Goal: Book appointment/travel/reservation

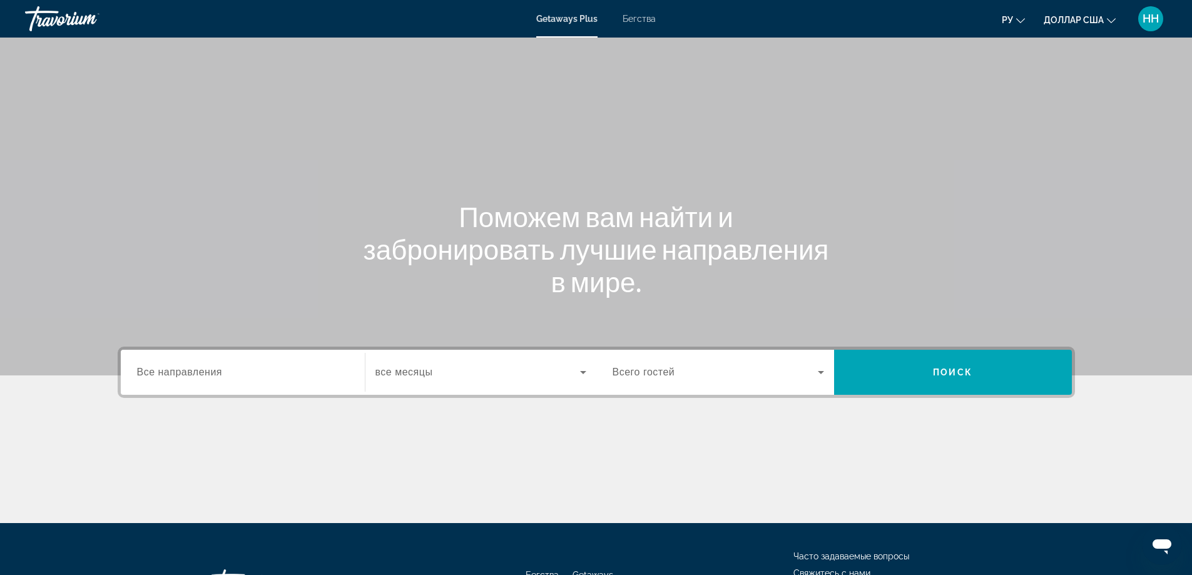
click at [646, 16] on font "Бегства" at bounding box center [639, 19] width 33 height 10
click at [222, 360] on div "Search widget" at bounding box center [243, 373] width 212 height 36
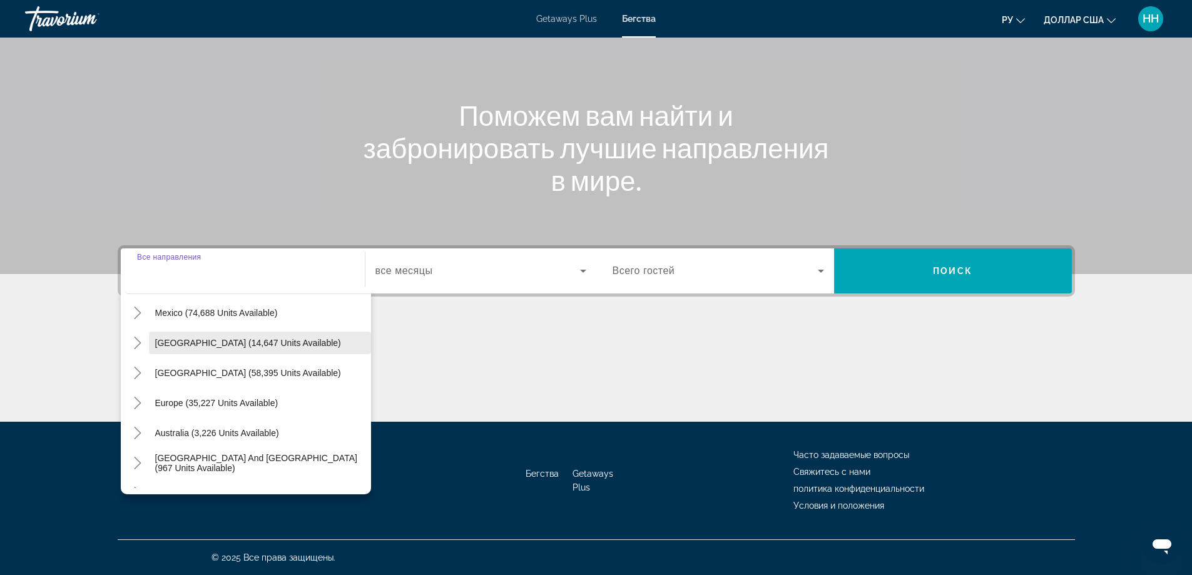
scroll to position [125, 0]
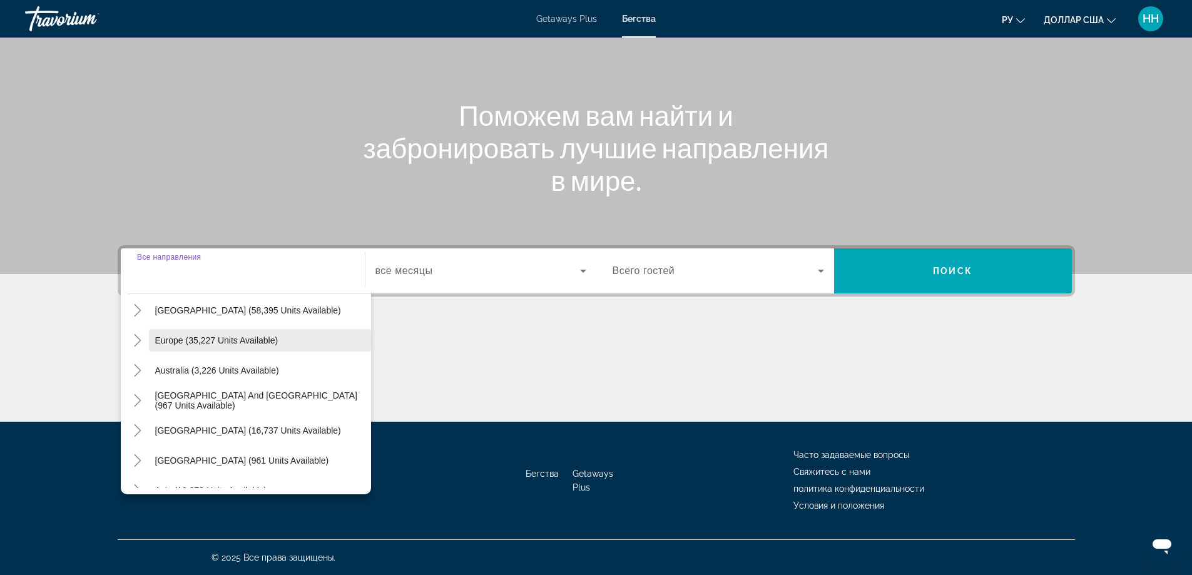
click at [209, 345] on span "Search widget" at bounding box center [260, 340] width 222 height 30
type input "**********"
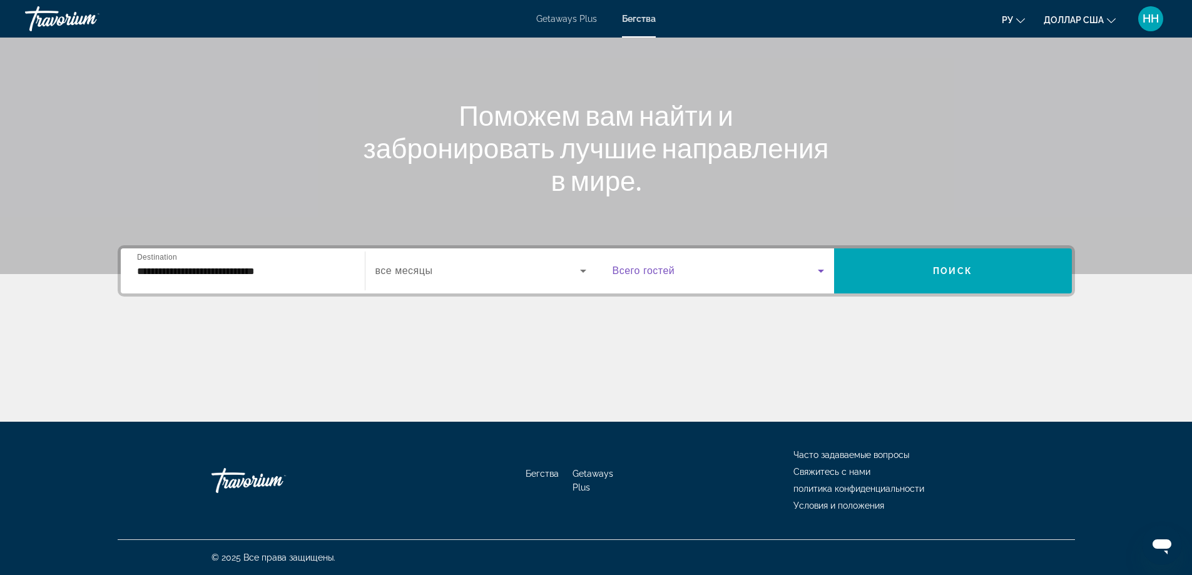
click at [750, 271] on span "Search widget" at bounding box center [715, 270] width 205 height 15
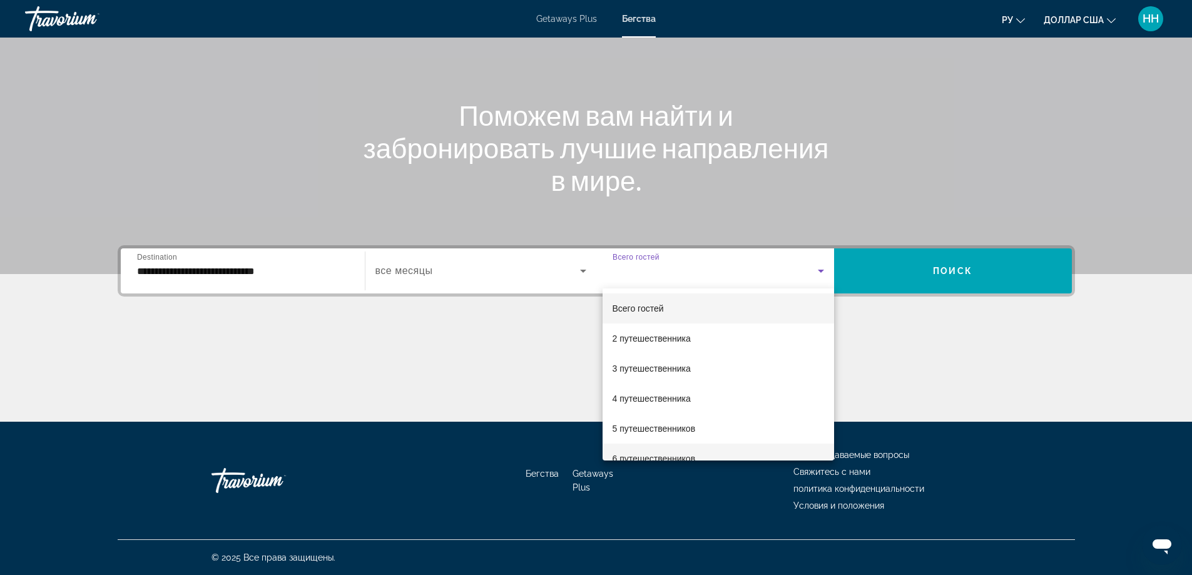
click at [641, 454] on font "6 путешественников" at bounding box center [654, 459] width 83 height 10
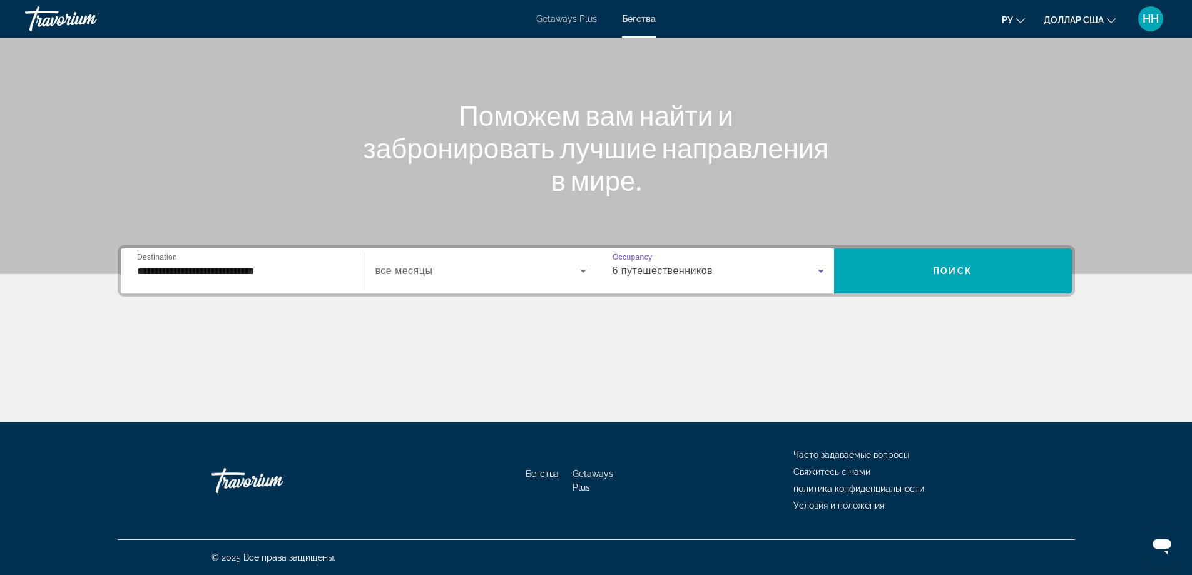
click at [433, 267] on span "Search widget" at bounding box center [477, 270] width 205 height 15
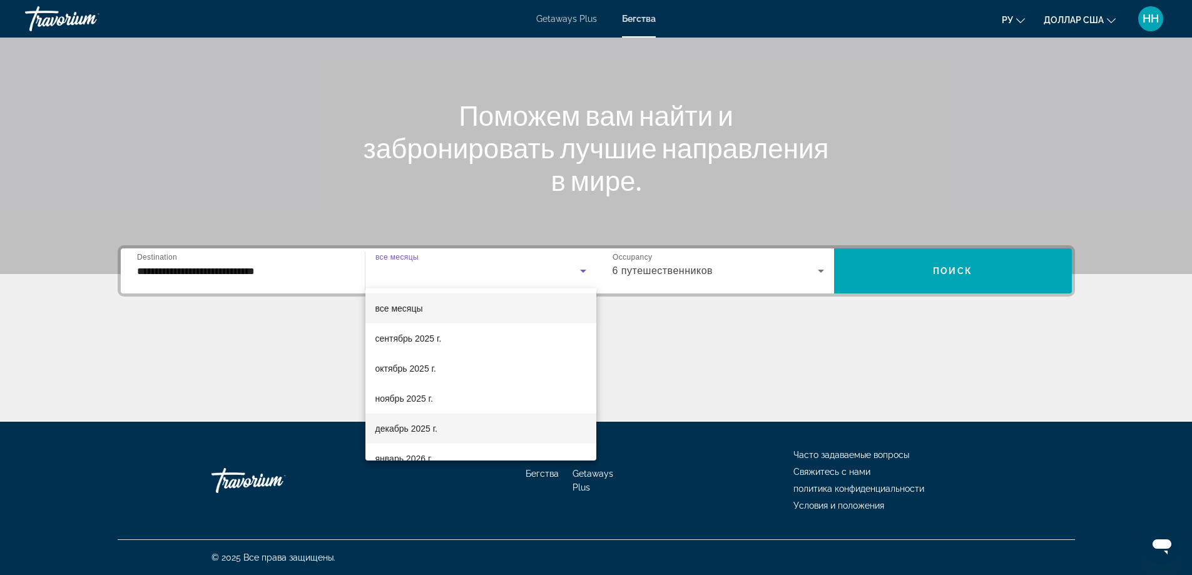
click at [412, 434] on span "декабрь 2025 г." at bounding box center [406, 428] width 62 height 15
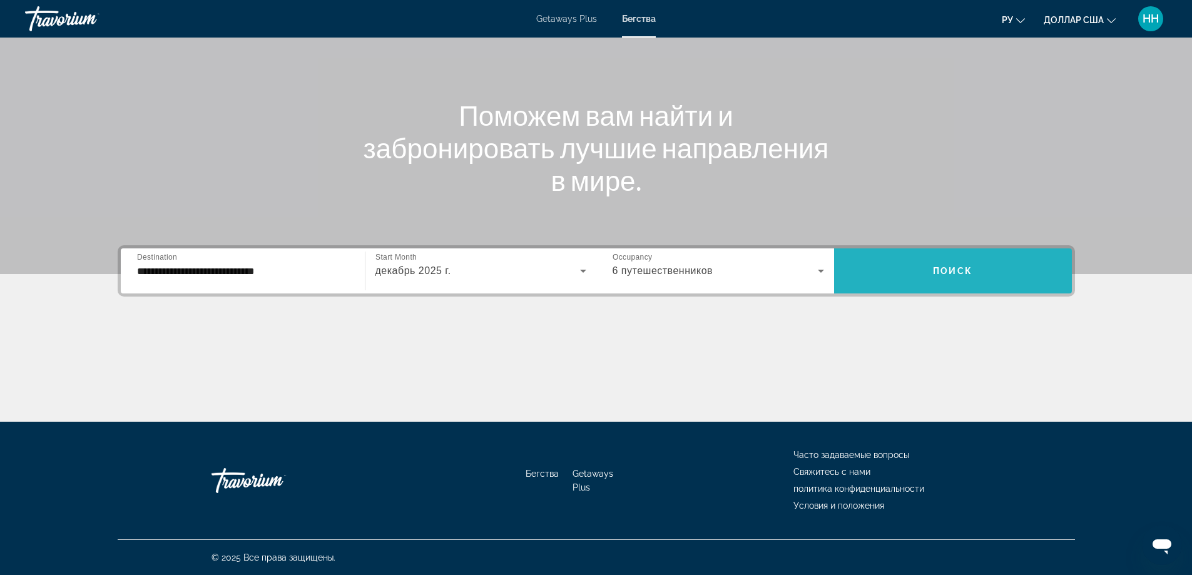
click at [1006, 270] on span "Search widget" at bounding box center [953, 271] width 238 height 30
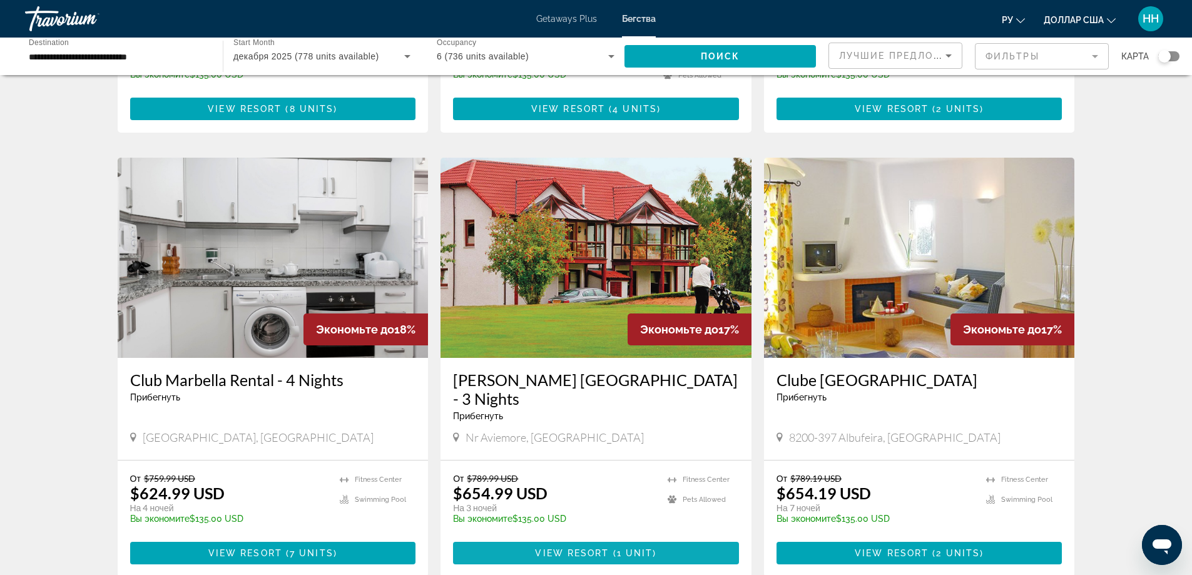
scroll to position [825, 0]
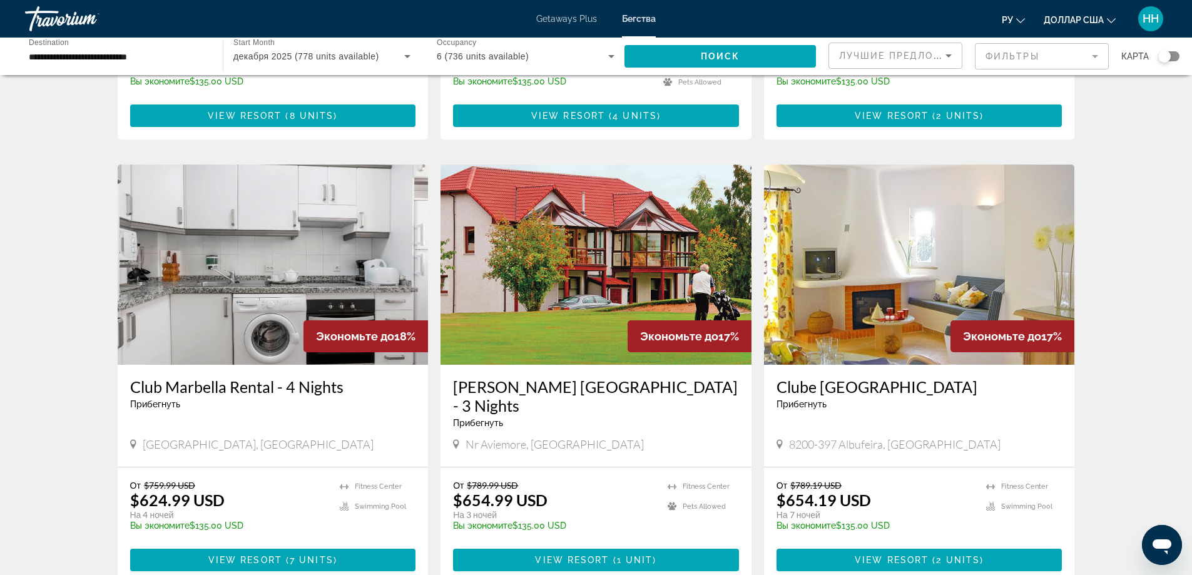
click at [557, 263] on img "Основное содержание" at bounding box center [596, 265] width 311 height 200
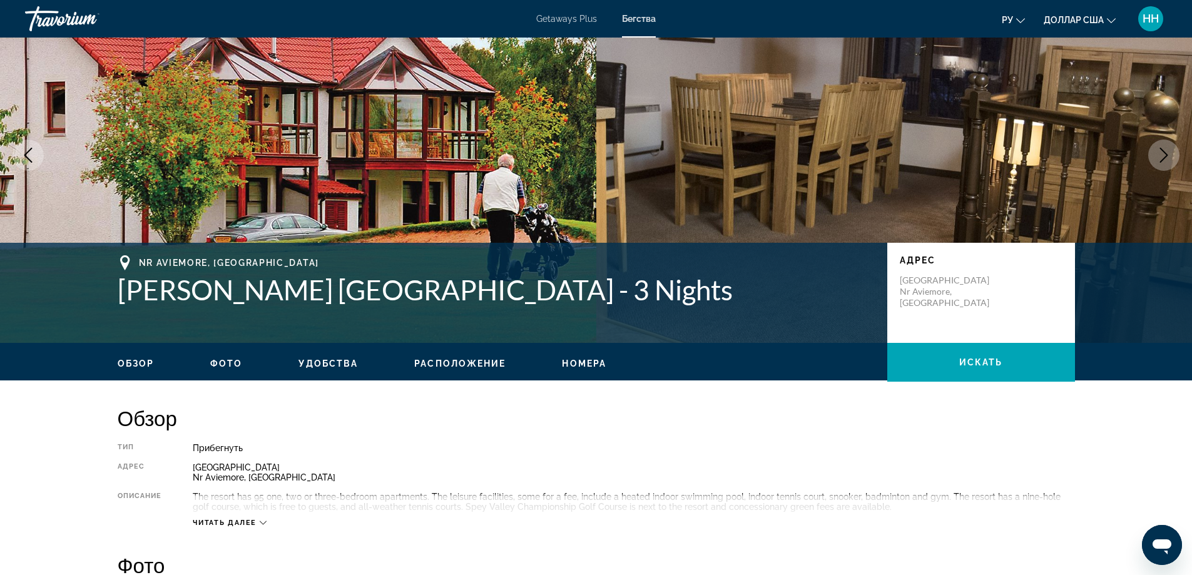
scroll to position [125, 0]
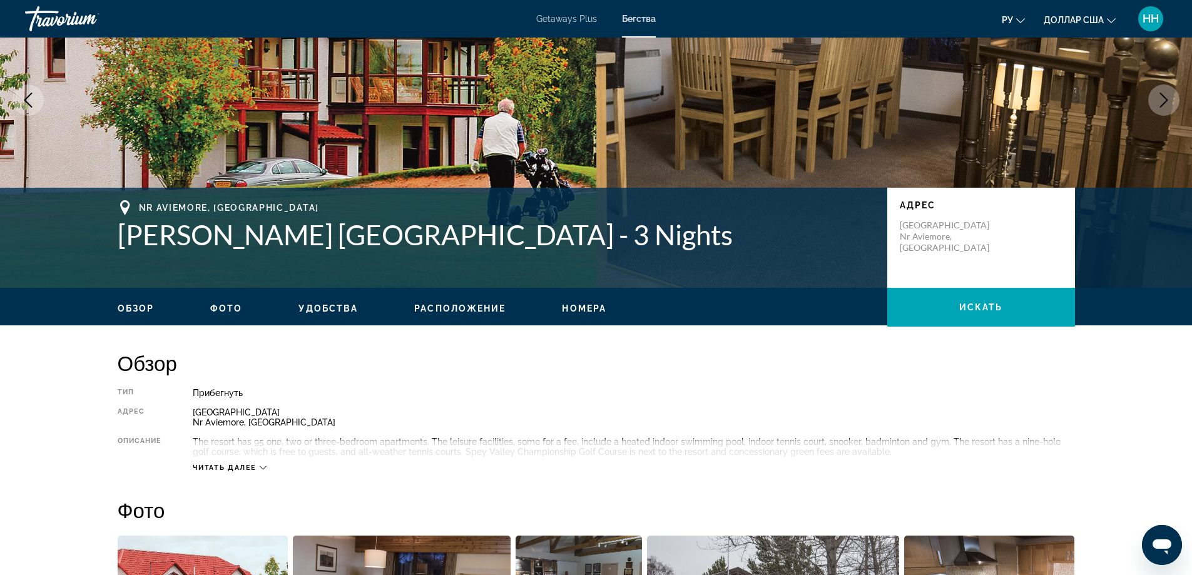
click at [260, 467] on icon "Основное содержание" at bounding box center [263, 467] width 7 height 7
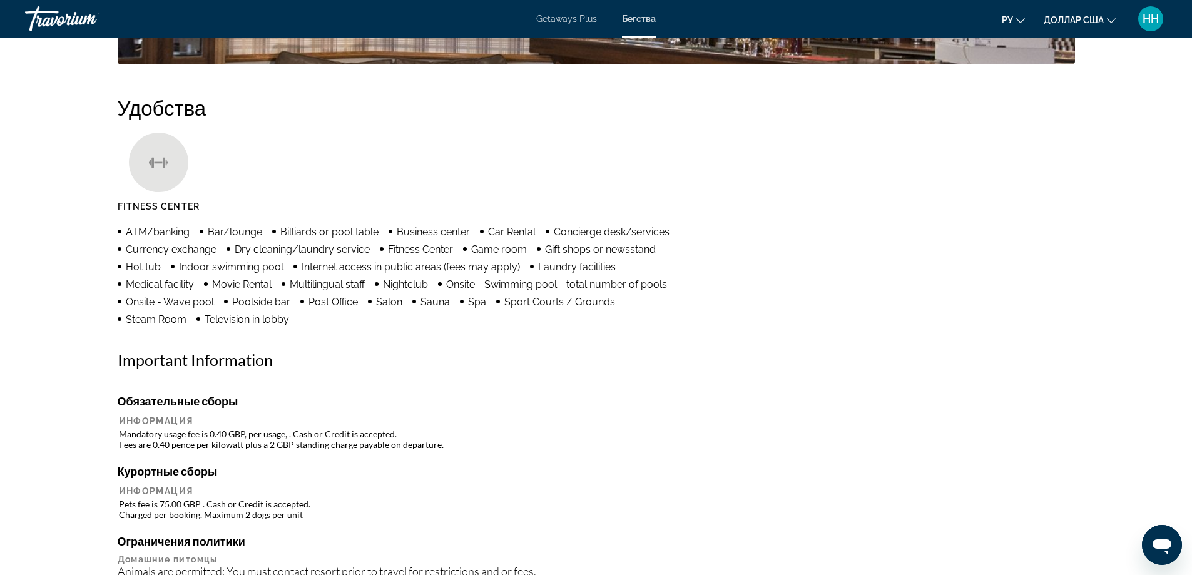
scroll to position [814, 0]
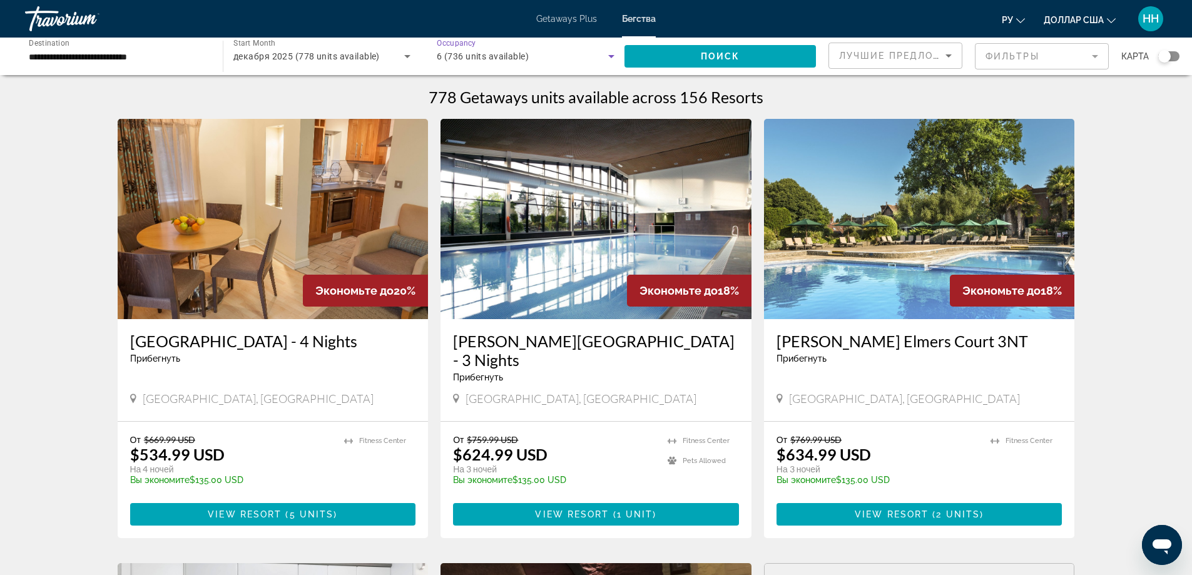
click at [573, 61] on div "6 (736 units available)" at bounding box center [522, 56] width 171 height 15
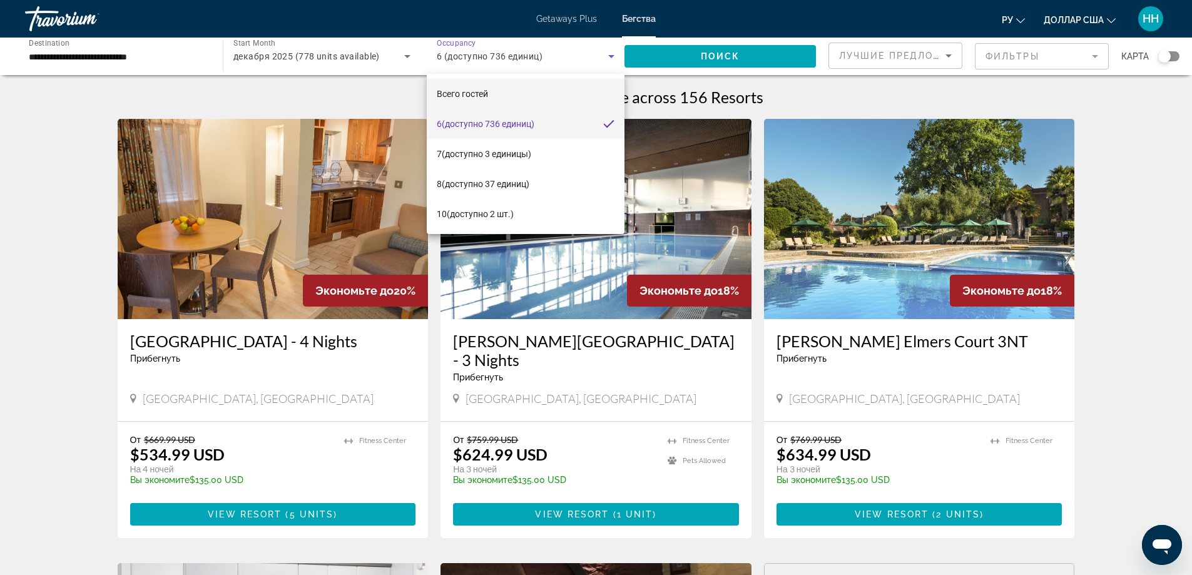
click at [488, 96] on font "Всего гостей" at bounding box center [462, 94] width 51 height 10
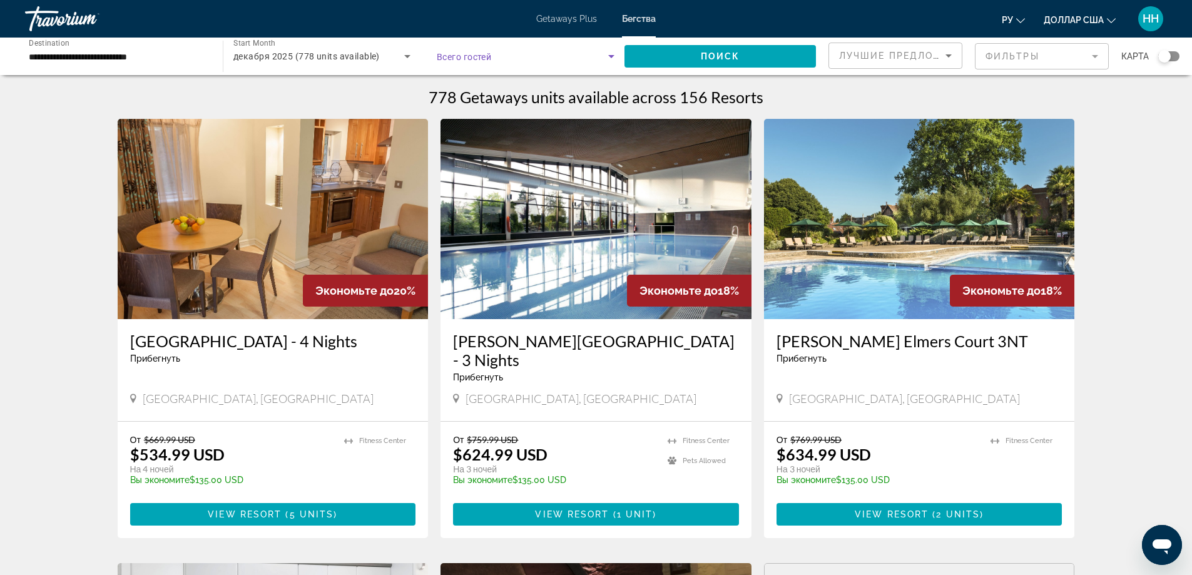
click at [504, 53] on span "Search widget" at bounding box center [522, 56] width 171 height 15
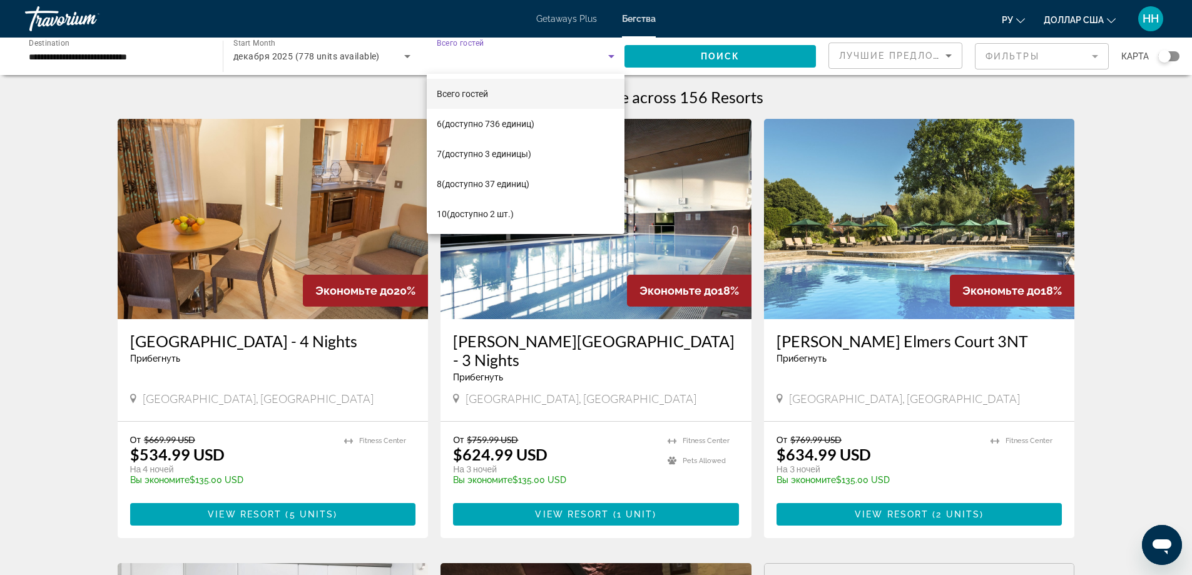
click at [339, 54] on div at bounding box center [596, 287] width 1192 height 575
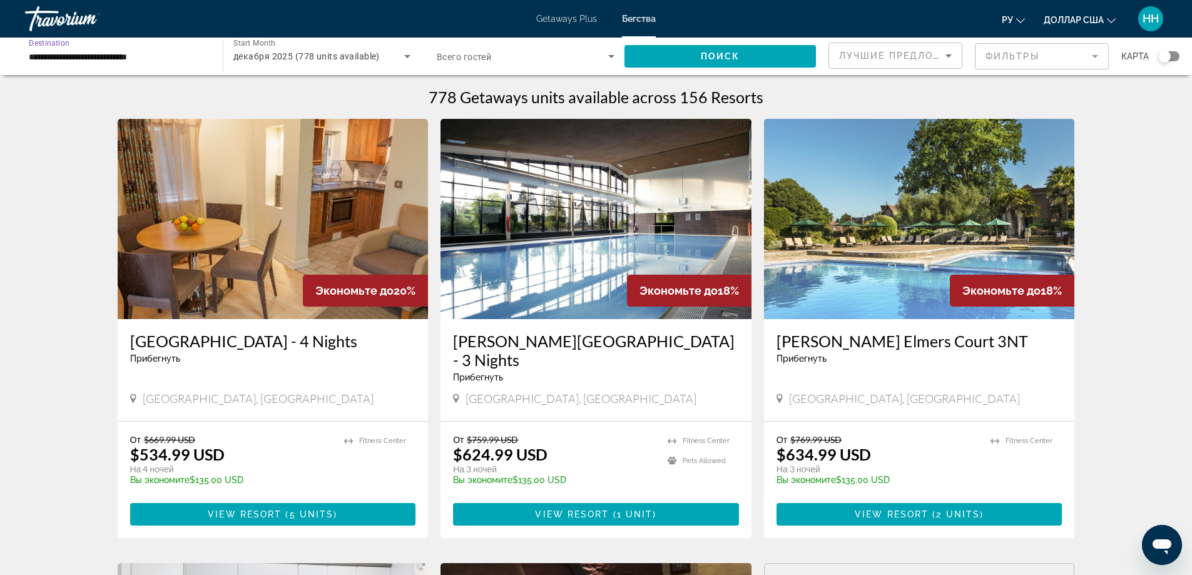
click at [93, 54] on input "**********" at bounding box center [118, 56] width 178 height 15
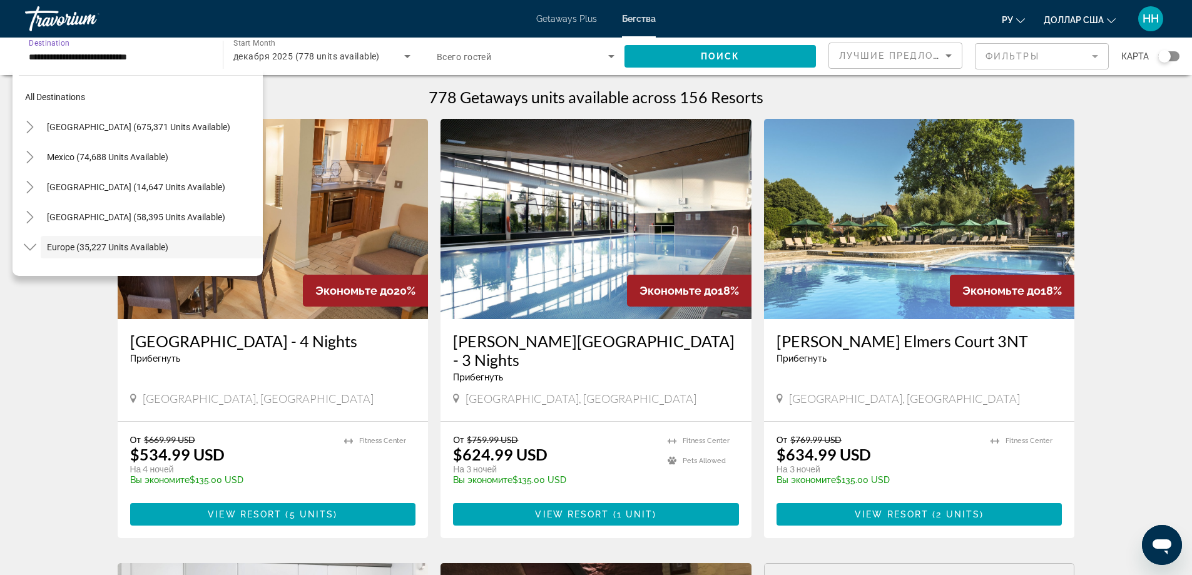
scroll to position [74, 0]
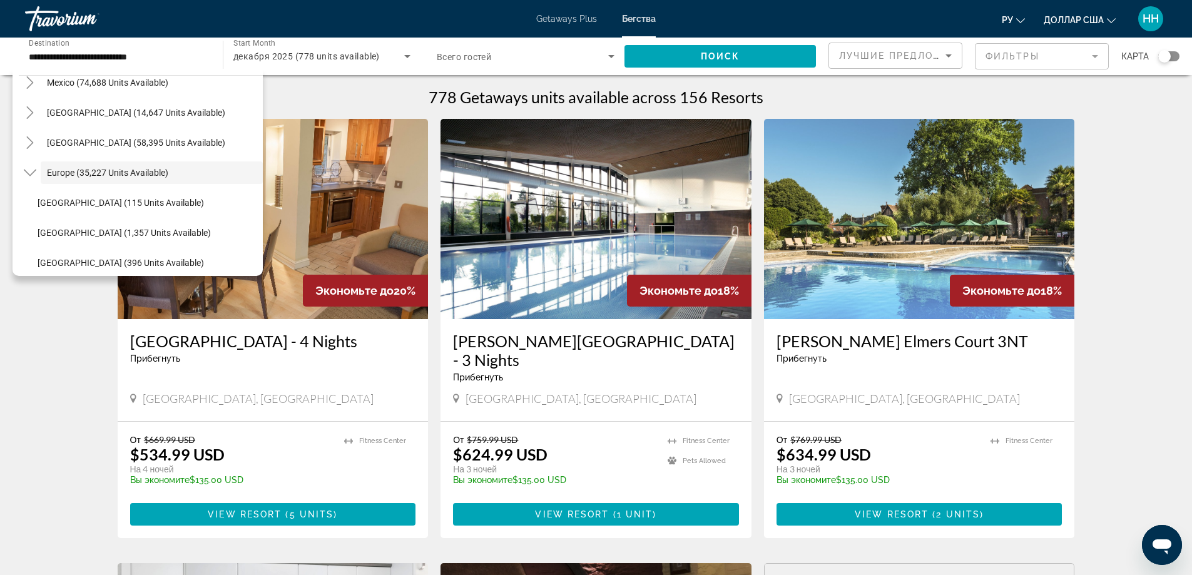
click at [1031, 63] on mat-form-field "Фильтры" at bounding box center [1042, 56] width 134 height 26
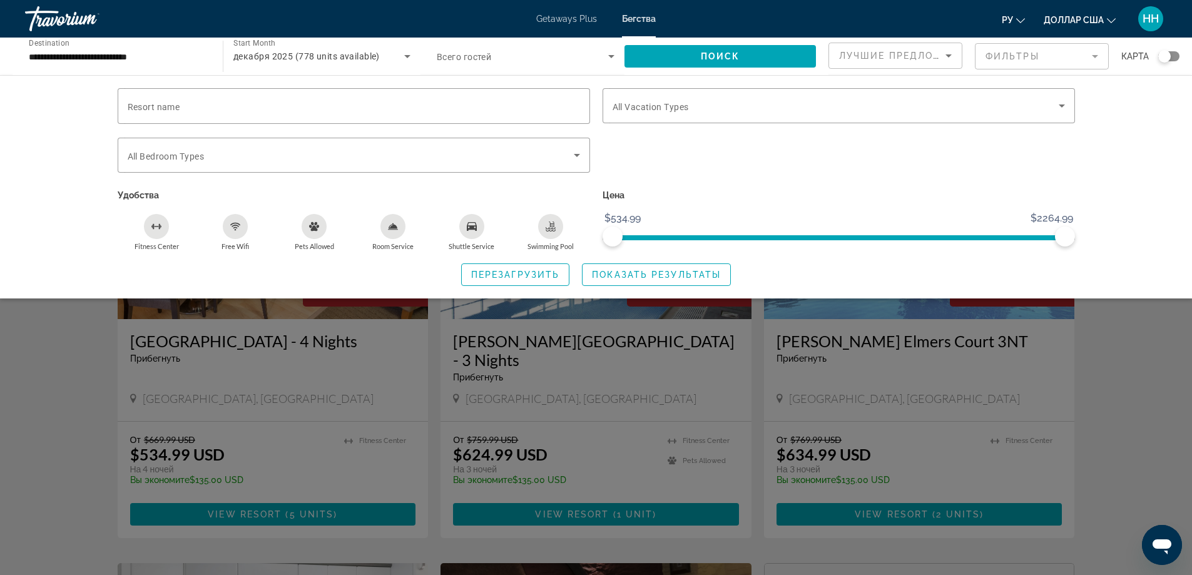
click at [1131, 228] on div "Resort name Vacation Types All Vacation Types Bedroom Types All Bedroom Types У…" at bounding box center [596, 186] width 1192 height 223
click at [553, 18] on font "Getaways Plus" at bounding box center [566, 19] width 61 height 10
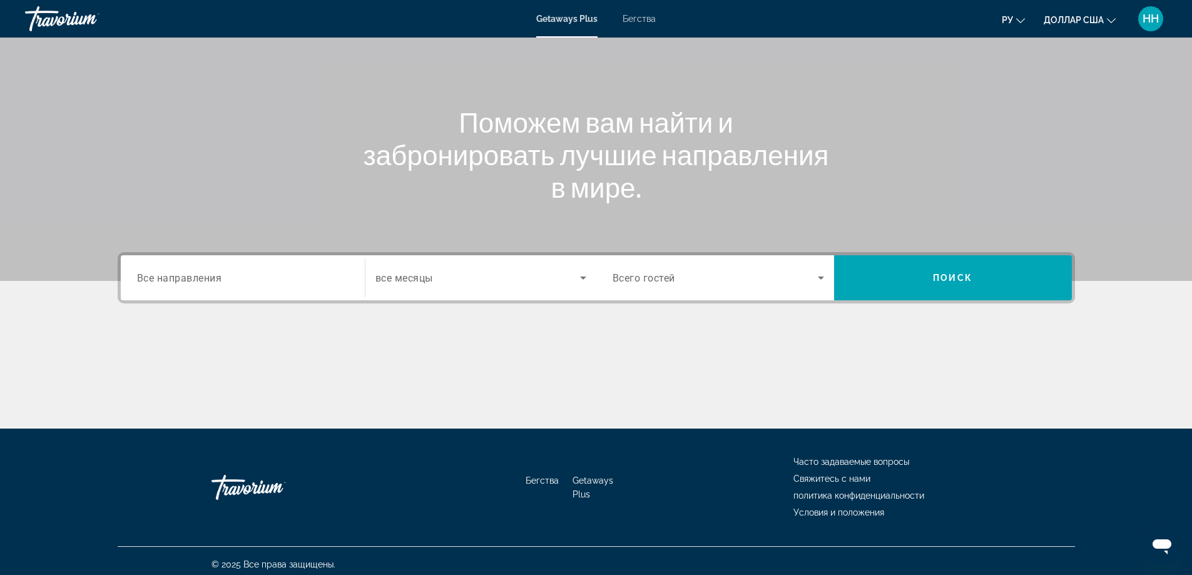
scroll to position [101, 0]
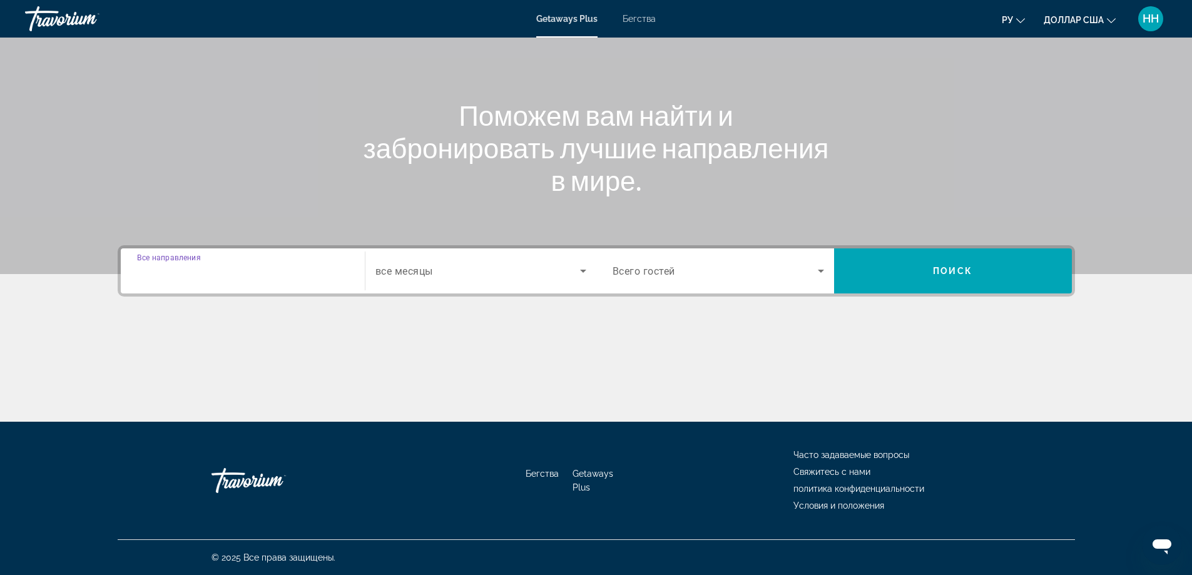
click at [252, 275] on input "Destination Все направления" at bounding box center [243, 271] width 212 height 15
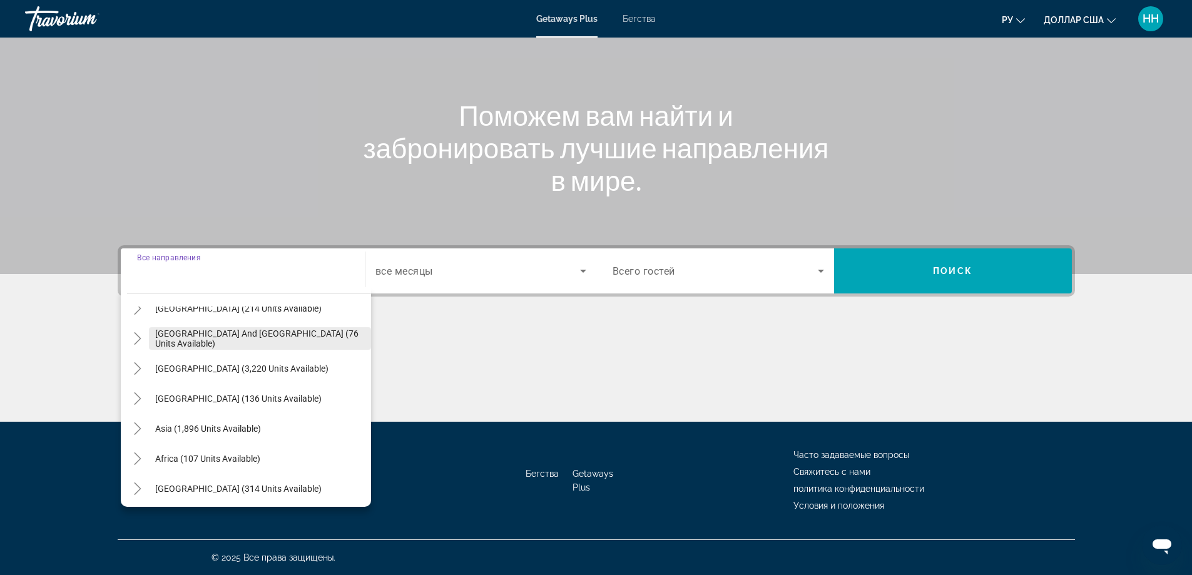
scroll to position [203, 0]
click at [218, 487] on span "[GEOGRAPHIC_DATA] (314 units available)" at bounding box center [238, 486] width 166 height 10
type input "**********"
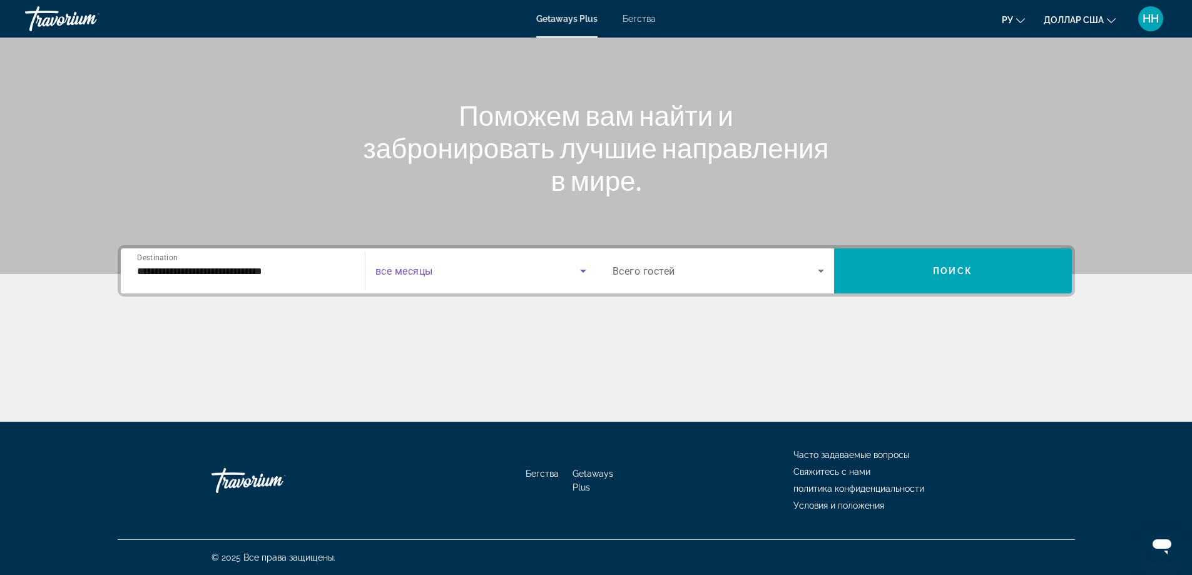
click at [452, 272] on span "Search widget" at bounding box center [477, 270] width 205 height 15
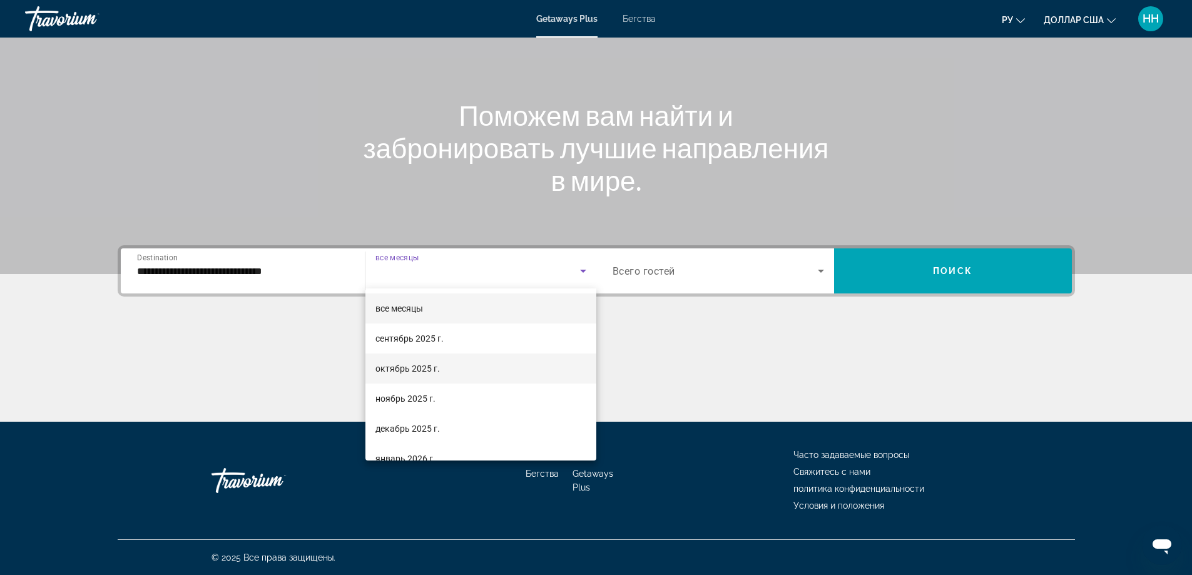
click at [415, 367] on font "октябрь 2025 г." at bounding box center [407, 369] width 64 height 10
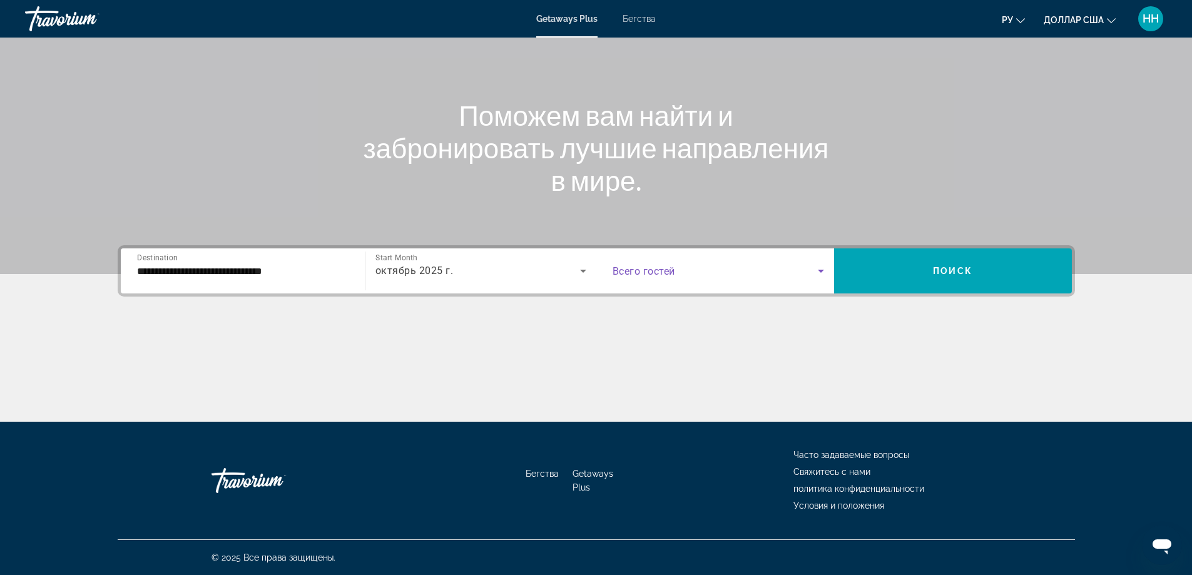
click at [744, 275] on span "Search widget" at bounding box center [715, 270] width 205 height 15
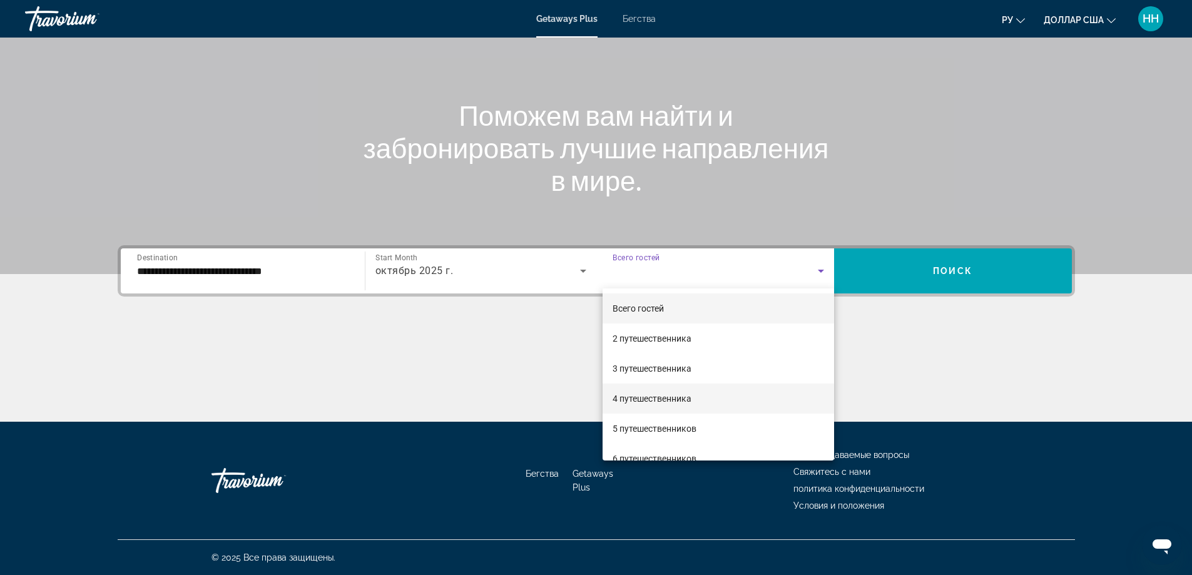
click at [627, 398] on font "4 путешественника" at bounding box center [652, 399] width 79 height 10
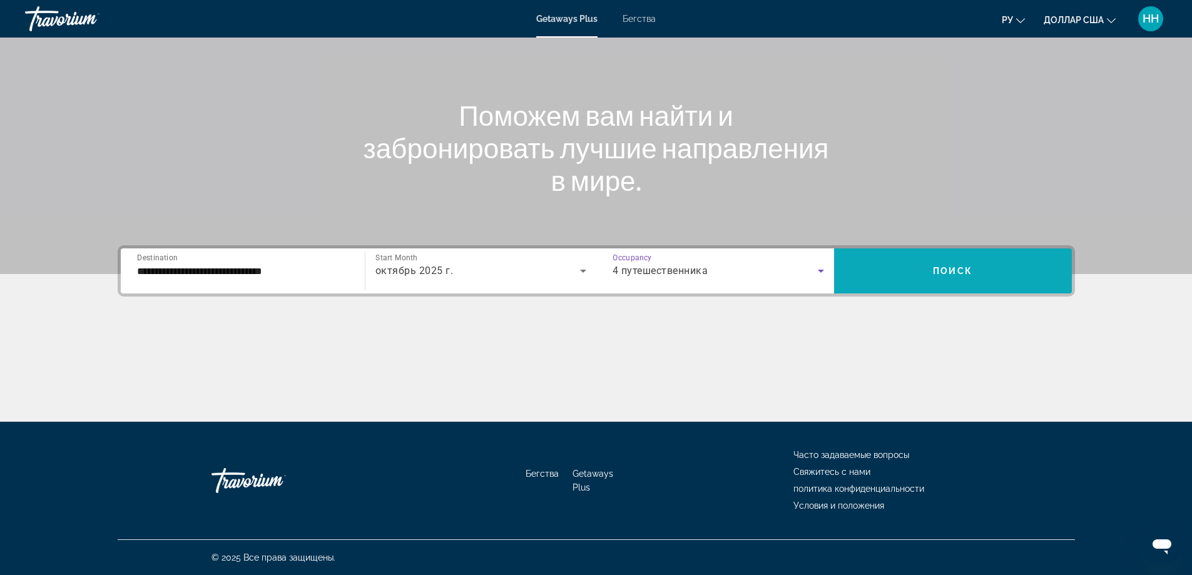
click at [954, 256] on span "Search widget" at bounding box center [953, 271] width 238 height 30
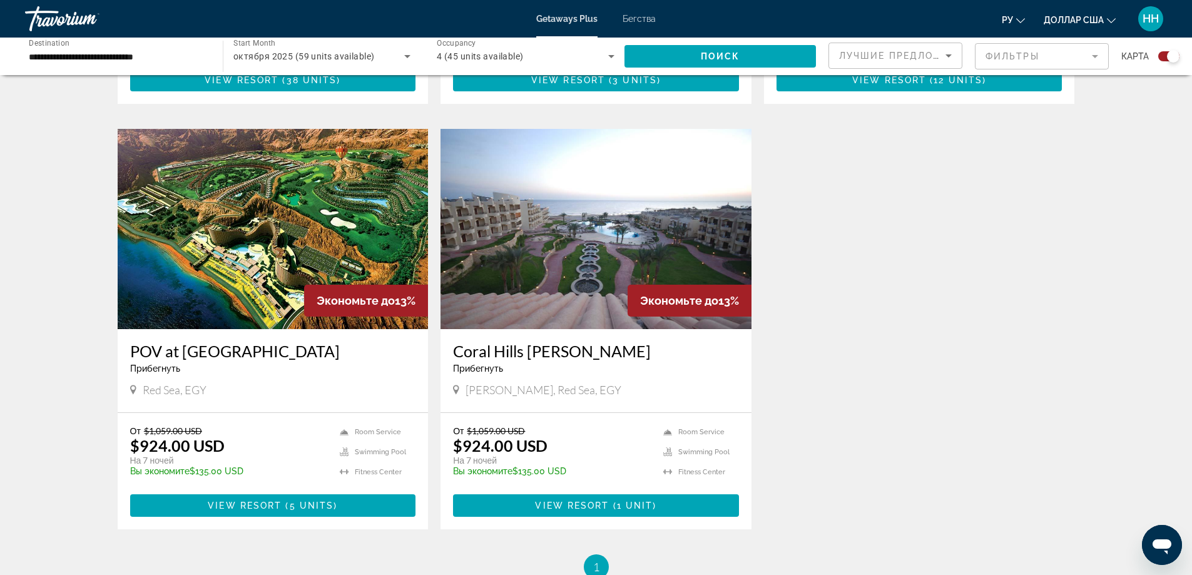
scroll to position [814, 0]
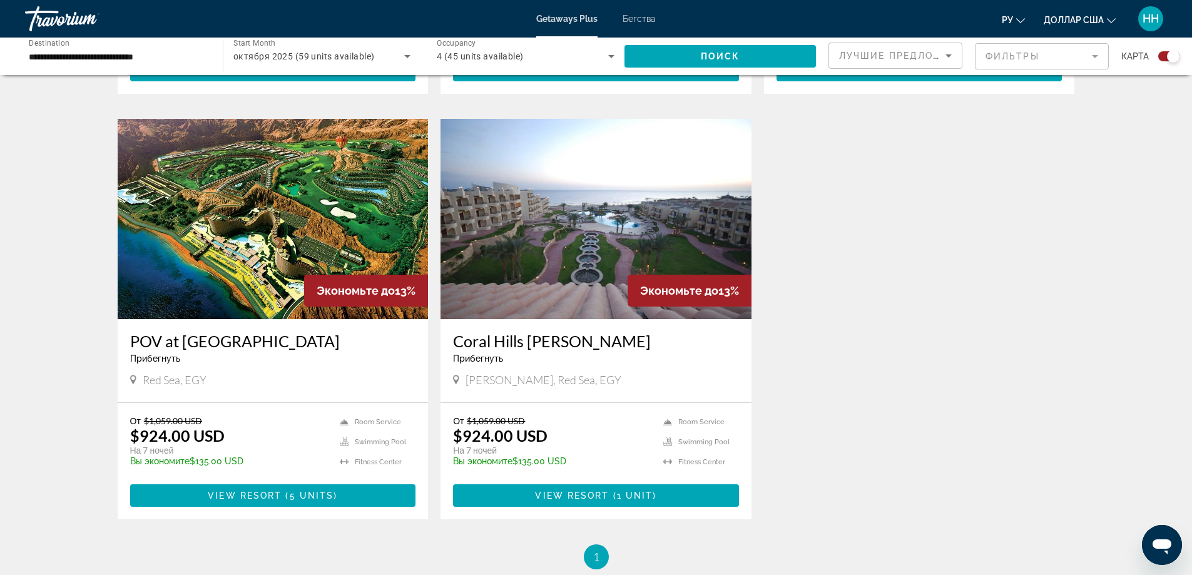
click at [546, 245] on img "Основное содержание" at bounding box center [596, 219] width 311 height 200
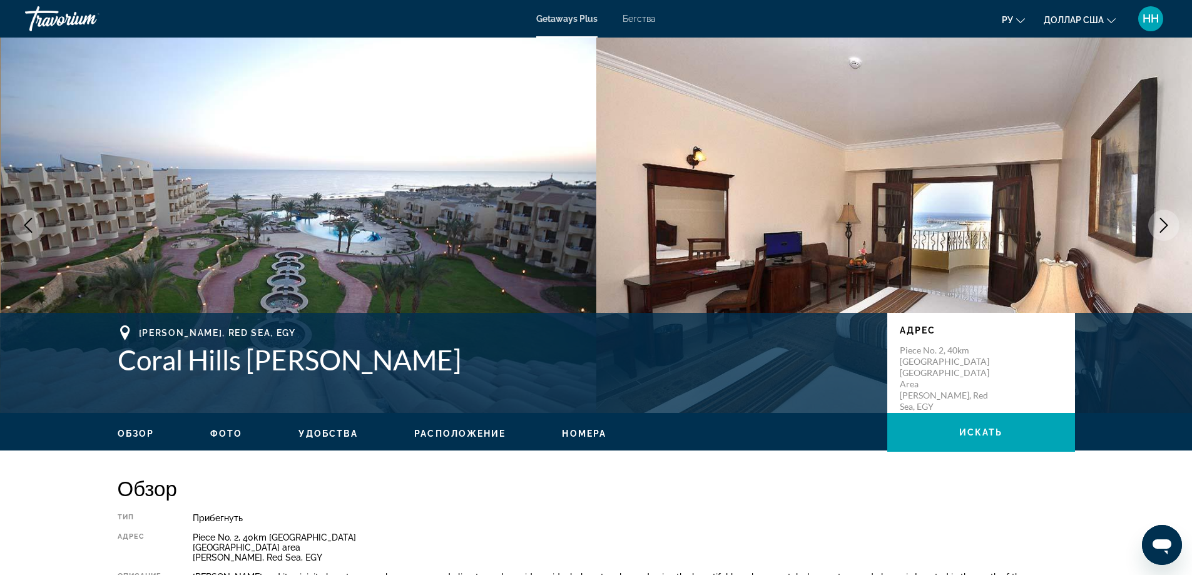
click at [1159, 223] on icon "Next image" at bounding box center [1163, 225] width 15 height 15
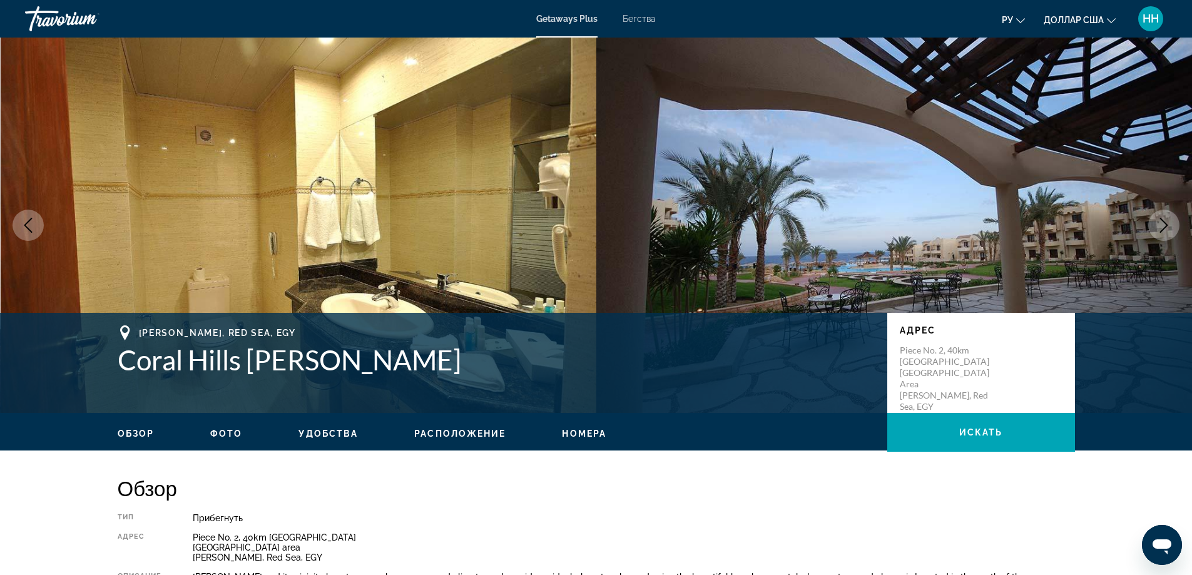
click at [1160, 223] on icon "Next image" at bounding box center [1163, 225] width 15 height 15
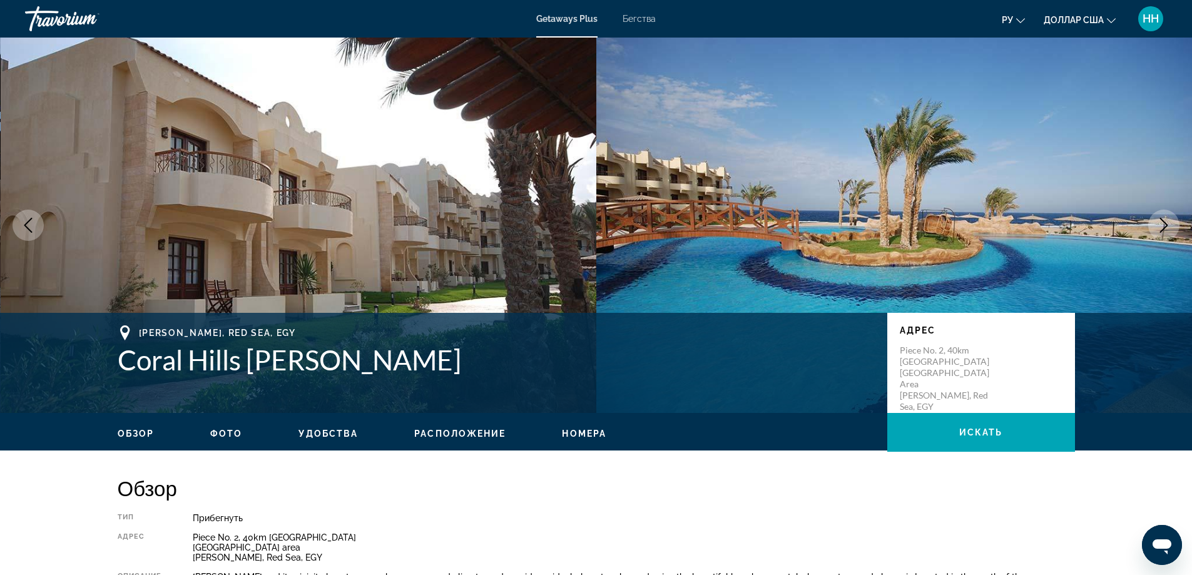
click at [1160, 223] on icon "Next image" at bounding box center [1163, 225] width 15 height 15
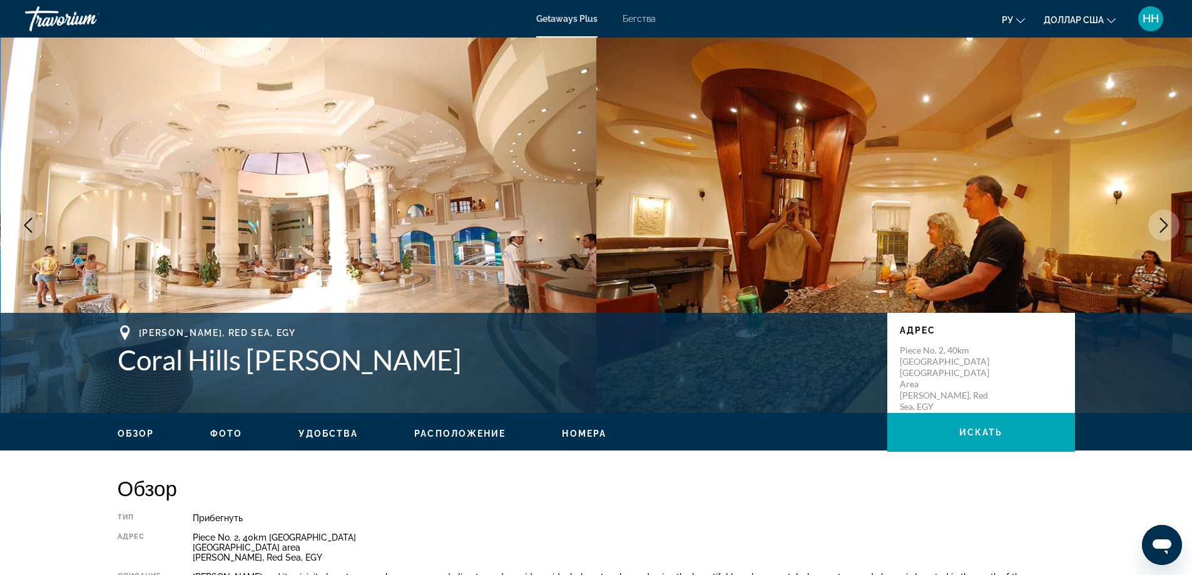
click at [1160, 223] on icon "Next image" at bounding box center [1163, 225] width 15 height 15
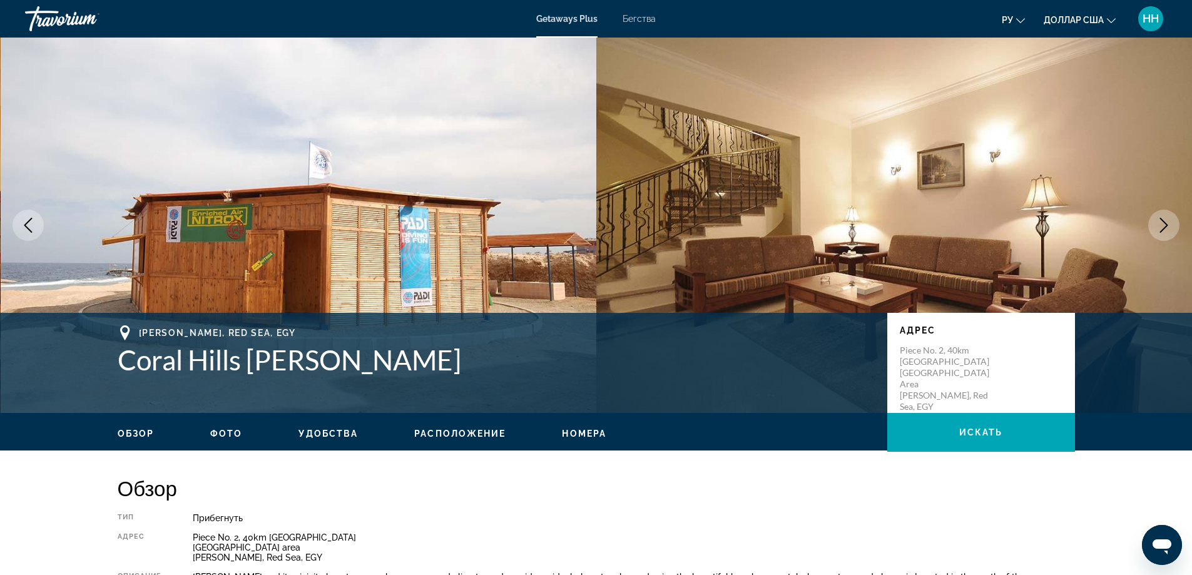
click at [1160, 223] on icon "Next image" at bounding box center [1163, 225] width 15 height 15
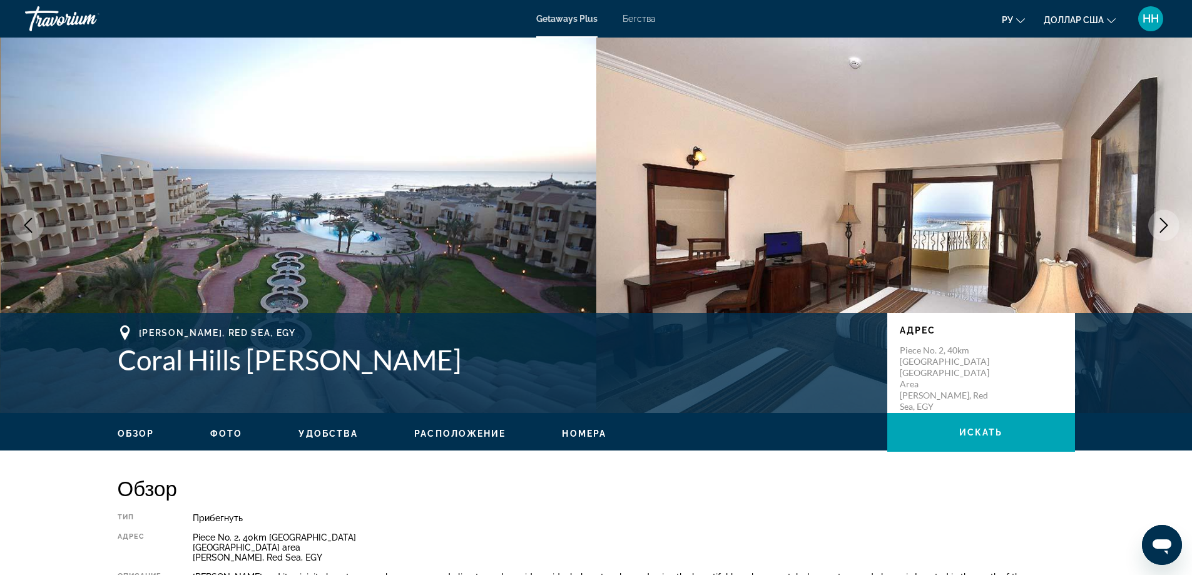
click at [1160, 223] on icon "Next image" at bounding box center [1163, 225] width 15 height 15
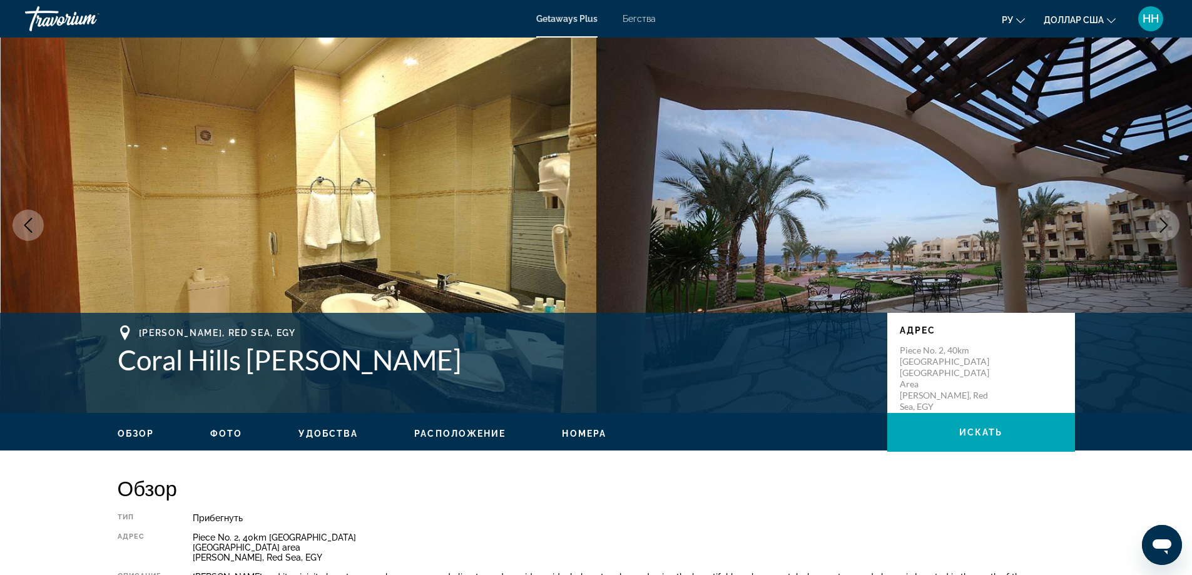
click at [1160, 223] on icon "Next image" at bounding box center [1163, 225] width 15 height 15
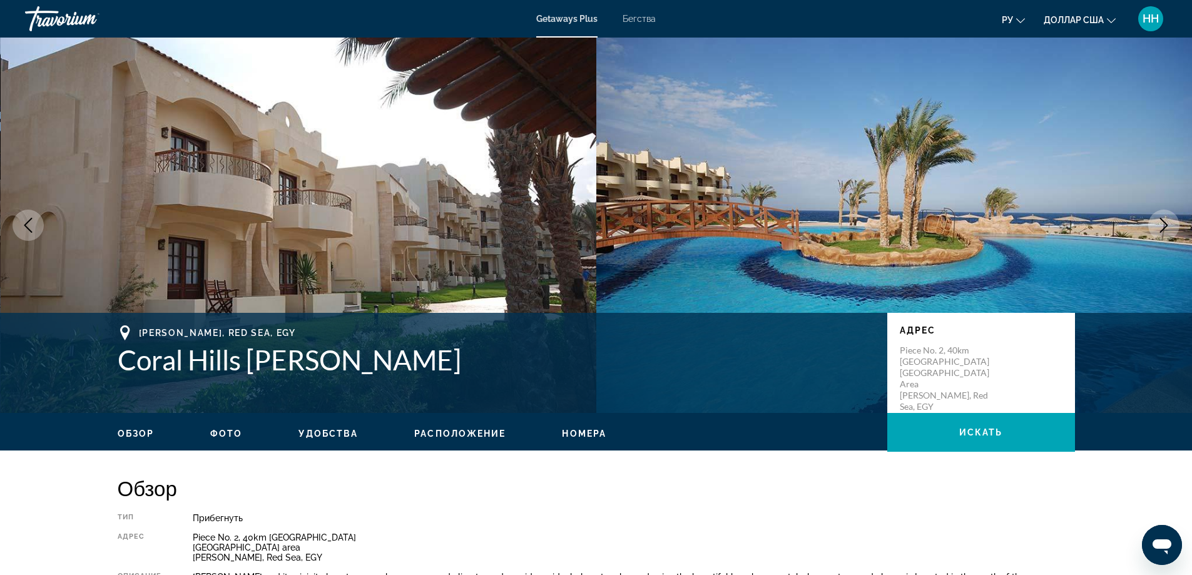
click at [1160, 223] on icon "Next image" at bounding box center [1163, 225] width 15 height 15
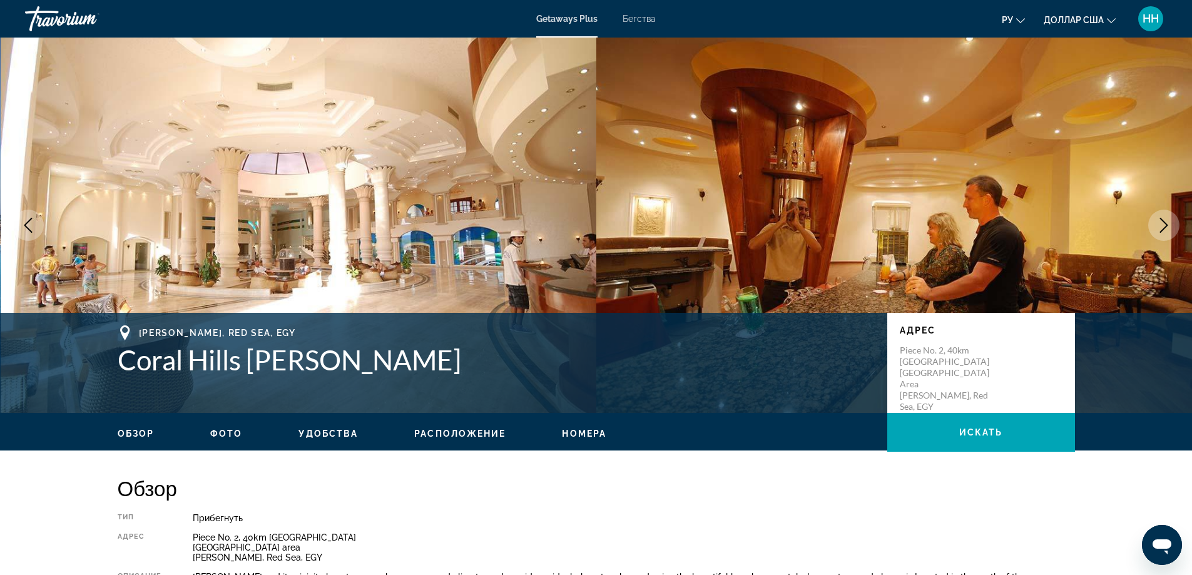
click at [1160, 223] on icon "Next image" at bounding box center [1163, 225] width 15 height 15
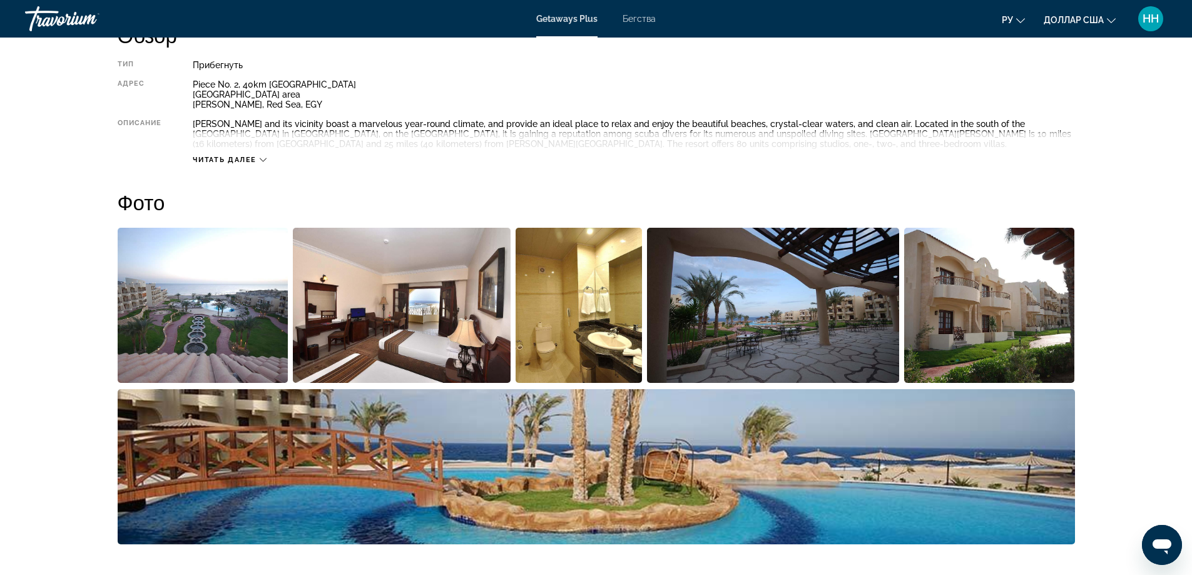
scroll to position [375, 0]
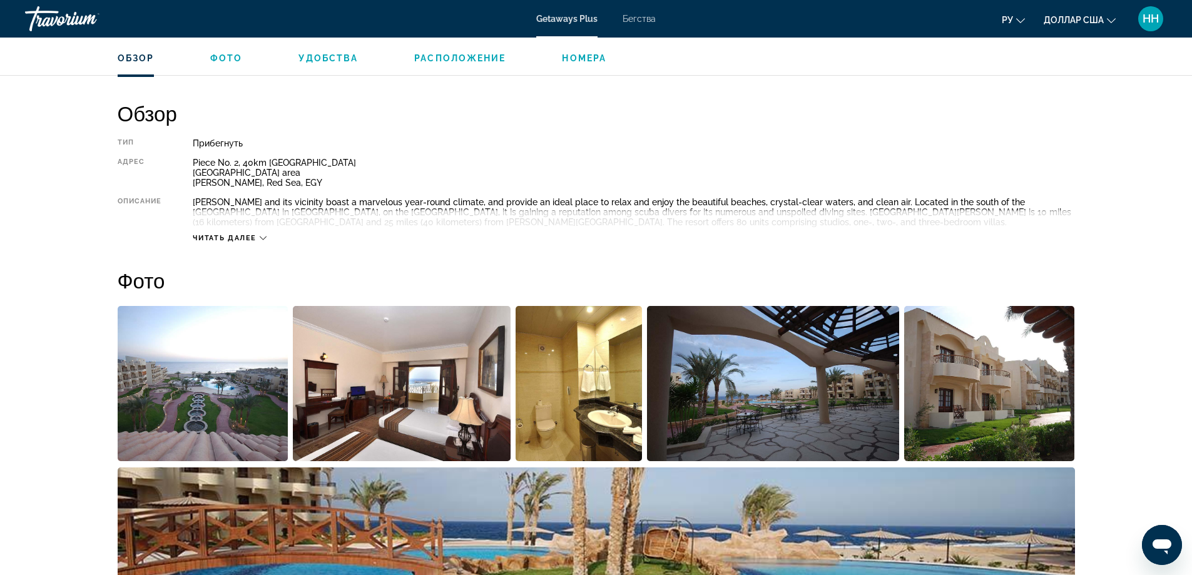
click at [262, 238] on icon "Основное содержание" at bounding box center [263, 238] width 7 height 7
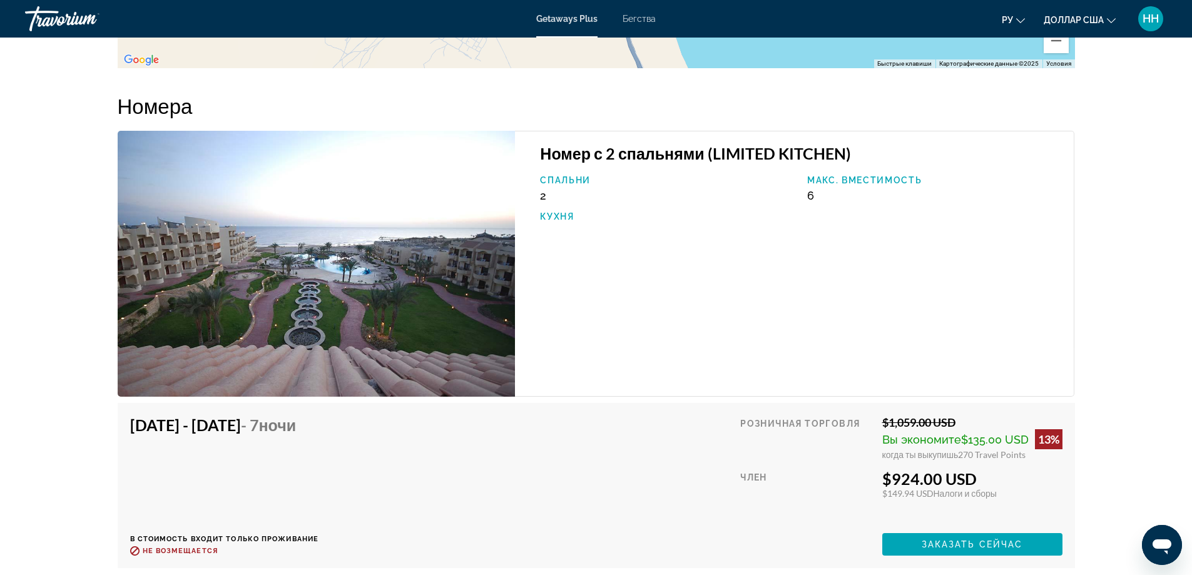
scroll to position [1940, 0]
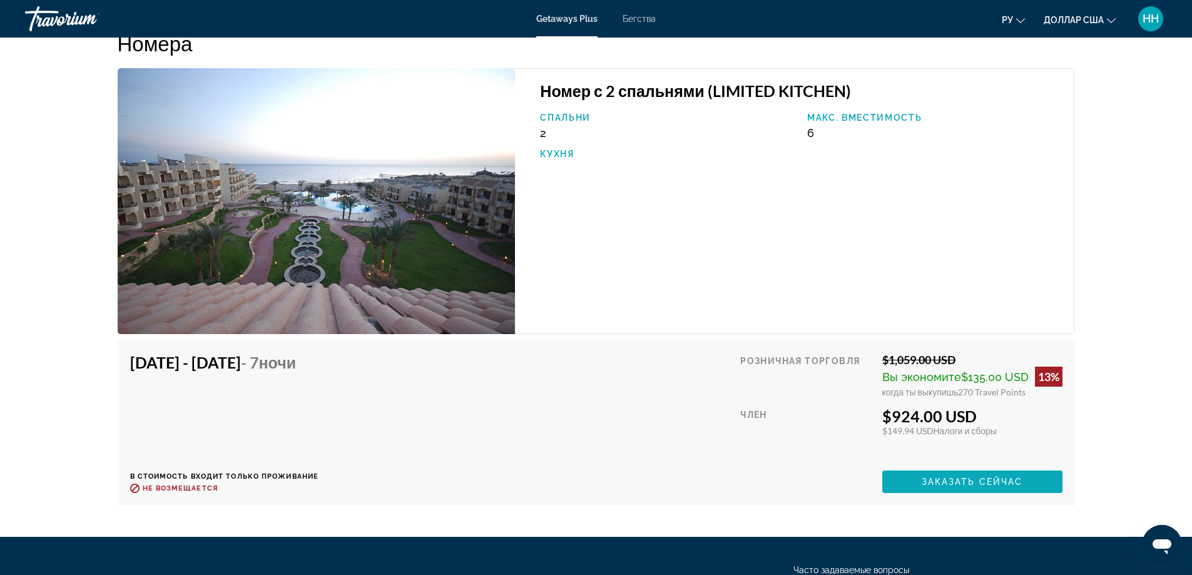
click at [988, 489] on span "Основное содержание" at bounding box center [972, 482] width 180 height 30
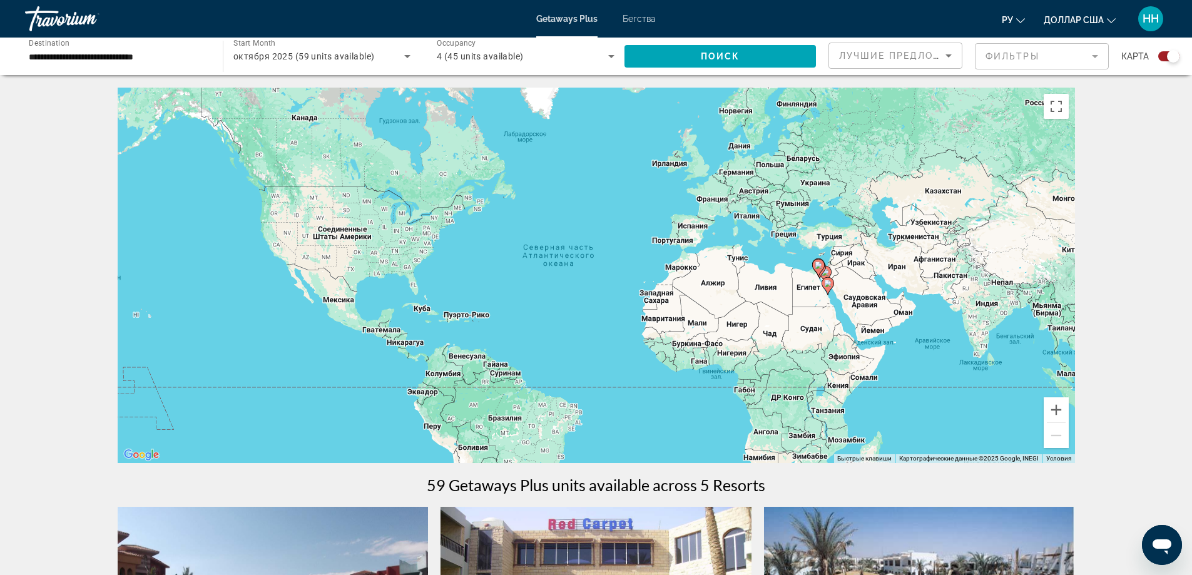
click at [825, 282] on image "Основное содержание" at bounding box center [828, 284] width 8 height 8
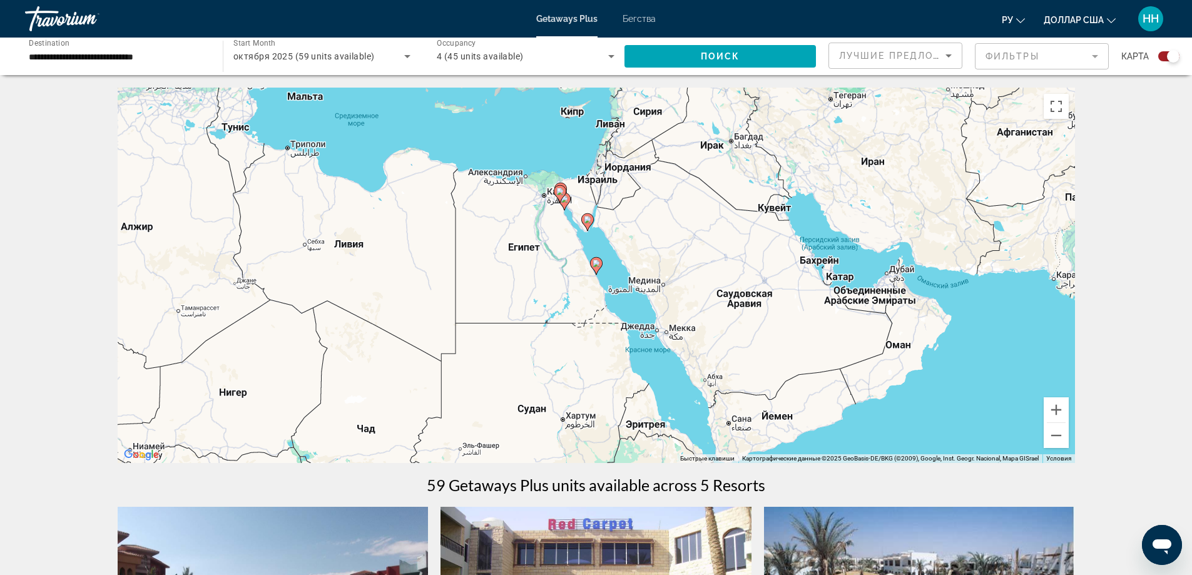
click at [589, 232] on div "Для навигации используйте клавиши со стрелками. Чтобы активировать перетаскиван…" at bounding box center [596, 275] width 957 height 375
click at [589, 226] on icon "Основное содержание" at bounding box center [586, 222] width 11 height 16
type input "**********"
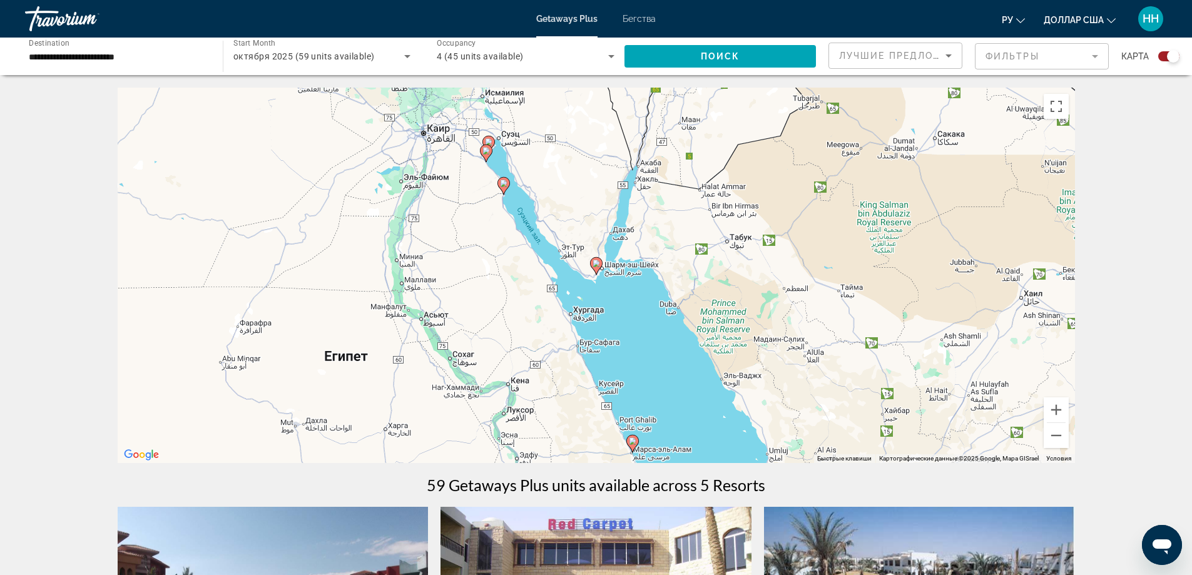
click at [597, 268] on icon "Основное содержание" at bounding box center [595, 266] width 11 height 16
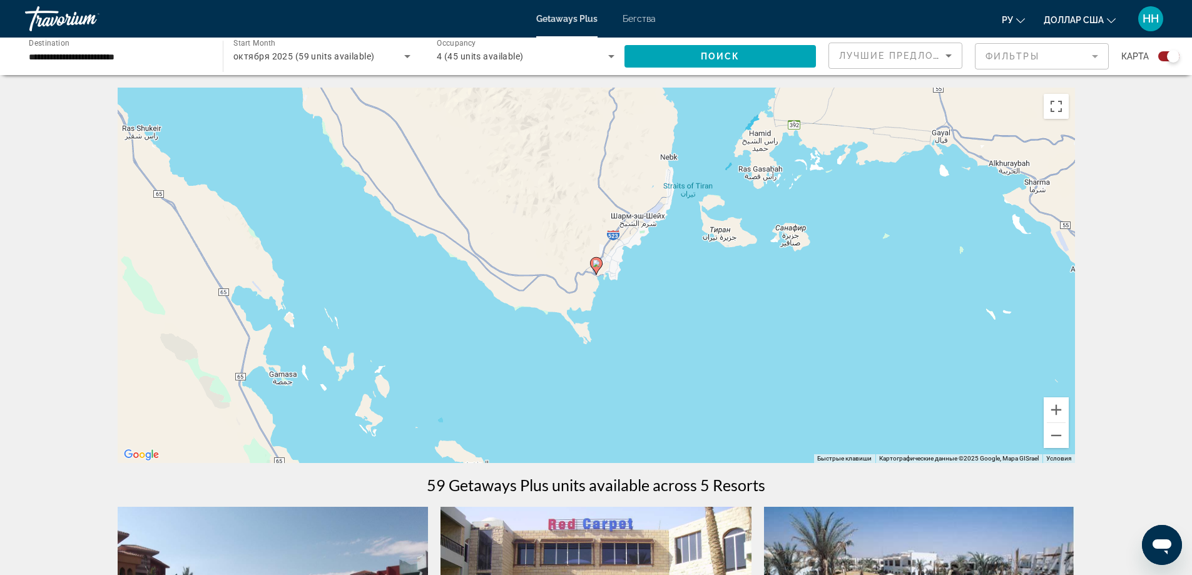
click at [593, 268] on g "Основное содержание" at bounding box center [596, 266] width 13 height 18
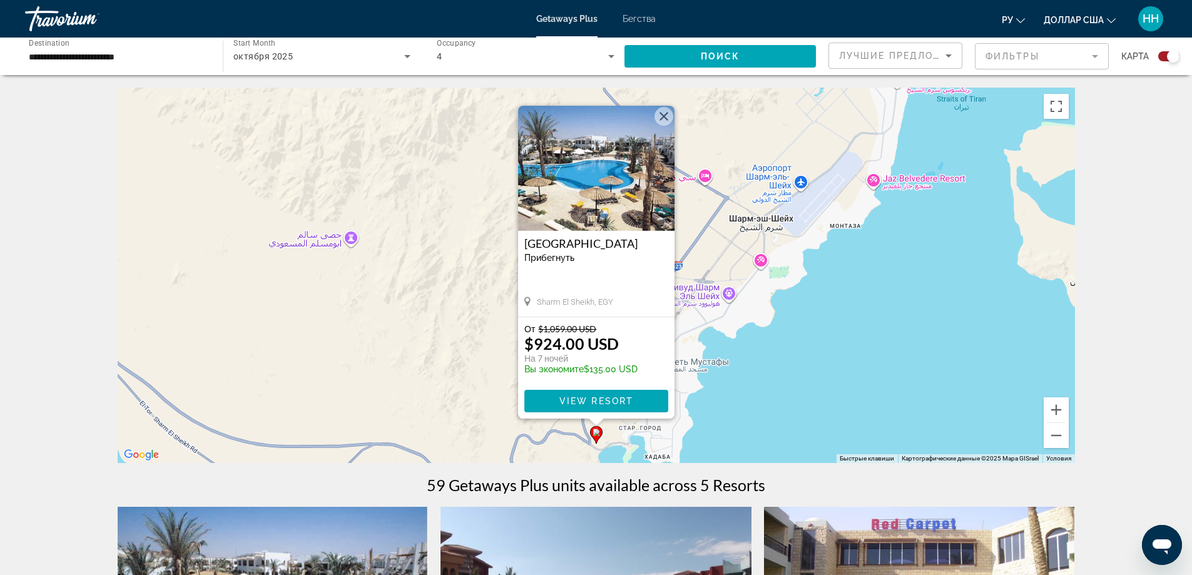
click at [667, 124] on button "Закрыть" at bounding box center [664, 116] width 19 height 19
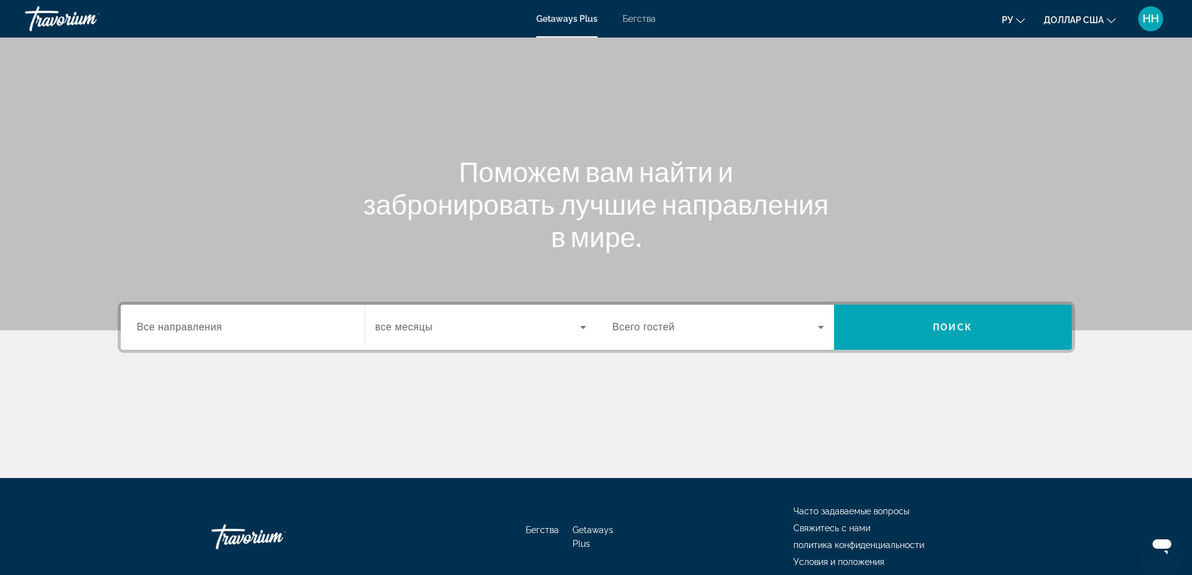
scroll to position [101, 0]
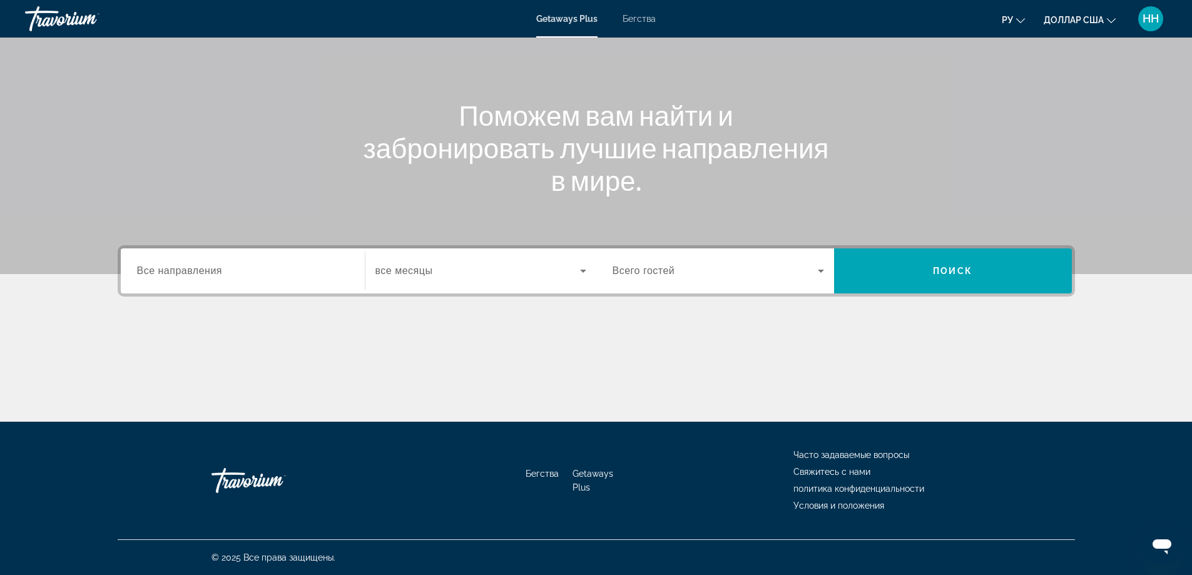
click at [245, 262] on div "Виджет поиска" at bounding box center [243, 271] width 212 height 36
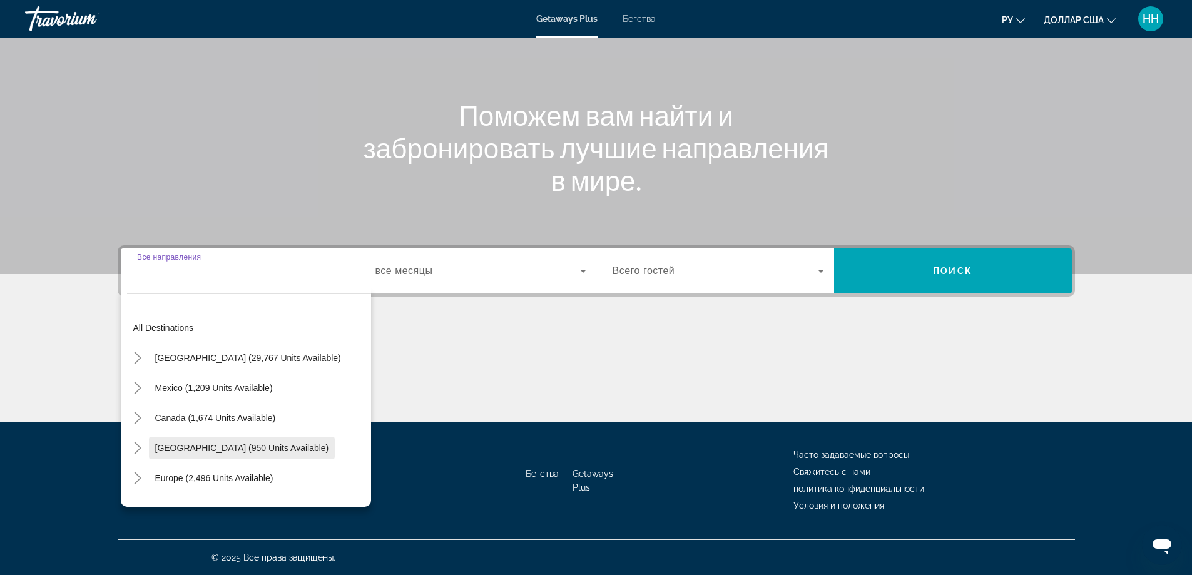
scroll to position [203, 0]
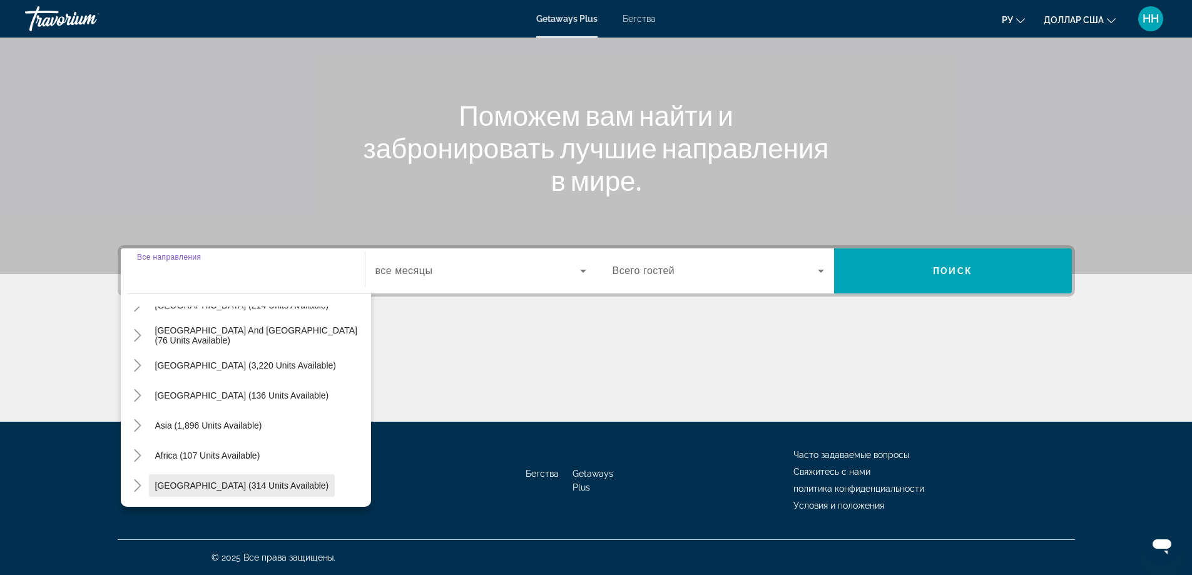
click at [260, 485] on span "[GEOGRAPHIC_DATA] (314 units available)" at bounding box center [242, 486] width 174 height 10
type input "**********"
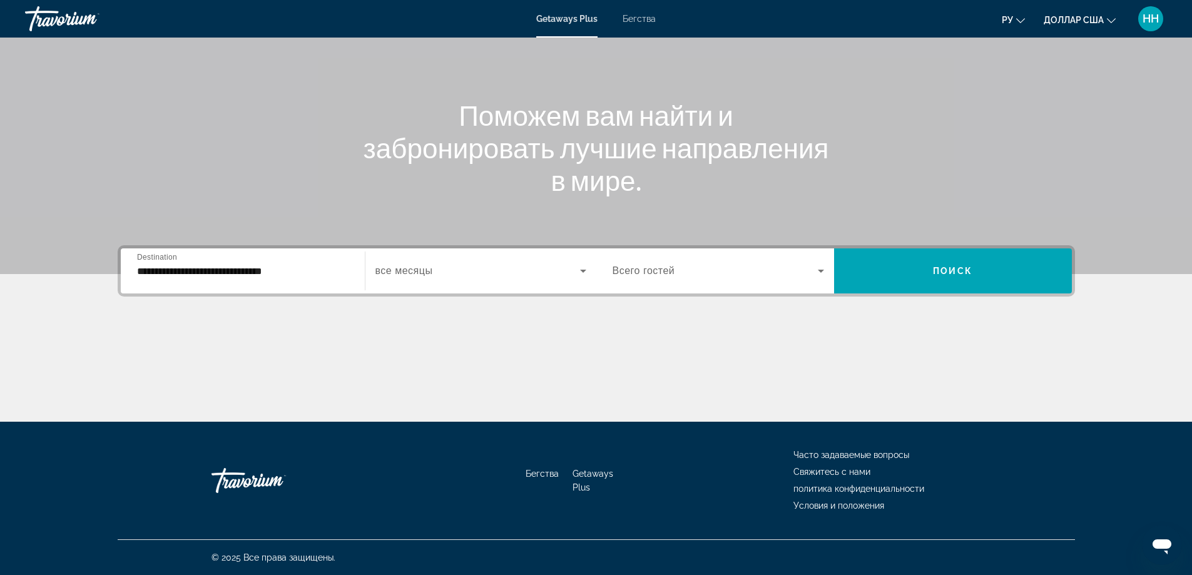
click at [467, 278] on div "Виджет поиска" at bounding box center [480, 270] width 211 height 35
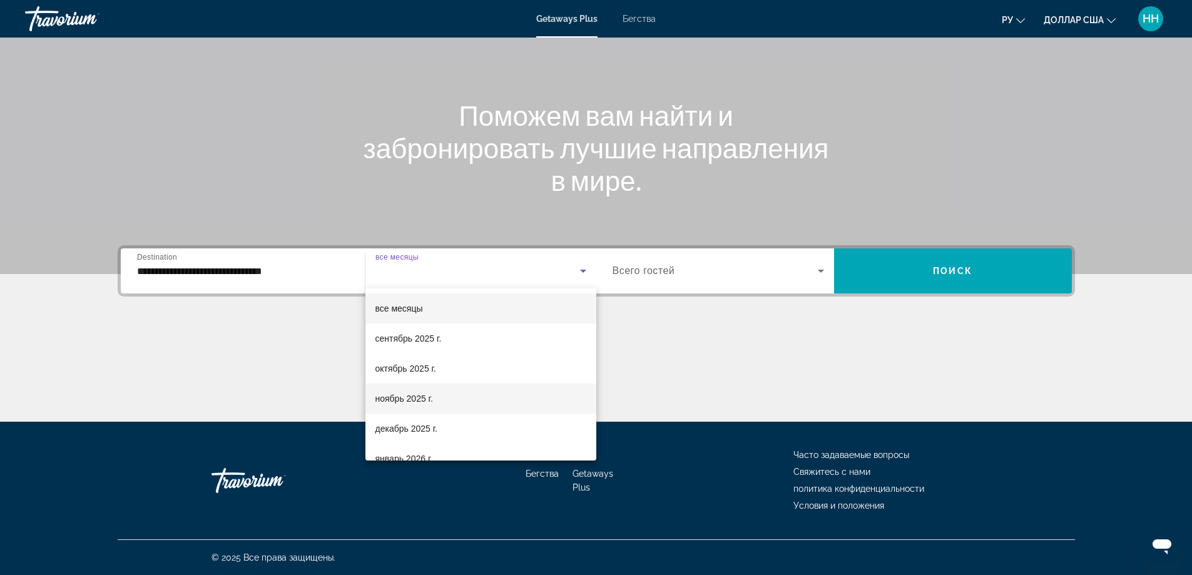
click at [416, 402] on font "ноябрь 2025 г." at bounding box center [404, 399] width 58 height 10
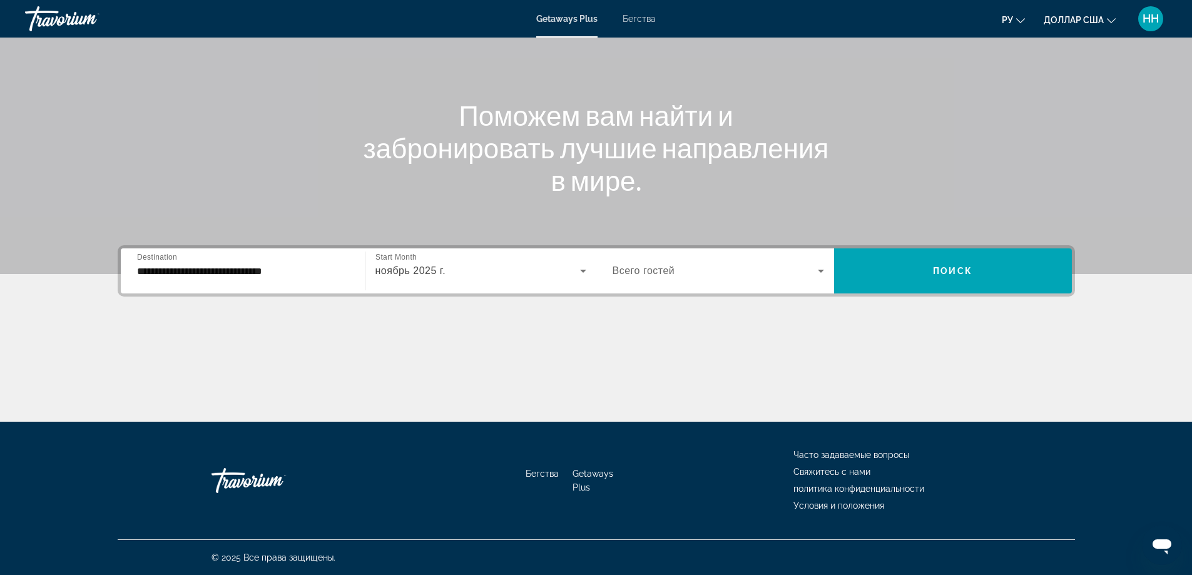
click at [654, 281] on div "Виджет поиска" at bounding box center [719, 270] width 212 height 35
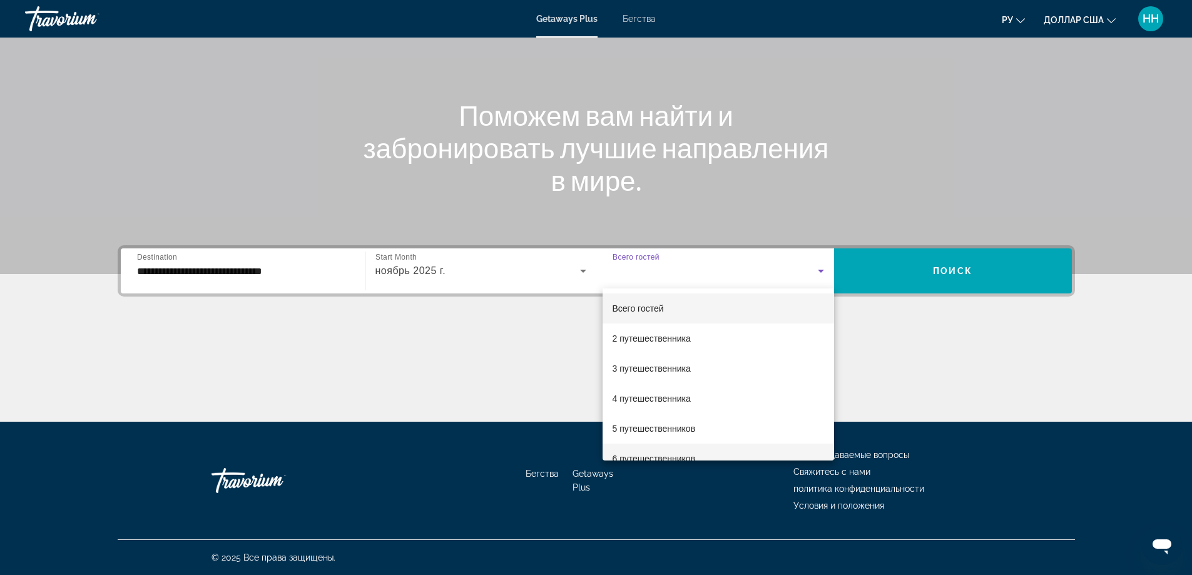
click at [647, 454] on font "6 путешественников" at bounding box center [654, 459] width 83 height 10
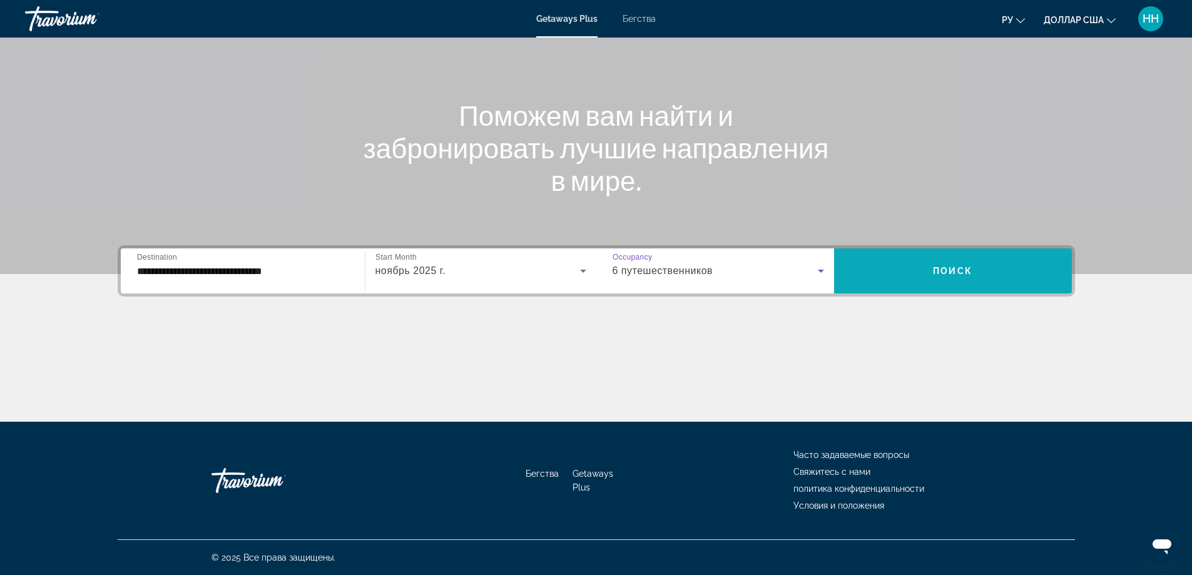
click at [957, 261] on span "Виджет поиска" at bounding box center [953, 271] width 238 height 30
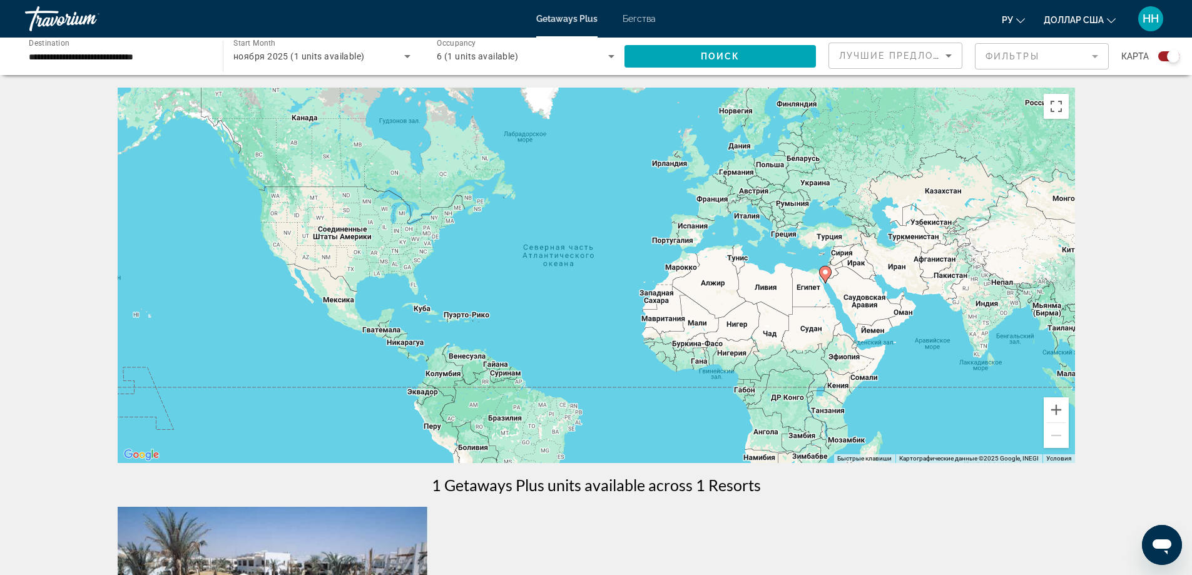
scroll to position [250, 0]
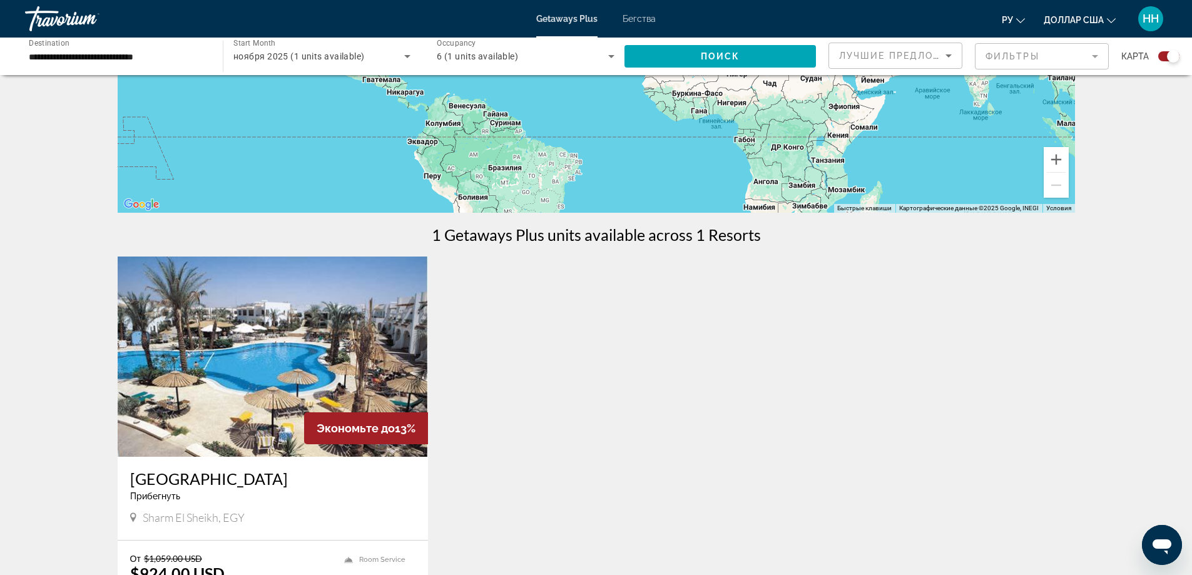
click at [308, 373] on img "Основное содержание" at bounding box center [273, 357] width 311 height 200
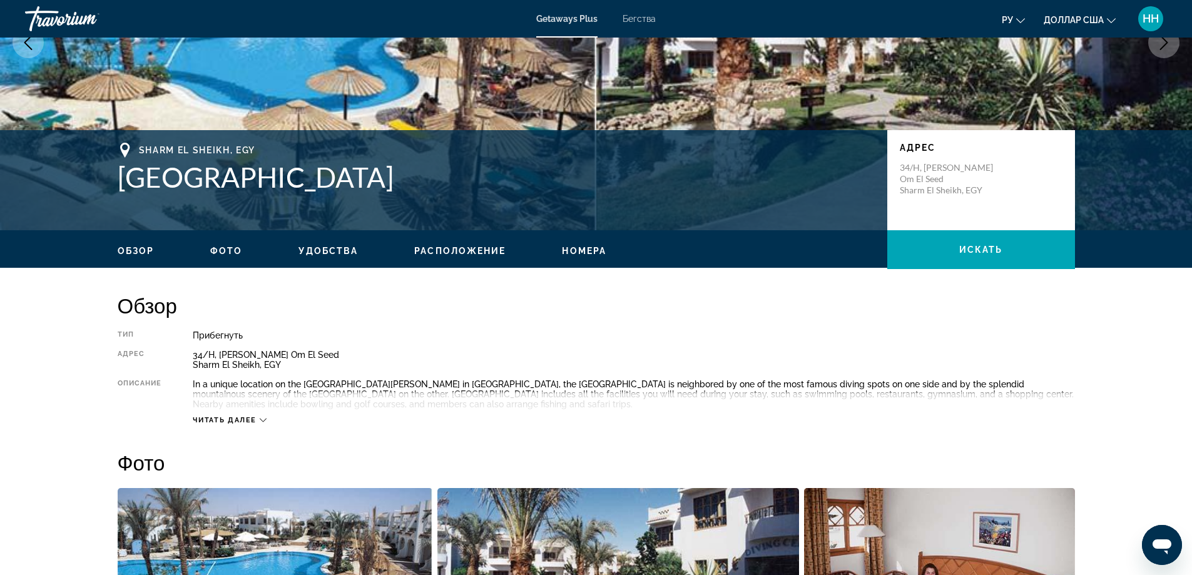
scroll to position [188, 0]
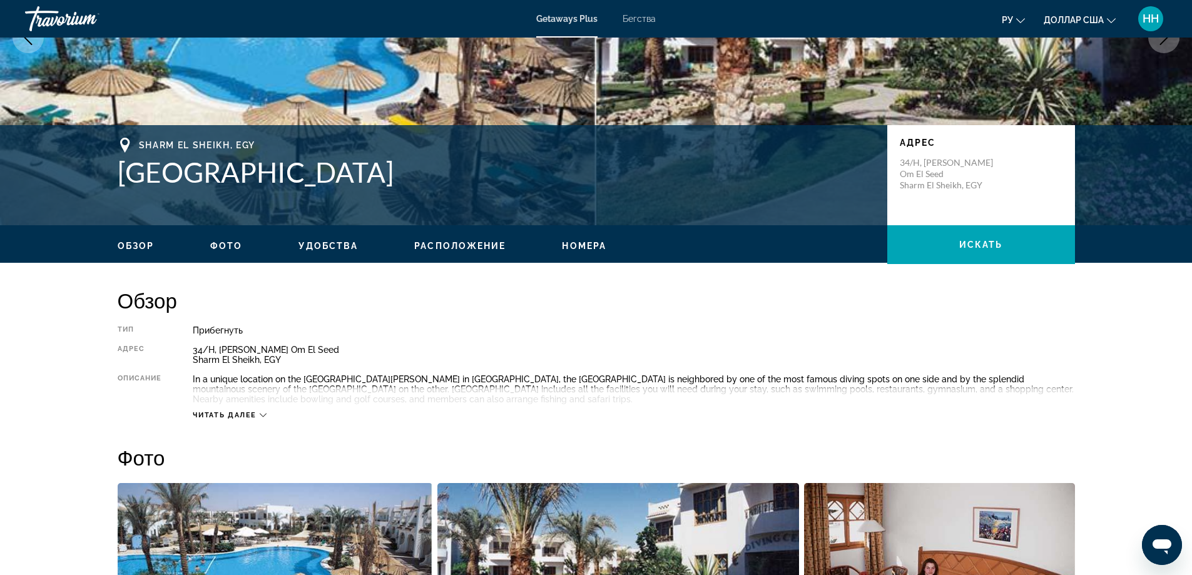
click at [263, 415] on icon "Основное содержание" at bounding box center [263, 415] width 7 height 7
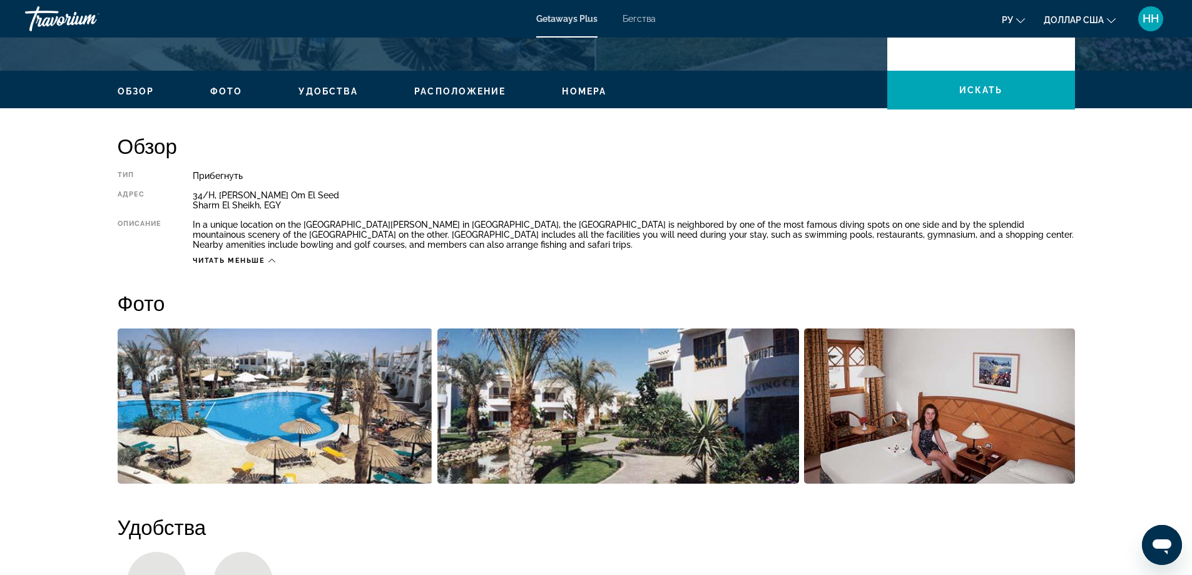
scroll to position [501, 0]
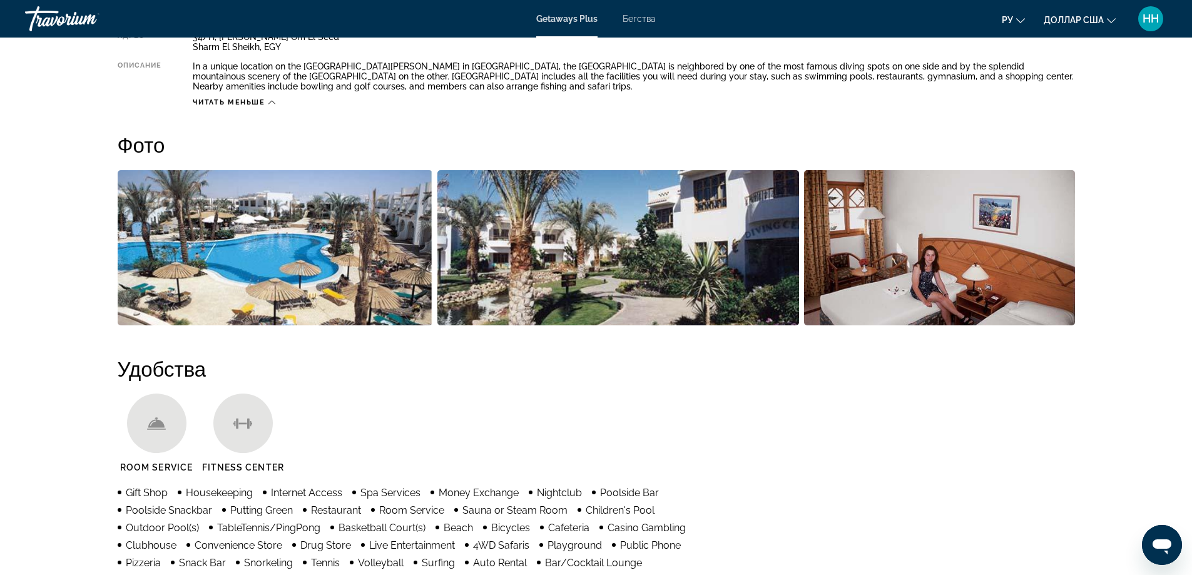
click at [352, 265] on img "Open full-screen image slider" at bounding box center [275, 247] width 315 height 155
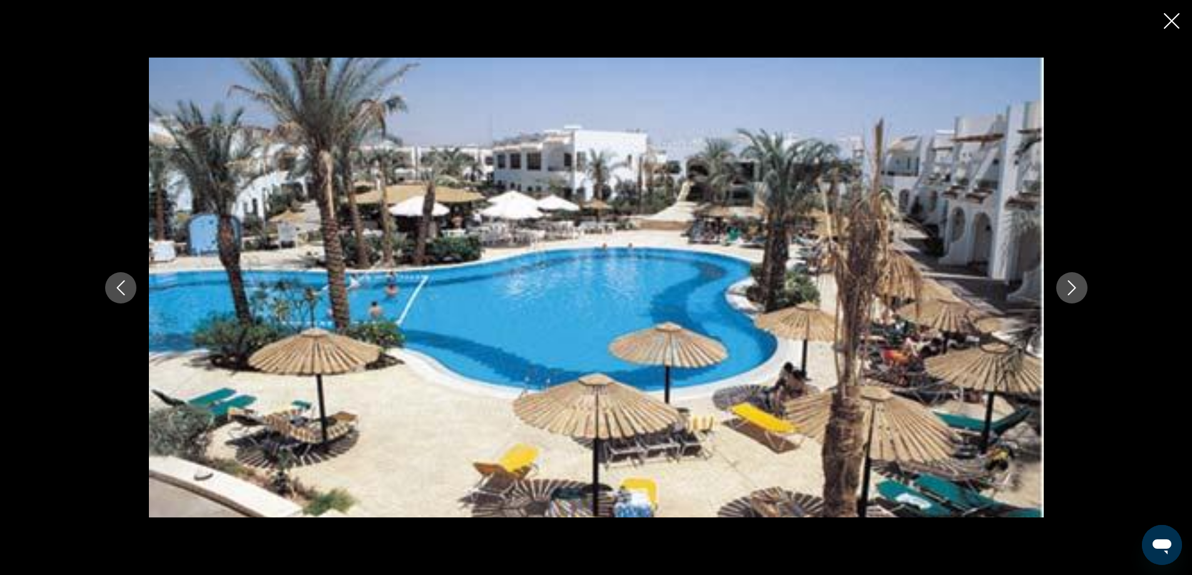
click at [1073, 292] on icon "Next image" at bounding box center [1071, 287] width 15 height 15
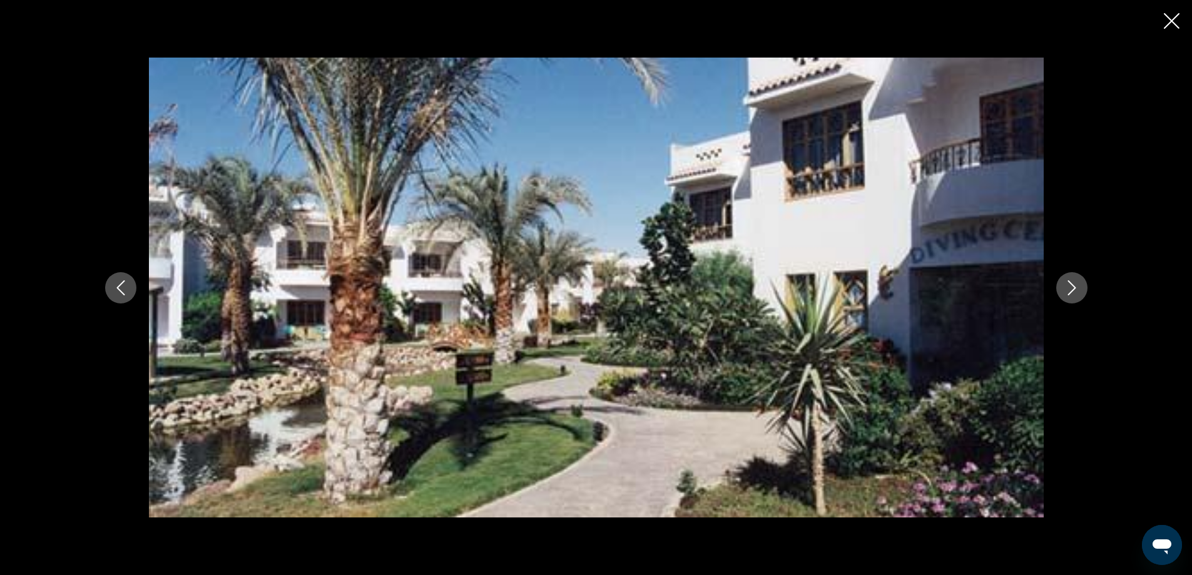
click at [1073, 292] on icon "Next image" at bounding box center [1071, 287] width 15 height 15
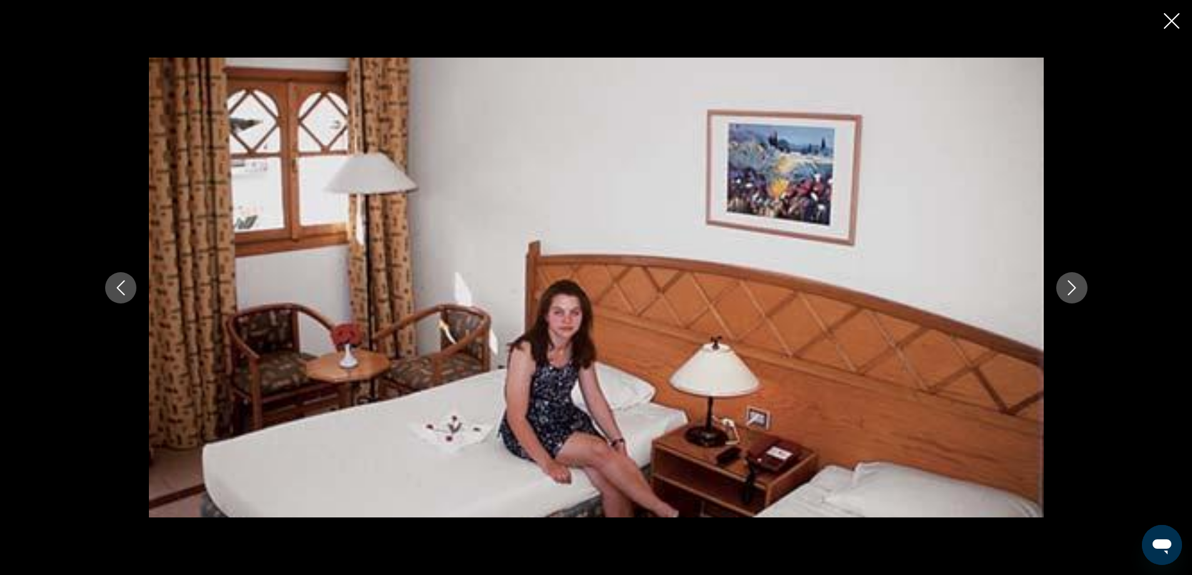
click at [1073, 292] on icon "Next image" at bounding box center [1071, 287] width 15 height 15
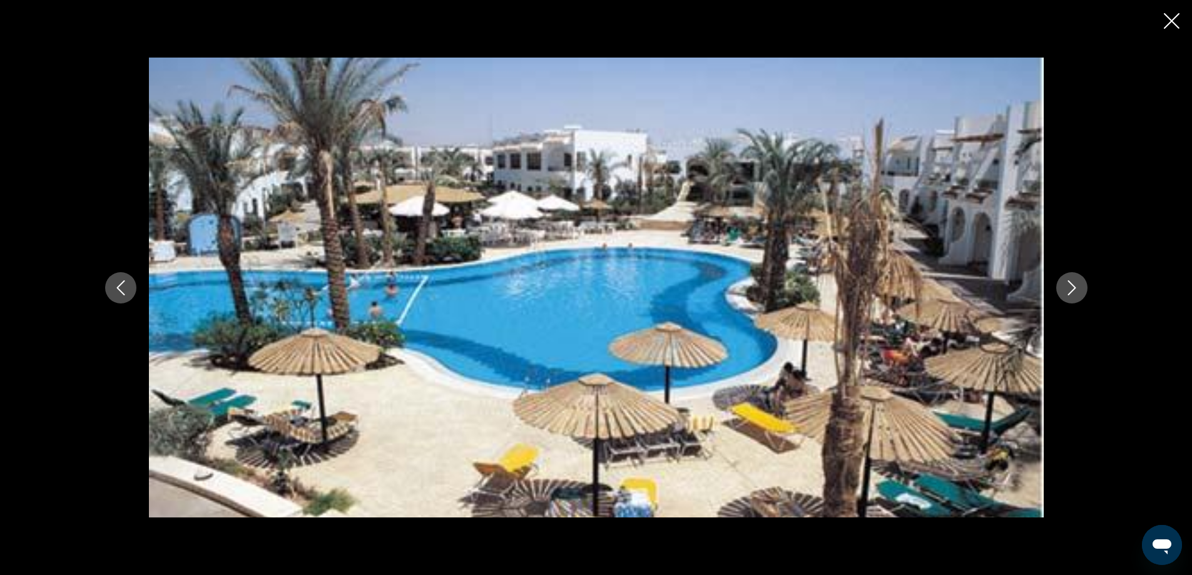
click at [1073, 292] on icon "Next image" at bounding box center [1071, 287] width 15 height 15
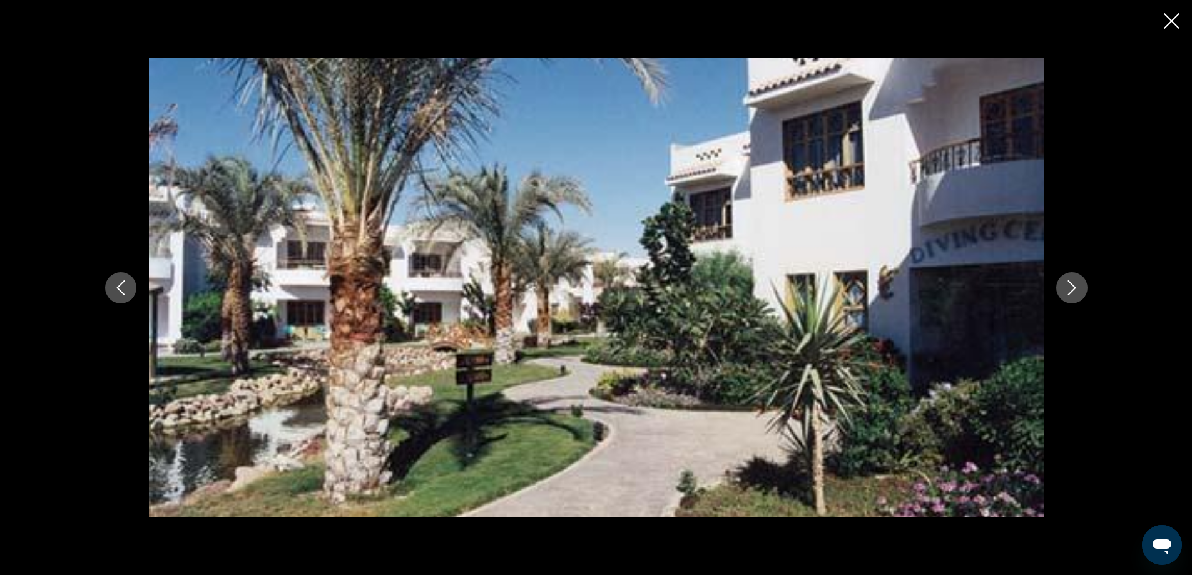
click at [1073, 292] on icon "Next image" at bounding box center [1071, 287] width 15 height 15
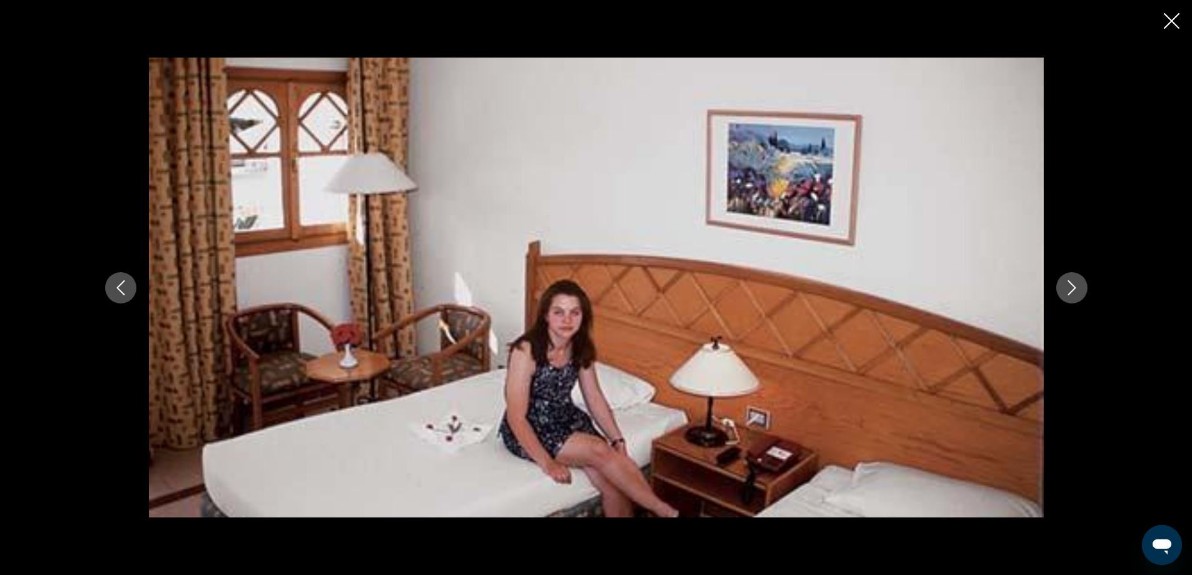
click at [1073, 292] on icon "Next image" at bounding box center [1071, 287] width 15 height 15
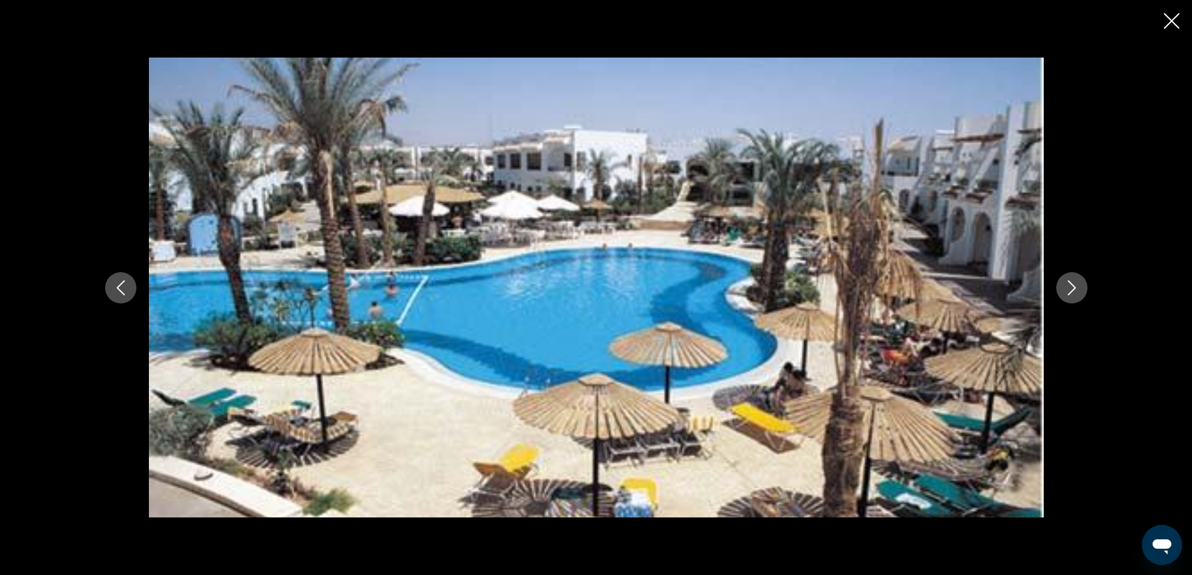
click at [112, 282] on button "Previous image" at bounding box center [120, 287] width 31 height 31
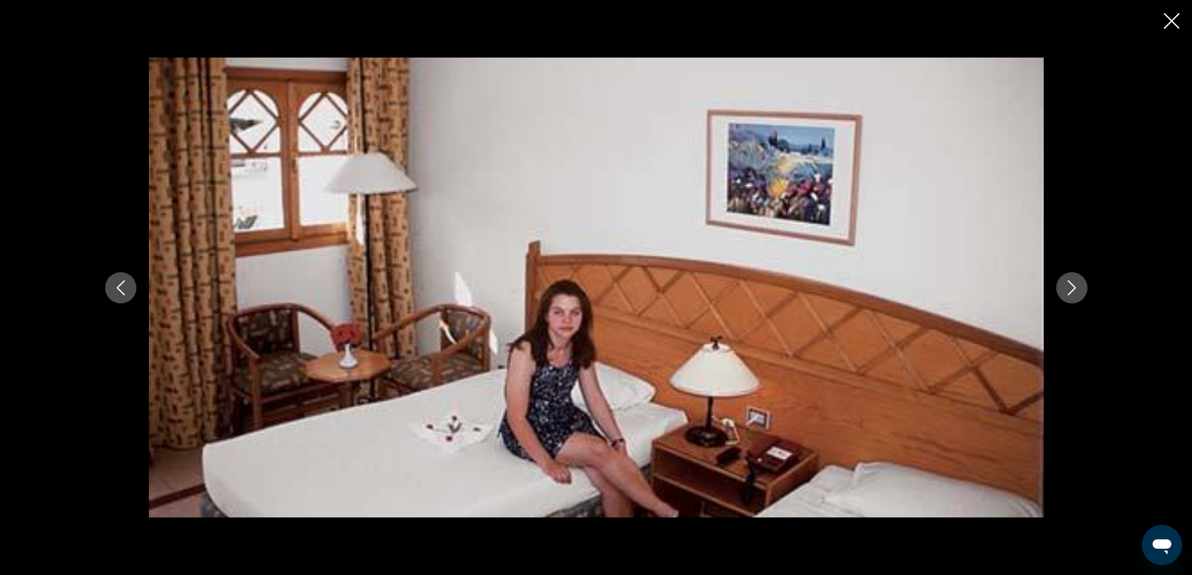
click at [1176, 20] on icon "Close slideshow" at bounding box center [1172, 21] width 16 height 16
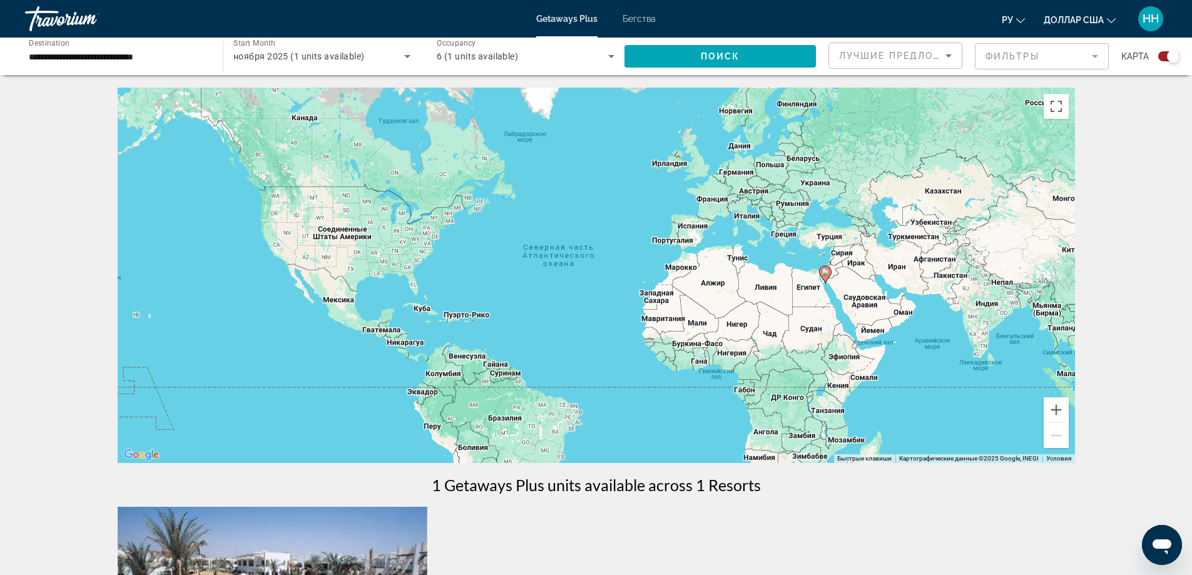
click at [631, 20] on font "Бегства" at bounding box center [639, 19] width 33 height 10
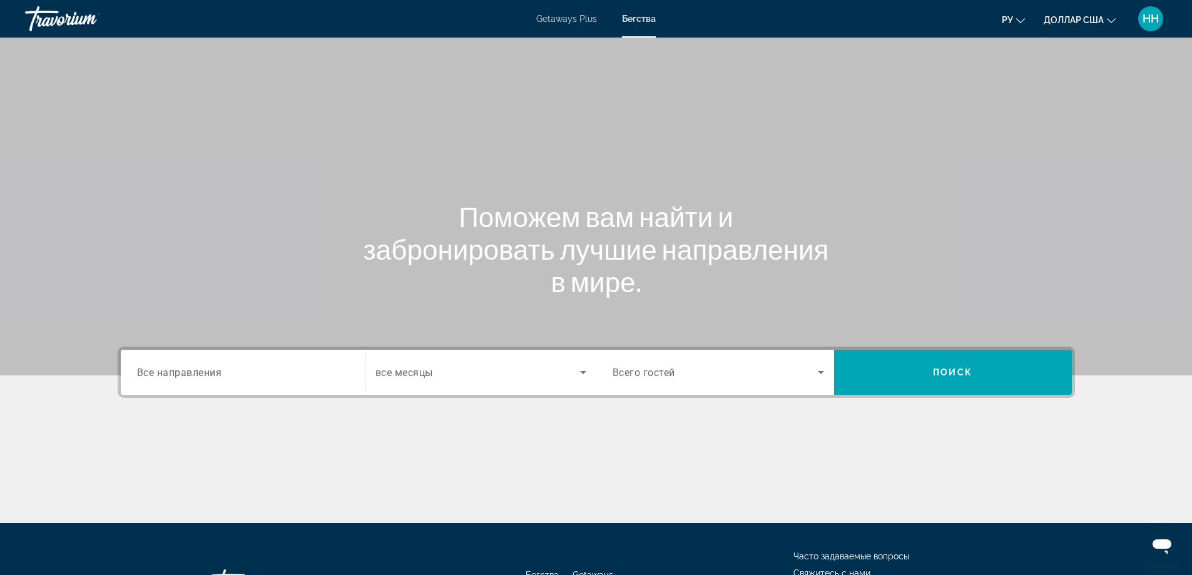
click at [168, 384] on div "Search widget" at bounding box center [243, 373] width 212 height 36
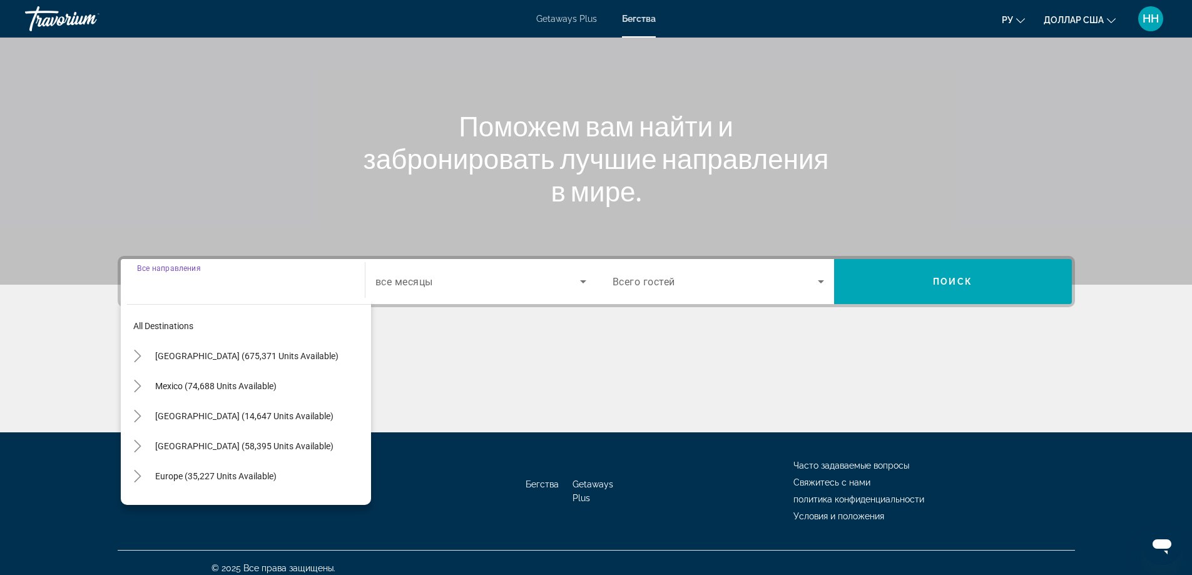
scroll to position [101, 0]
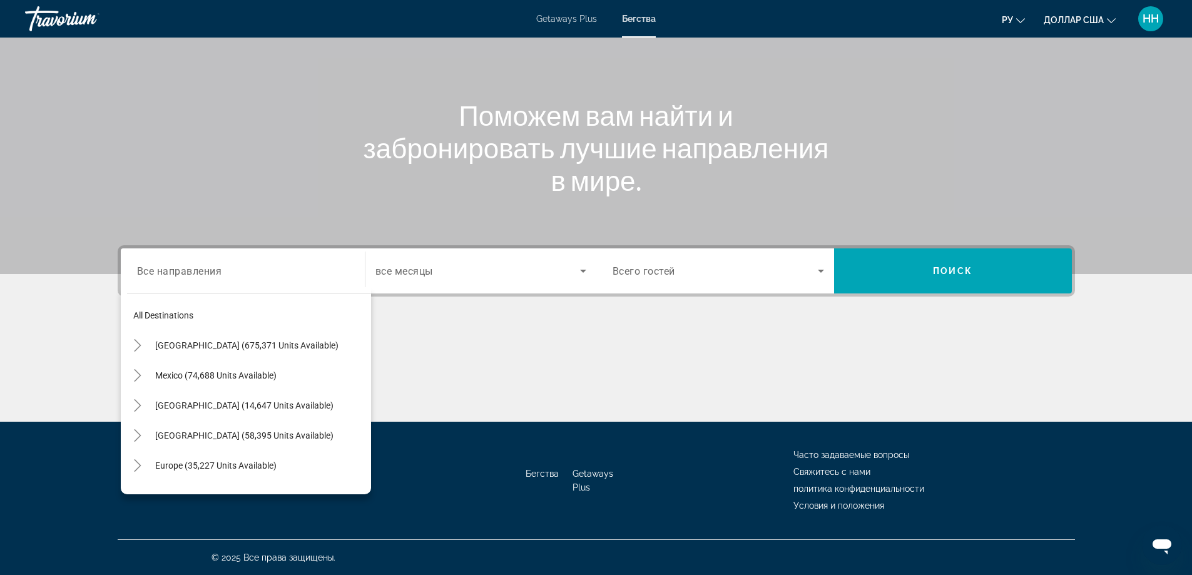
click at [573, 16] on font "Getaways Plus" at bounding box center [566, 19] width 61 height 10
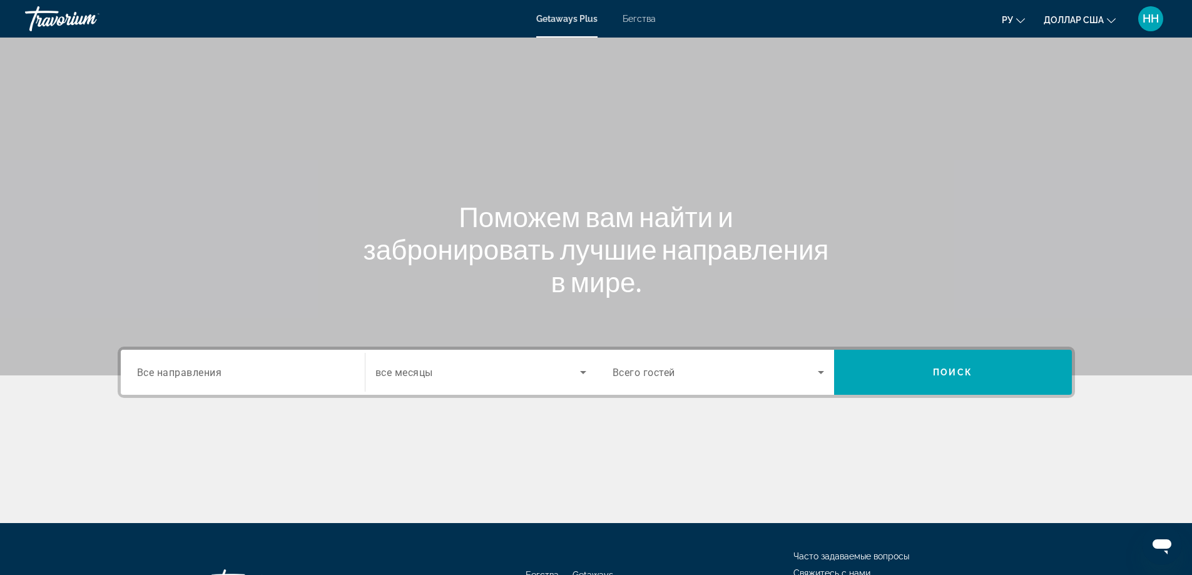
click at [185, 370] on span "Все направления" at bounding box center [179, 372] width 85 height 12
click at [185, 370] on input "Destination Все направления" at bounding box center [243, 372] width 212 height 15
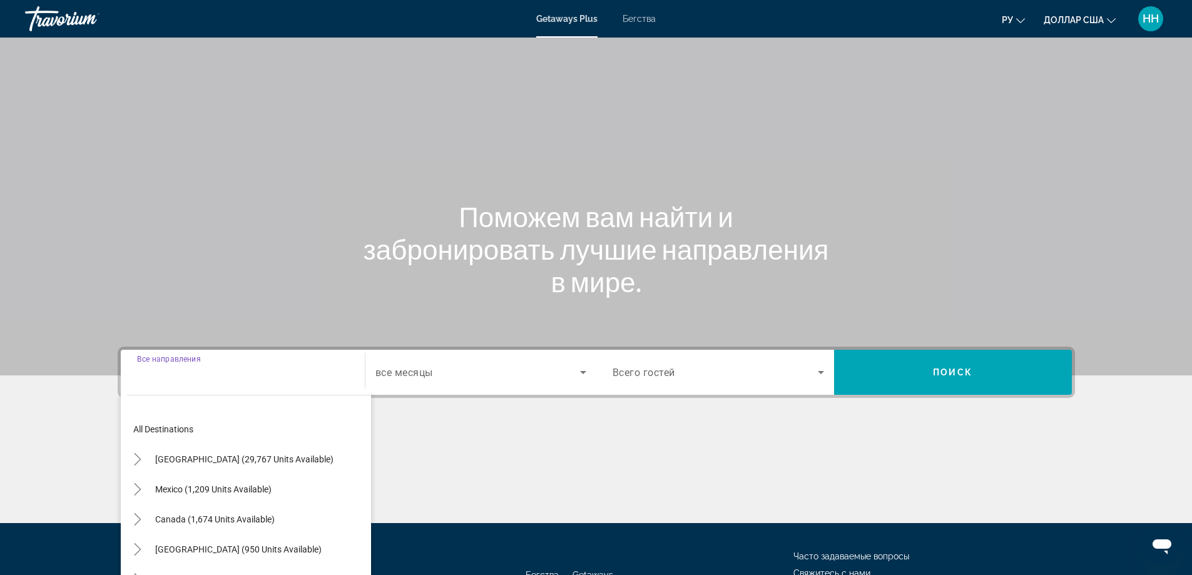
scroll to position [101, 0]
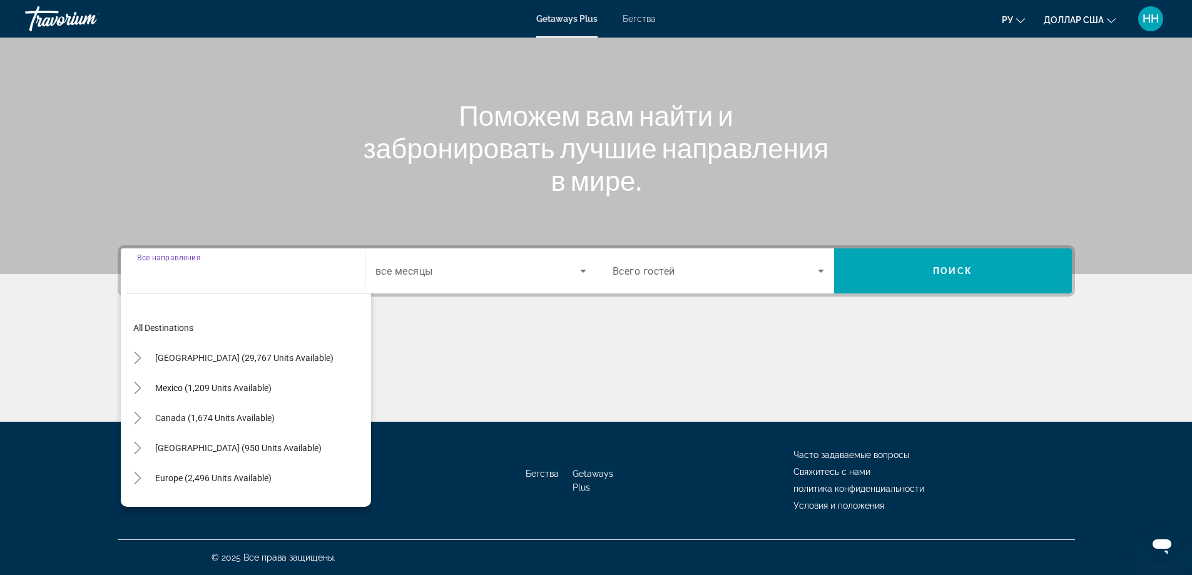
click at [646, 26] on div "Getaways Plus Бегства ру English Español Français Italiano Português русский до…" at bounding box center [596, 19] width 1192 height 33
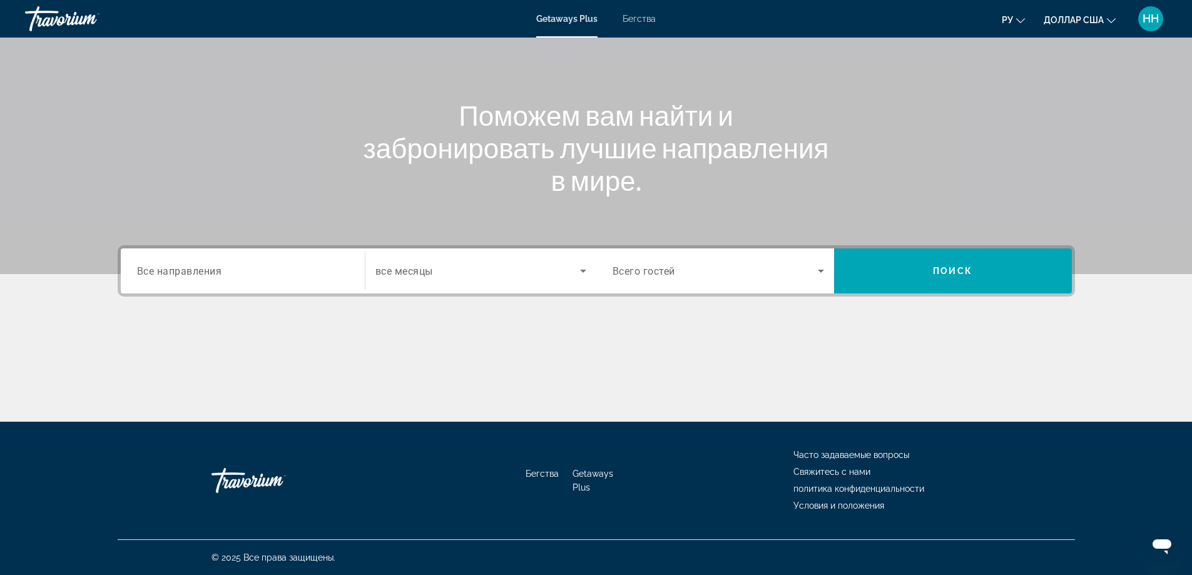
click at [640, 23] on font "Бегства" at bounding box center [639, 19] width 33 height 10
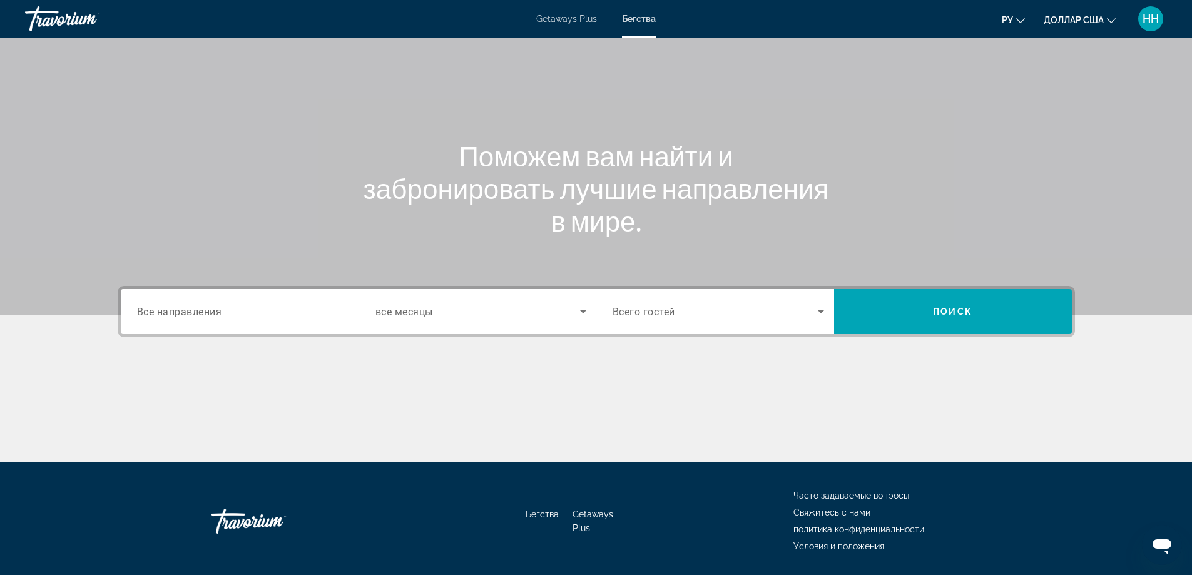
scroll to position [39, 0]
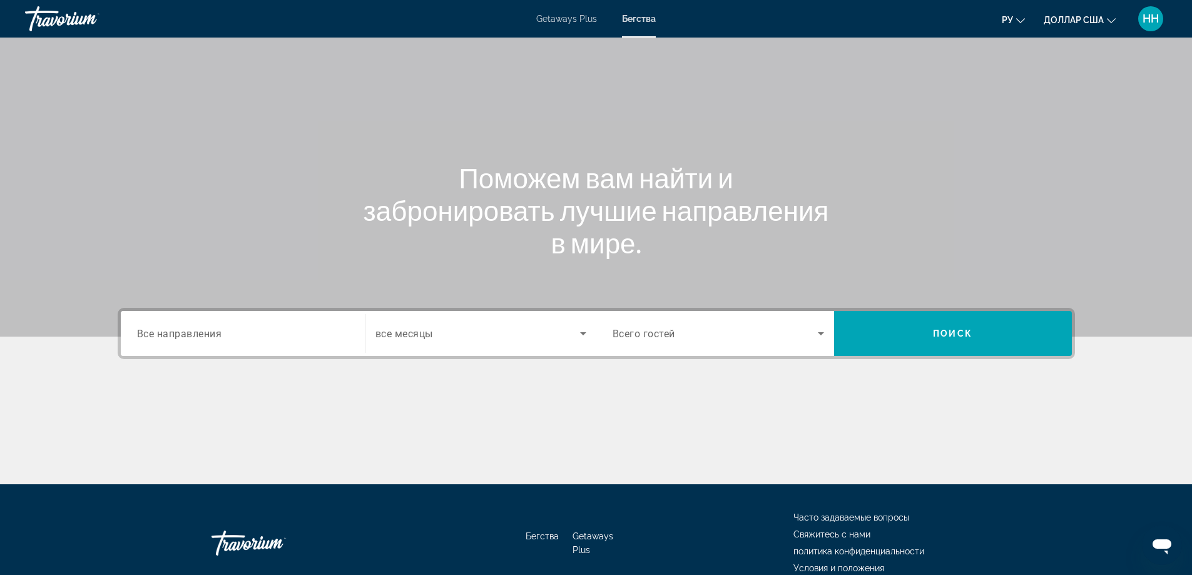
click at [255, 337] on input "Destination Все направления" at bounding box center [243, 334] width 212 height 15
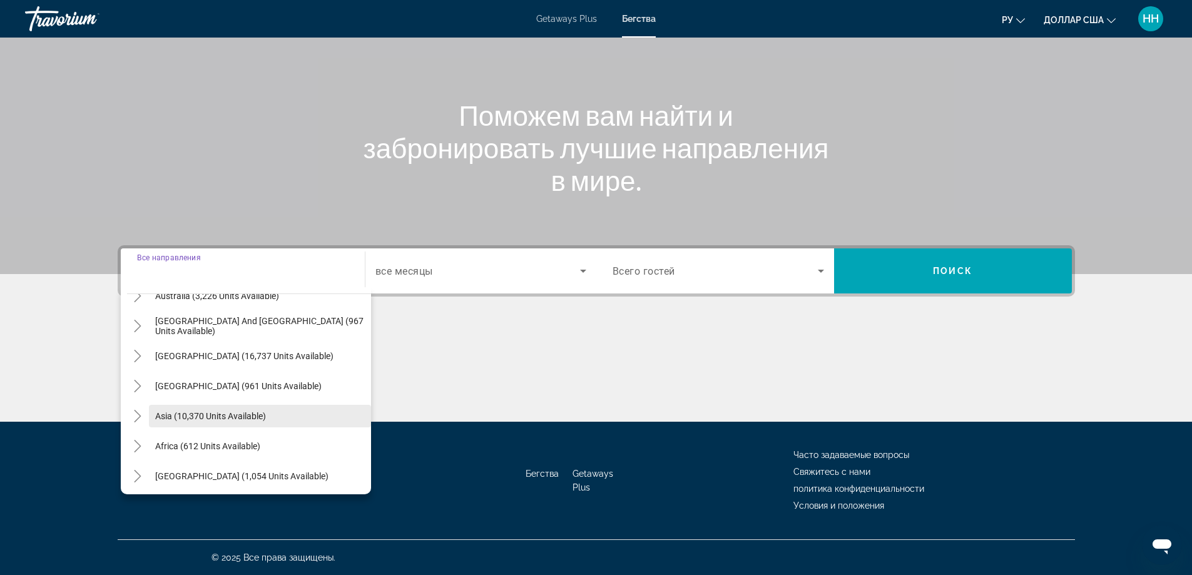
scroll to position [203, 0]
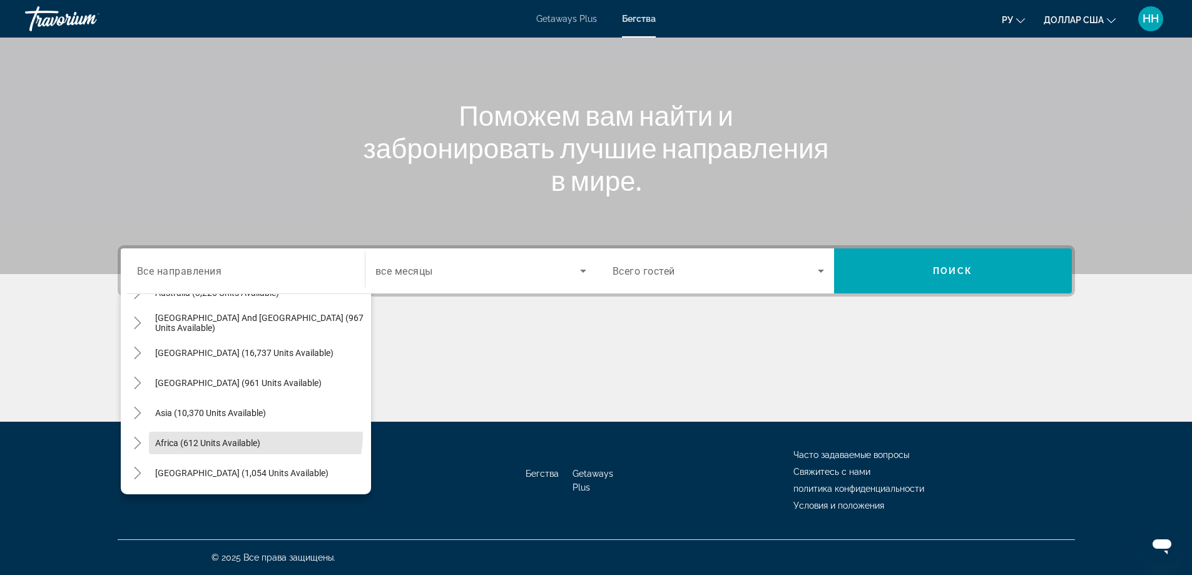
click at [236, 434] on span "Search widget" at bounding box center [260, 443] width 222 height 30
type input "**********"
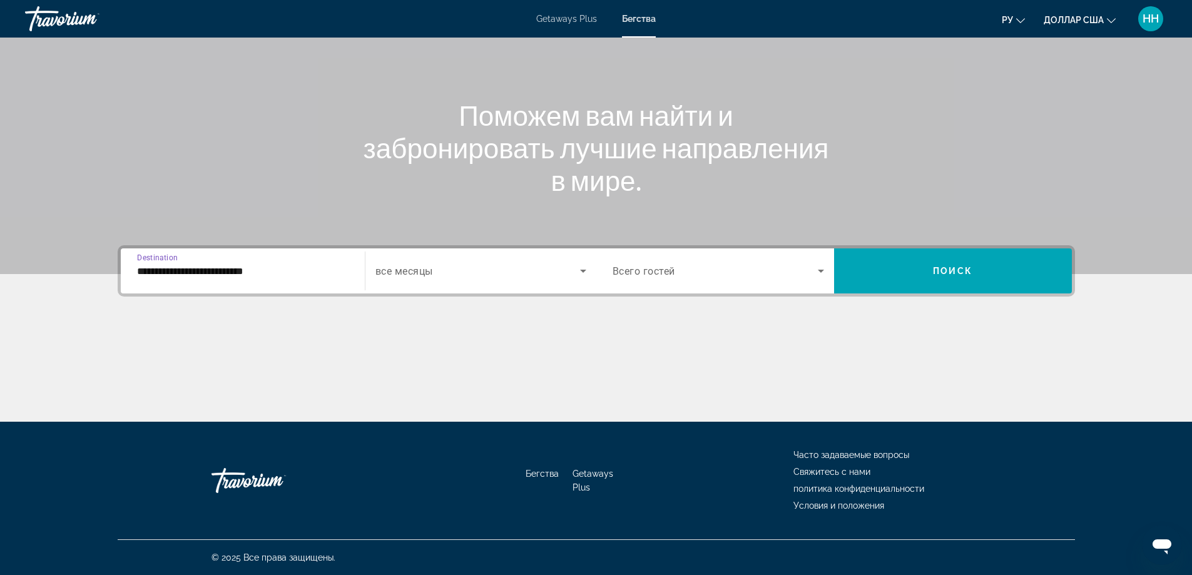
click at [529, 271] on span "Search widget" at bounding box center [477, 270] width 205 height 15
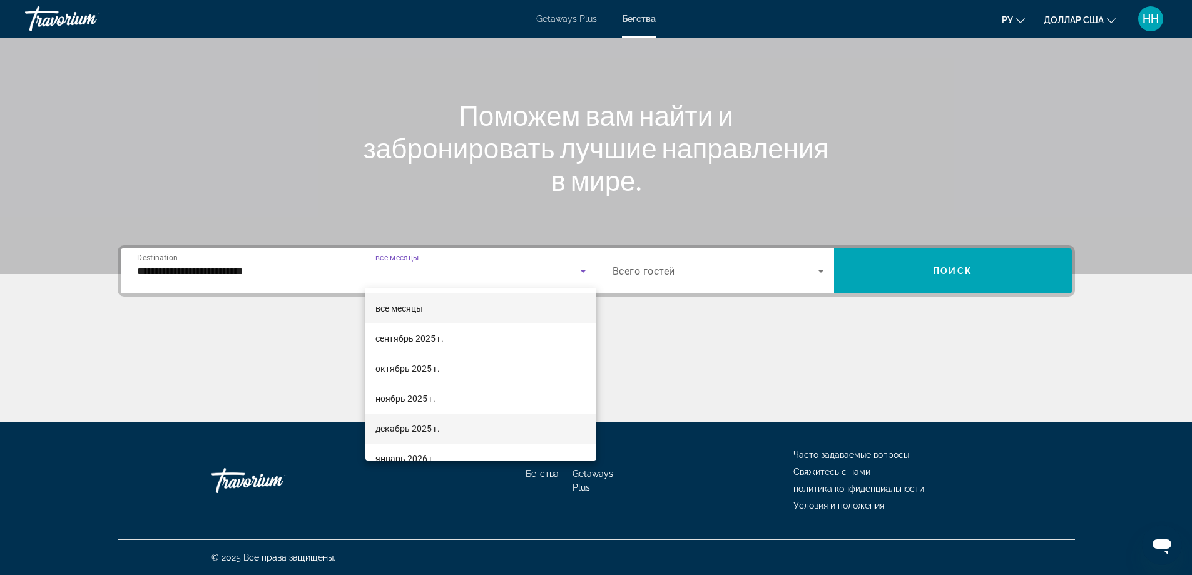
click at [424, 426] on font "декабрь 2025 г." at bounding box center [407, 429] width 64 height 10
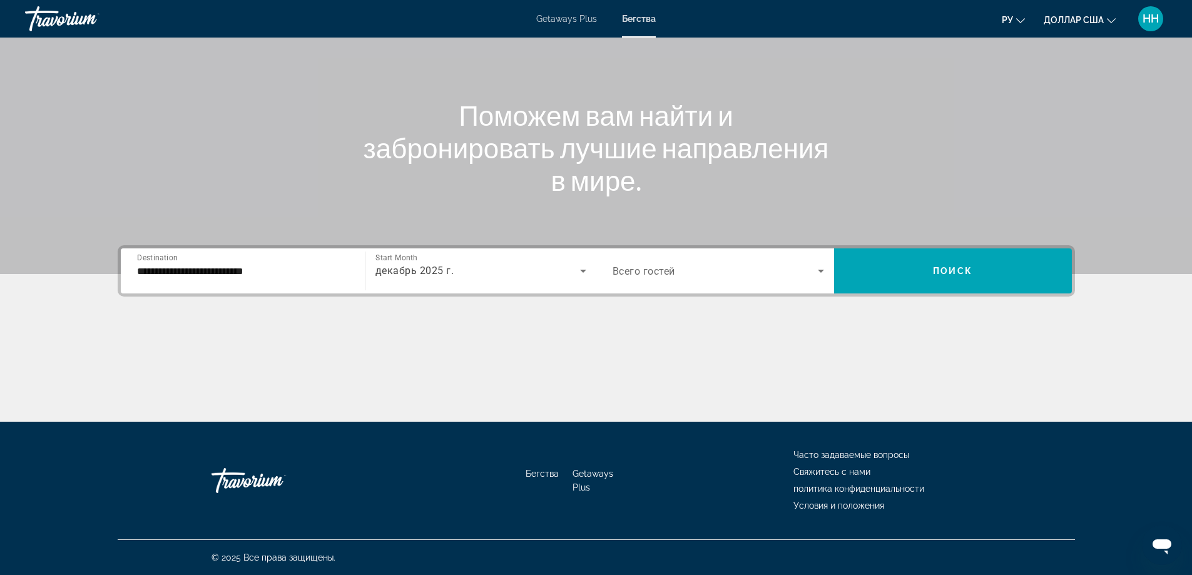
click at [685, 278] on div "Search widget" at bounding box center [719, 270] width 212 height 35
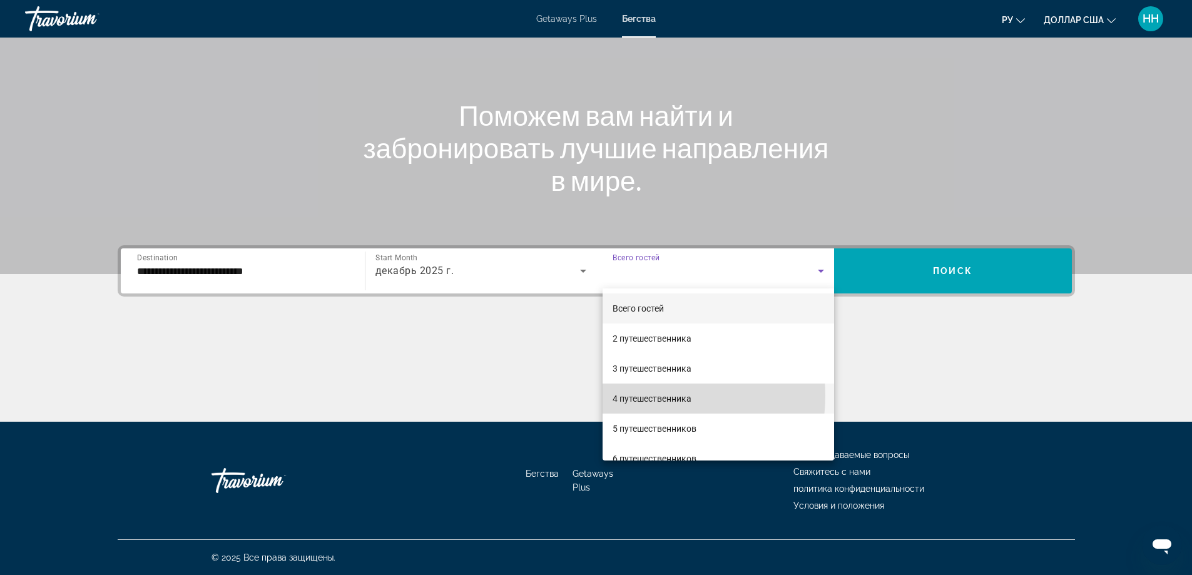
click at [645, 396] on font "4 путешественника" at bounding box center [652, 399] width 79 height 10
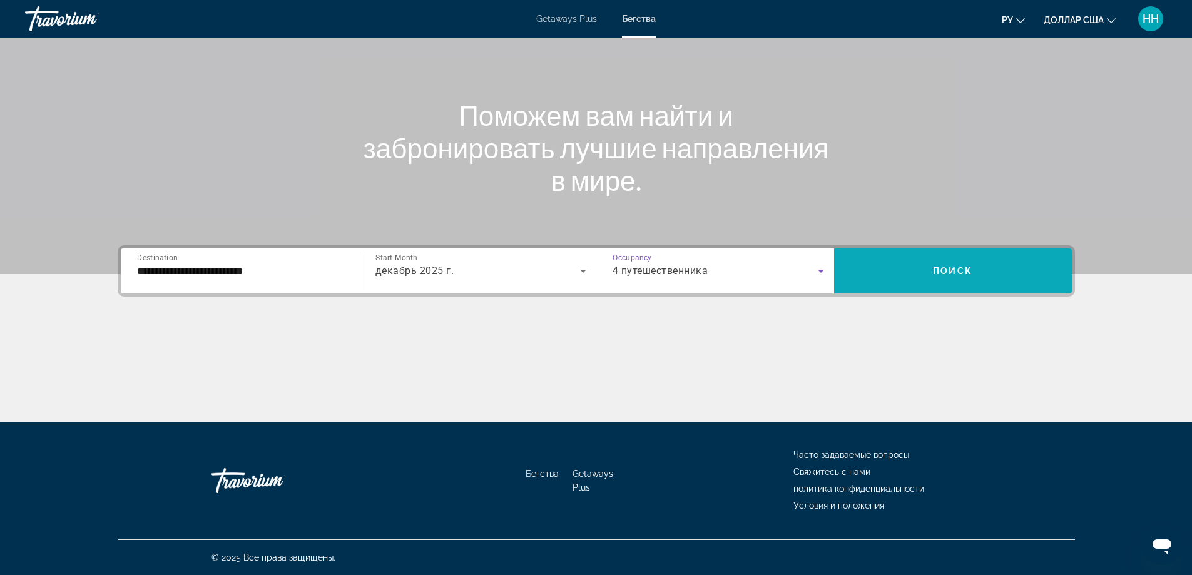
click at [888, 262] on span "Search widget" at bounding box center [953, 271] width 238 height 30
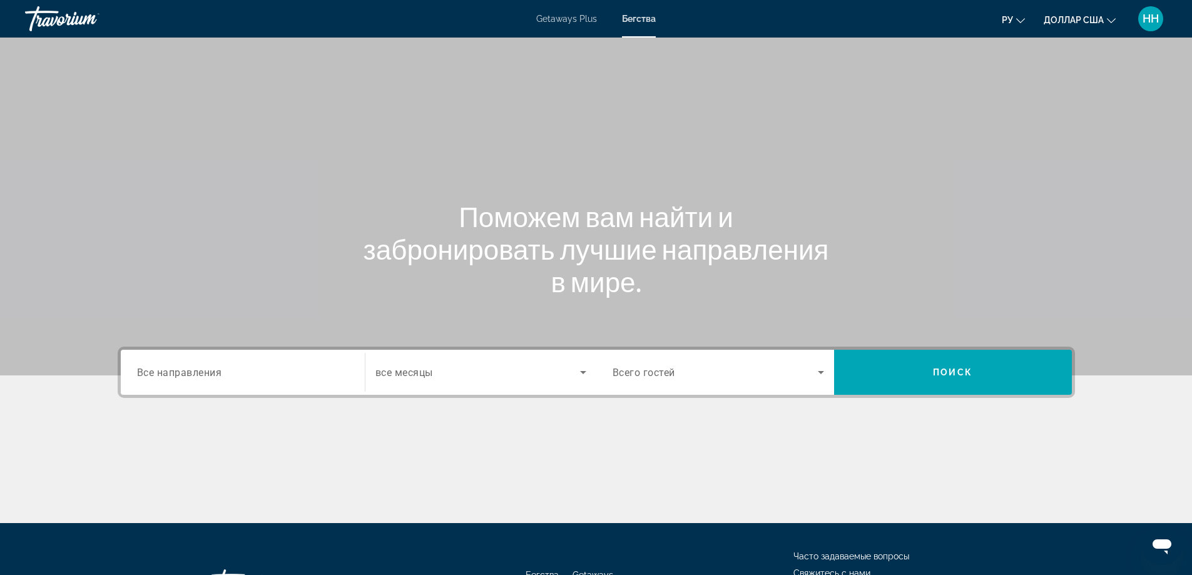
click at [277, 382] on div "Search widget" at bounding box center [243, 373] width 212 height 36
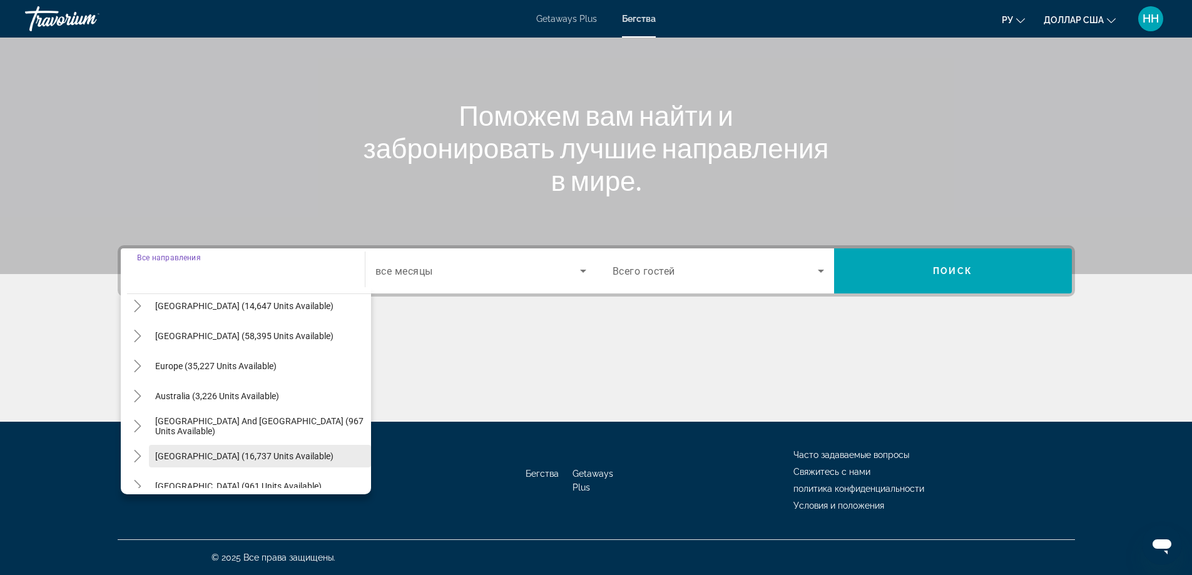
scroll to position [203, 0]
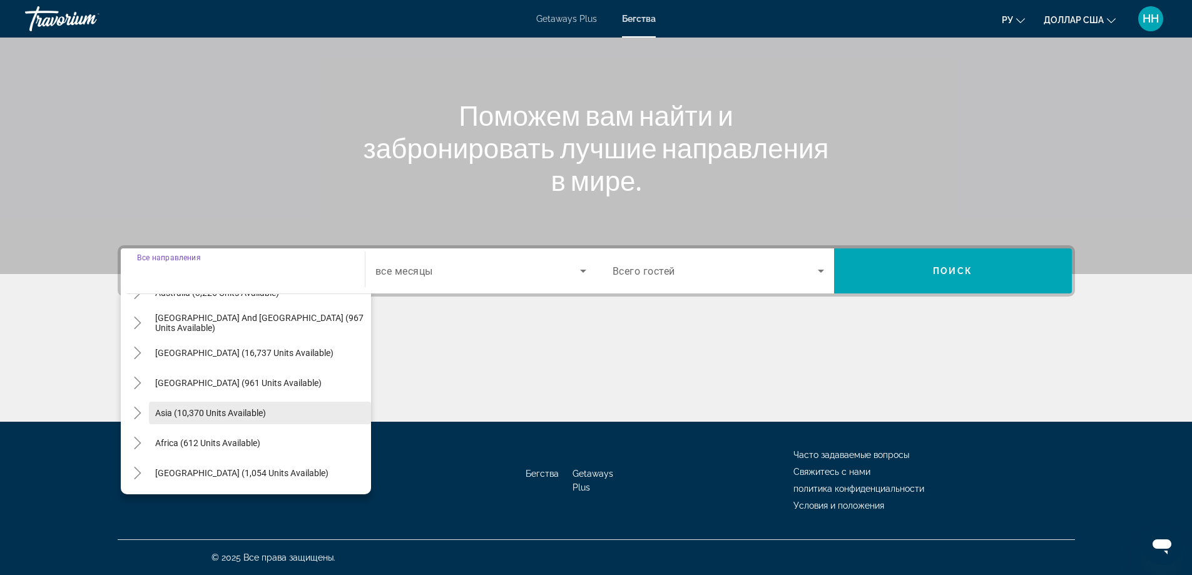
click at [200, 414] on span "Asia (10,370 units available)" at bounding box center [210, 413] width 111 height 10
type input "**********"
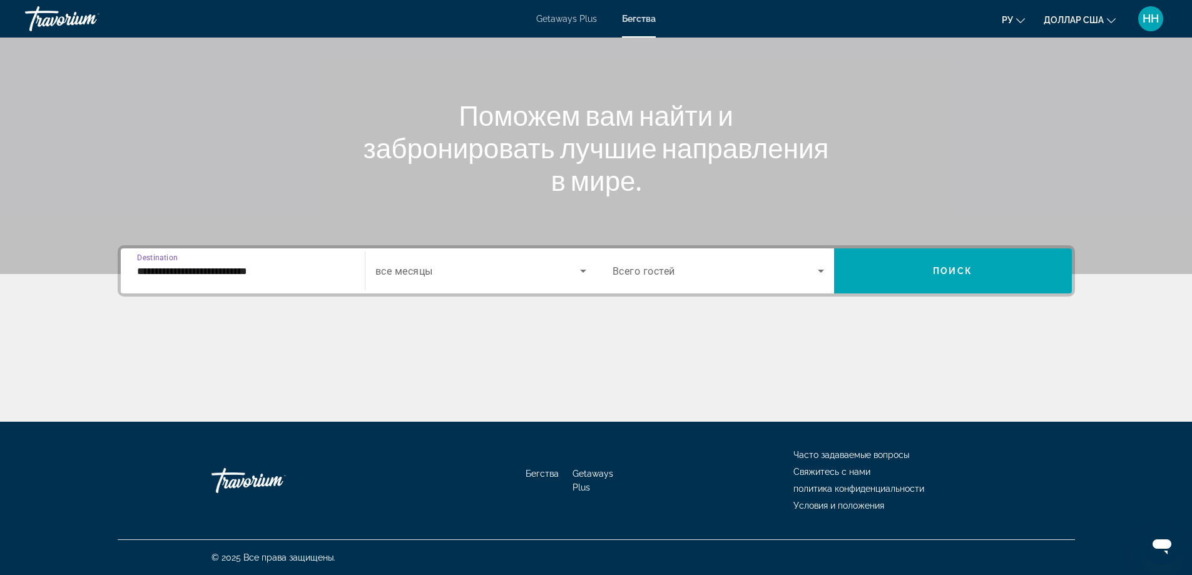
click at [412, 275] on span "все месяцы" at bounding box center [404, 271] width 58 height 12
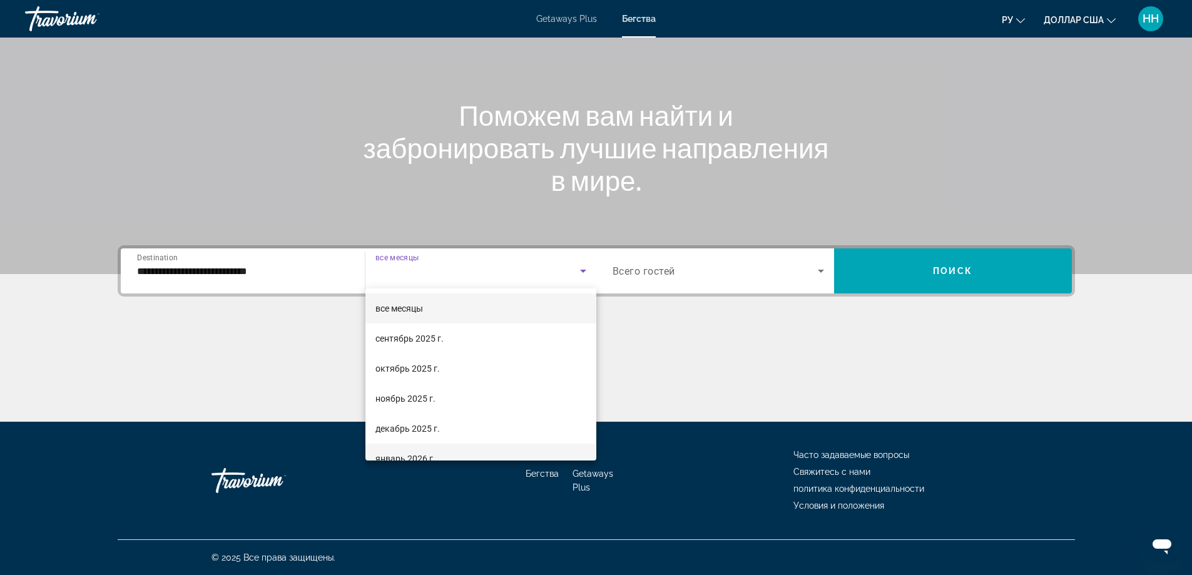
click at [396, 457] on font "январь 2026 г." at bounding box center [405, 459] width 60 height 10
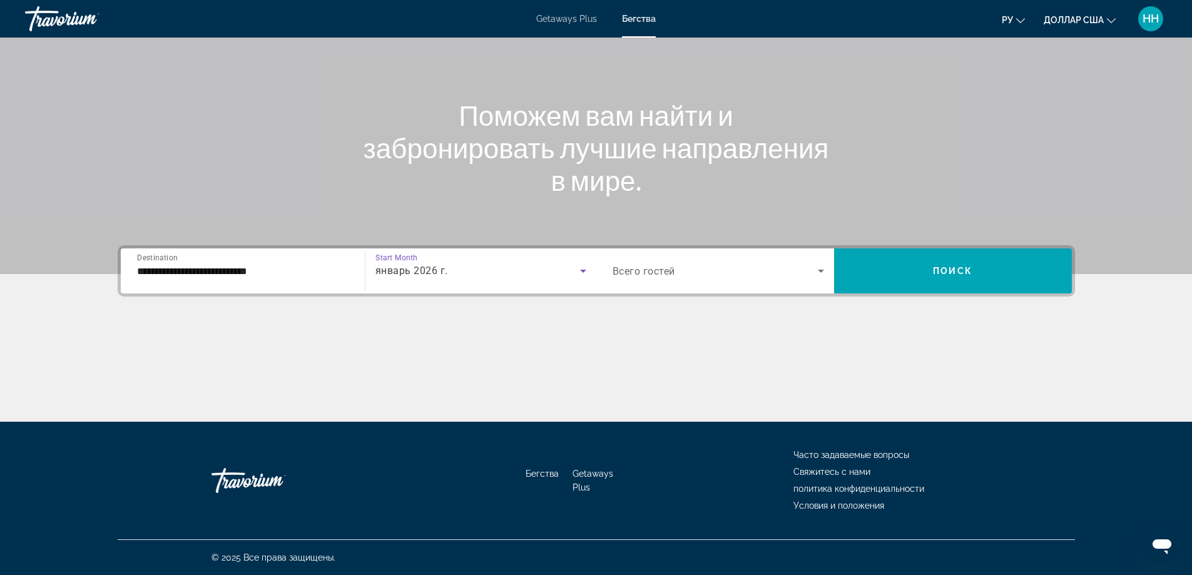
click at [719, 263] on span "Search widget" at bounding box center [715, 270] width 205 height 15
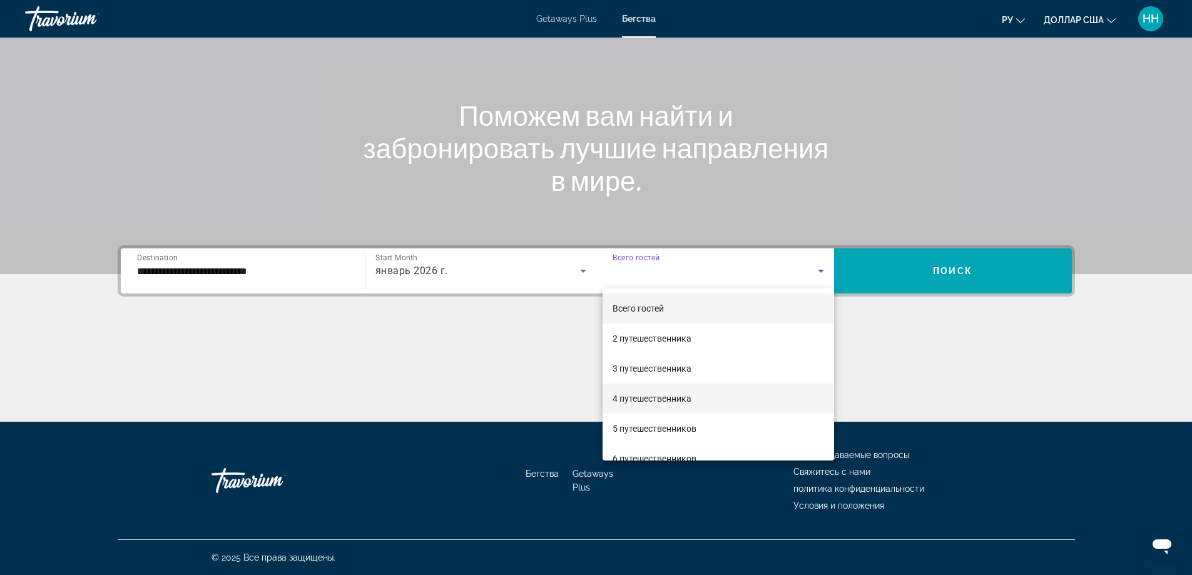
click at [638, 400] on font "4 путешественника" at bounding box center [652, 399] width 79 height 10
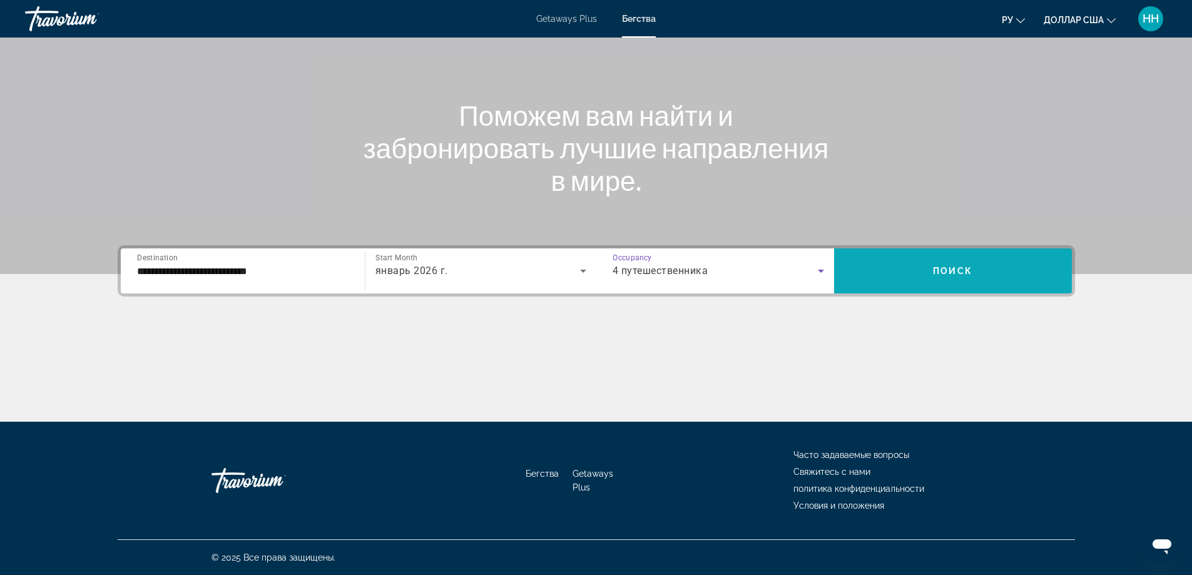
click at [887, 281] on span "Search widget" at bounding box center [953, 271] width 238 height 30
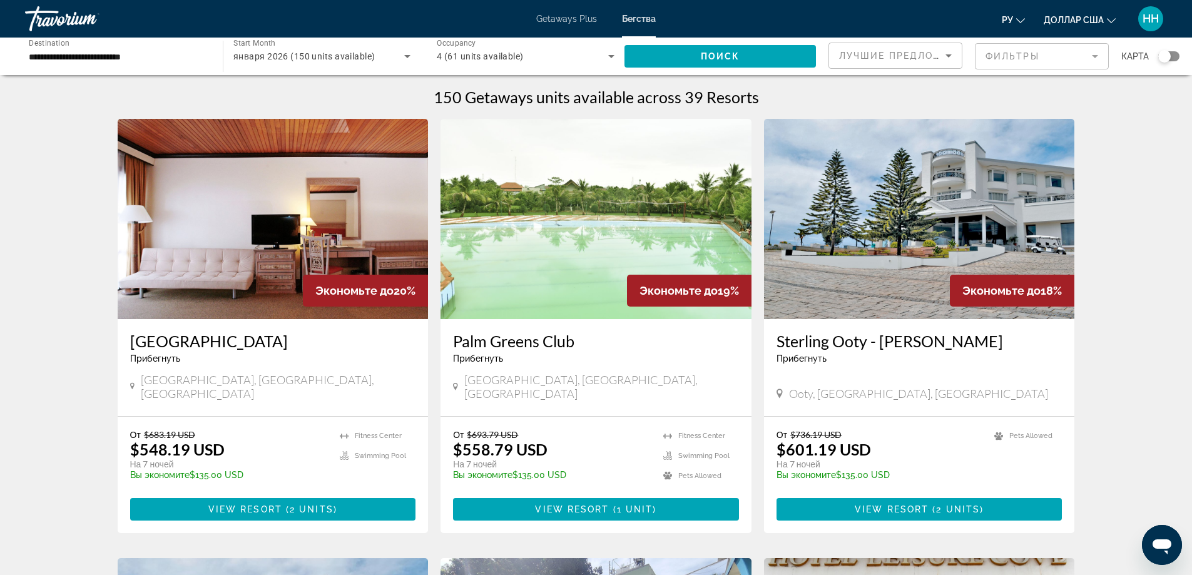
click at [920, 51] on span "Лучшие предложения" at bounding box center [905, 56] width 133 height 10
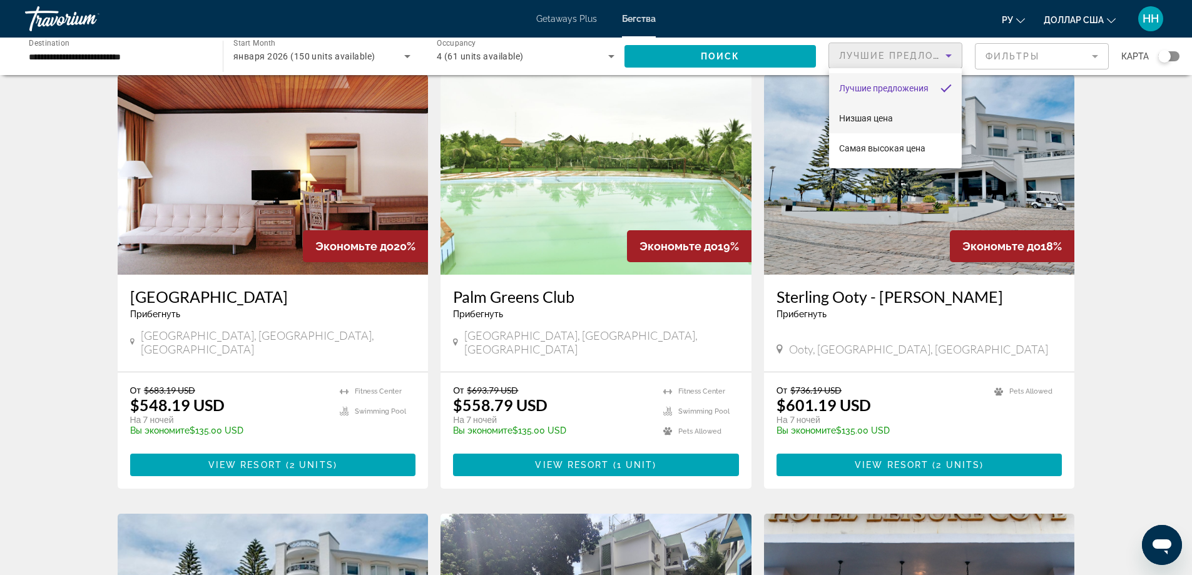
scroll to position [125, 0]
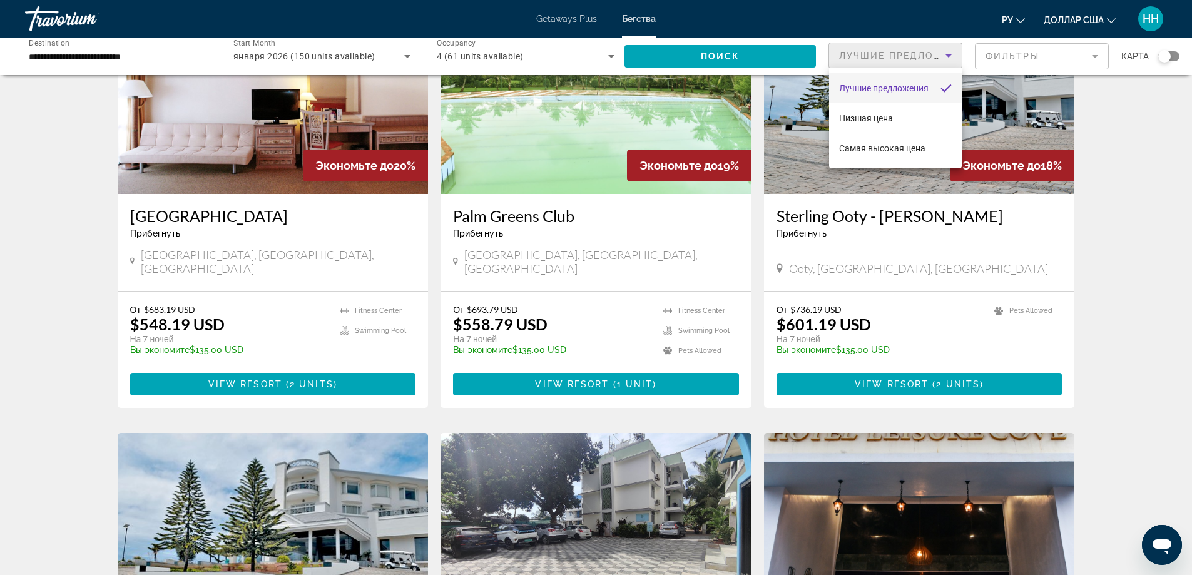
click at [1051, 56] on div at bounding box center [596, 287] width 1192 height 575
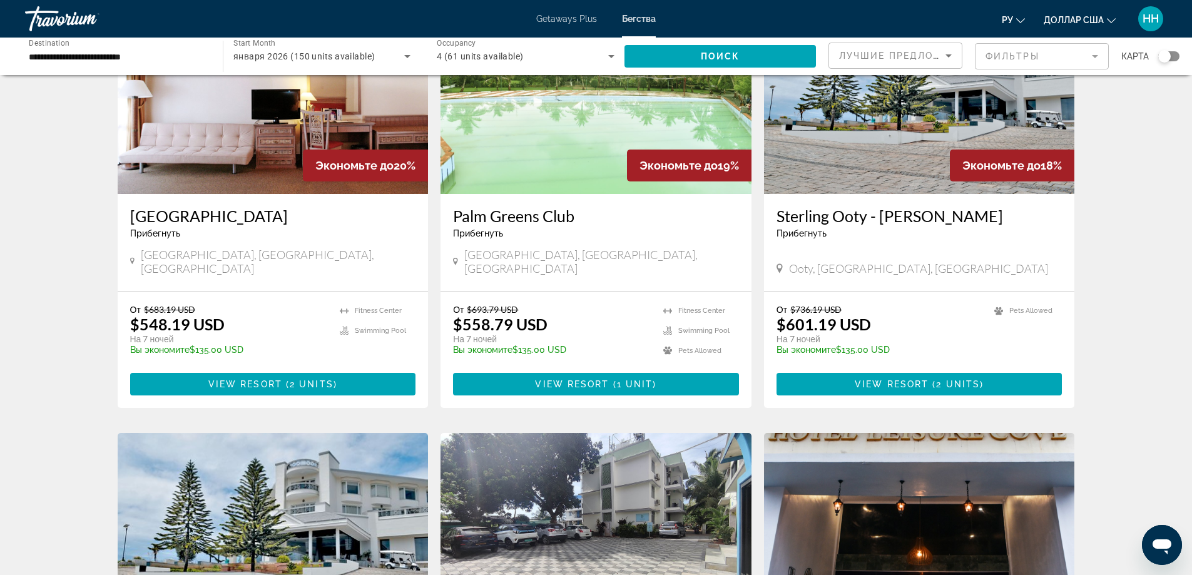
click at [1044, 57] on mat-form-field "Фильтры" at bounding box center [1042, 56] width 134 height 26
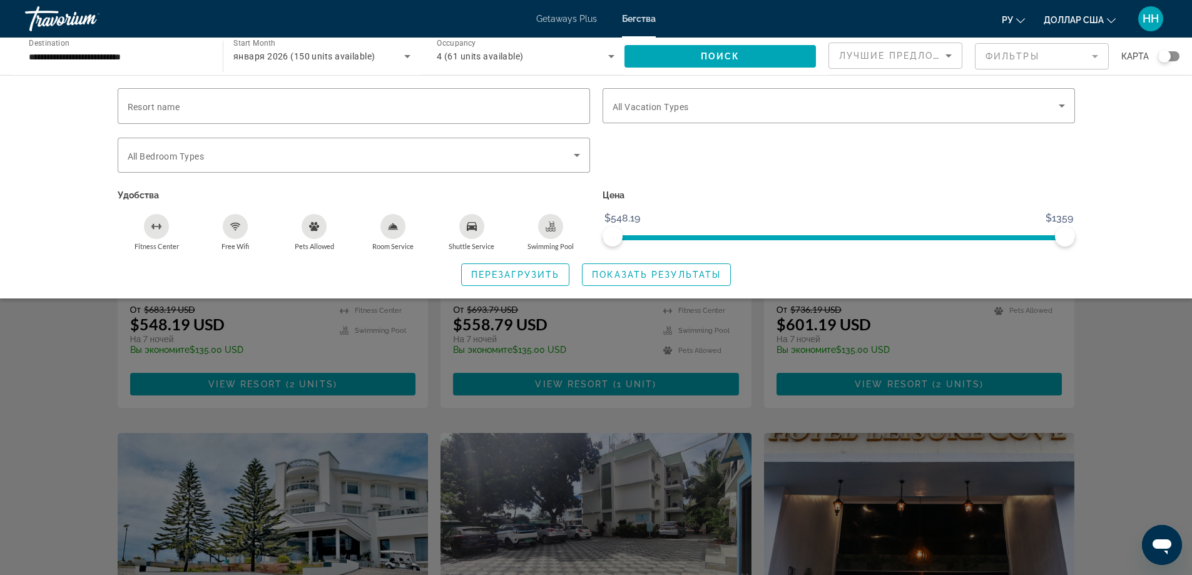
click at [1108, 420] on div "Search widget" at bounding box center [596, 381] width 1192 height 387
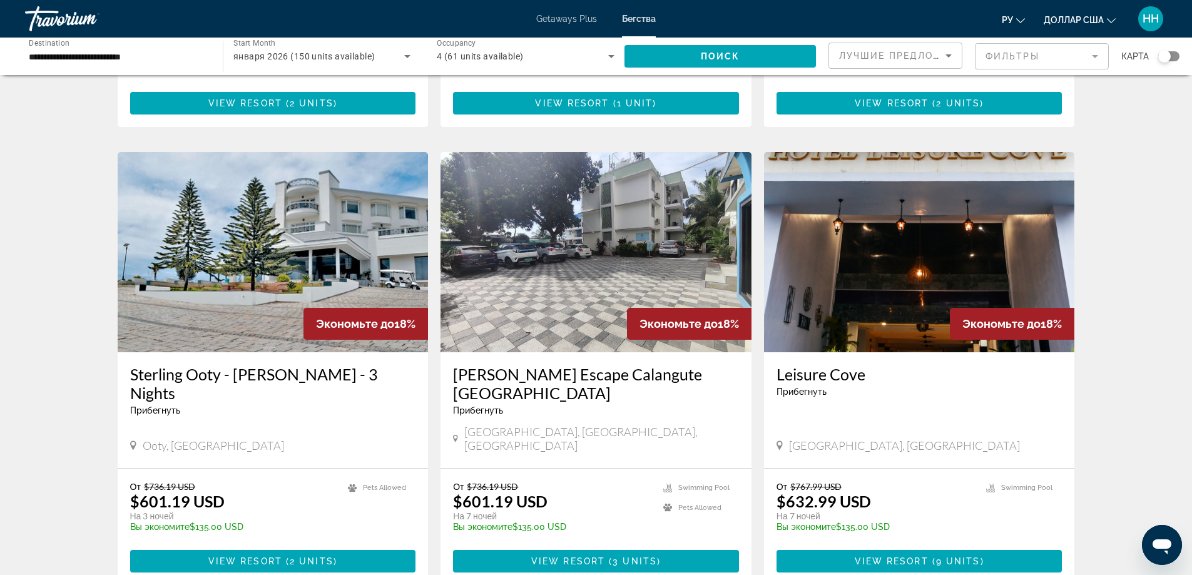
scroll to position [375, 0]
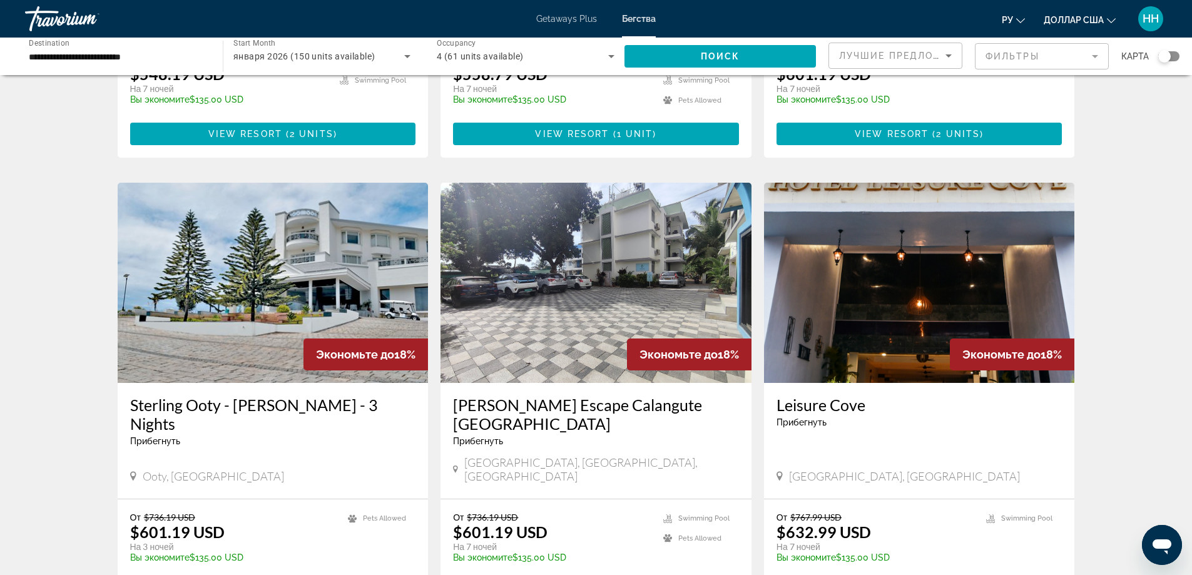
click at [908, 286] on img "Основное содержание" at bounding box center [919, 283] width 311 height 200
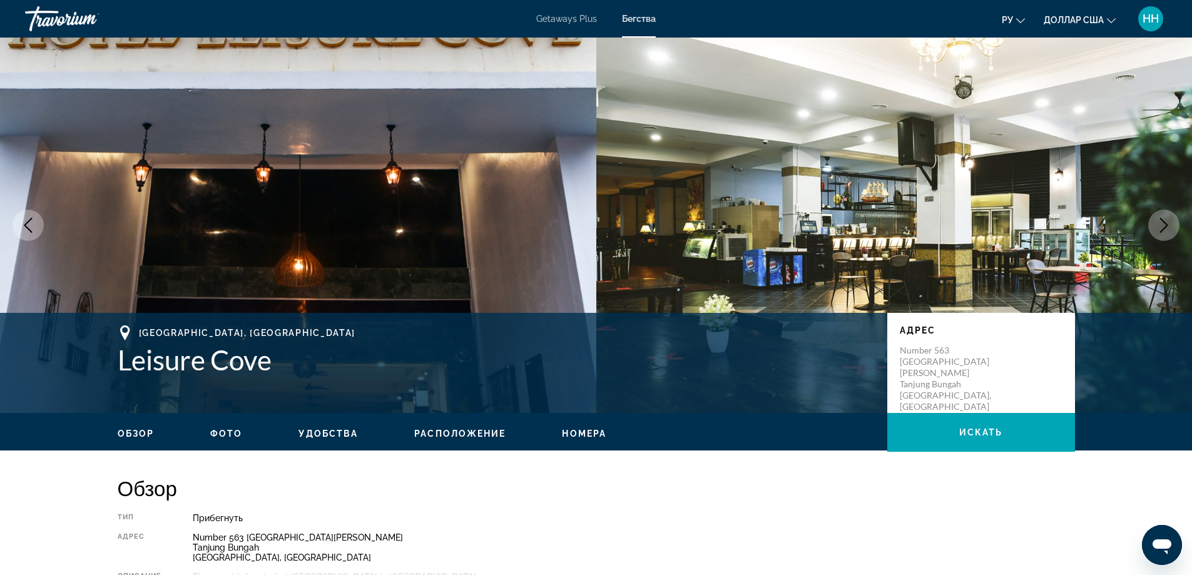
click at [1165, 227] on icon "Next image" at bounding box center [1163, 225] width 15 height 15
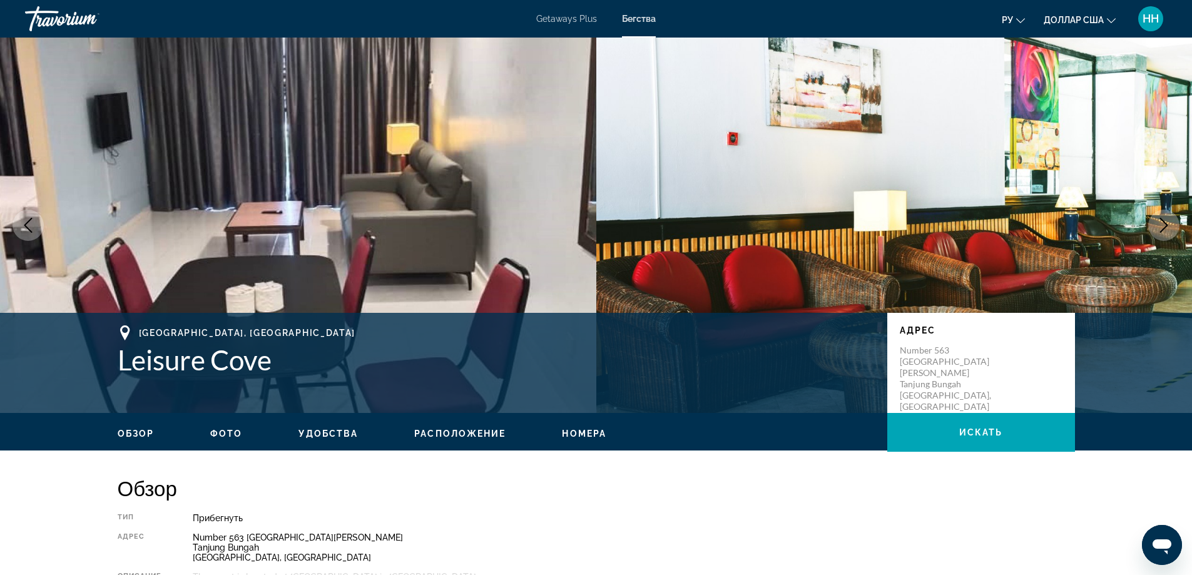
click at [1165, 227] on icon "Next image" at bounding box center [1164, 225] width 8 height 15
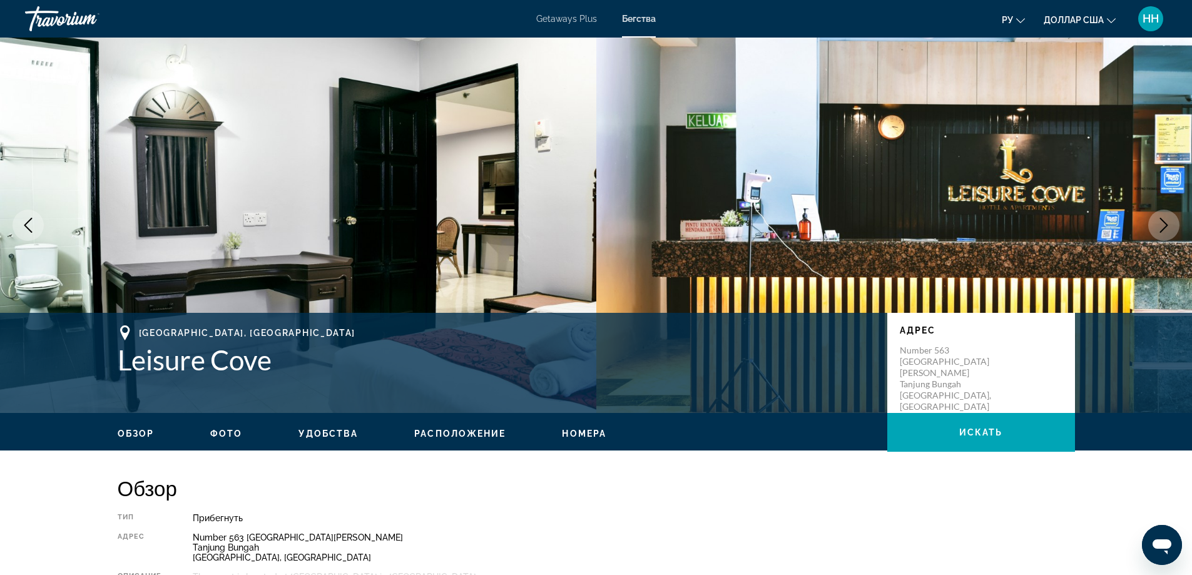
click at [21, 223] on icon "Previous image" at bounding box center [28, 225] width 15 height 15
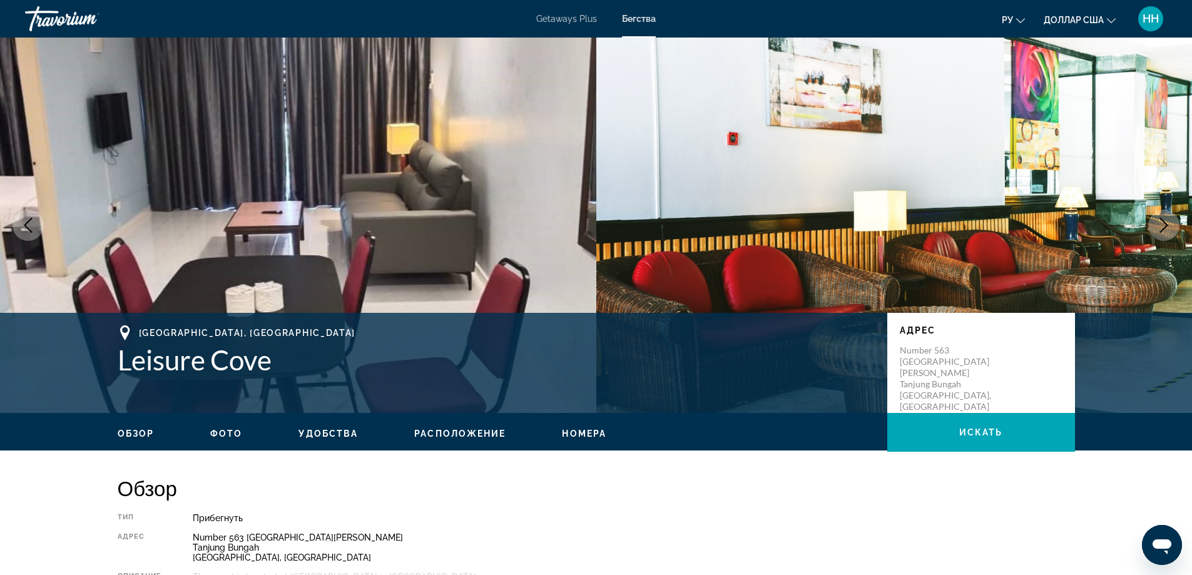
click at [1160, 222] on icon "Next image" at bounding box center [1163, 225] width 15 height 15
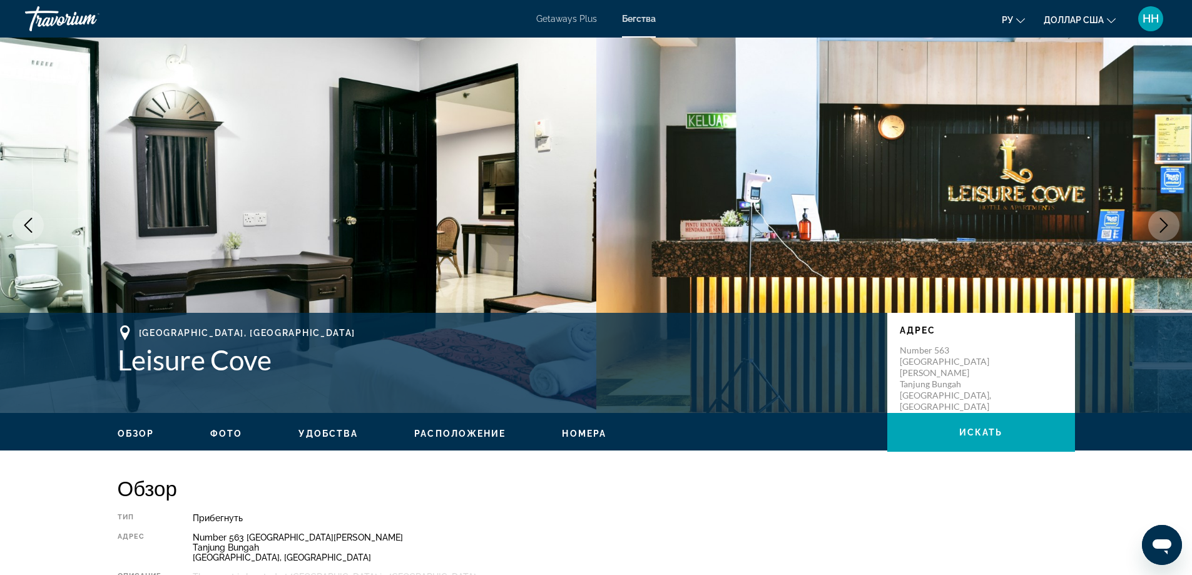
click at [1160, 222] on icon "Next image" at bounding box center [1163, 225] width 15 height 15
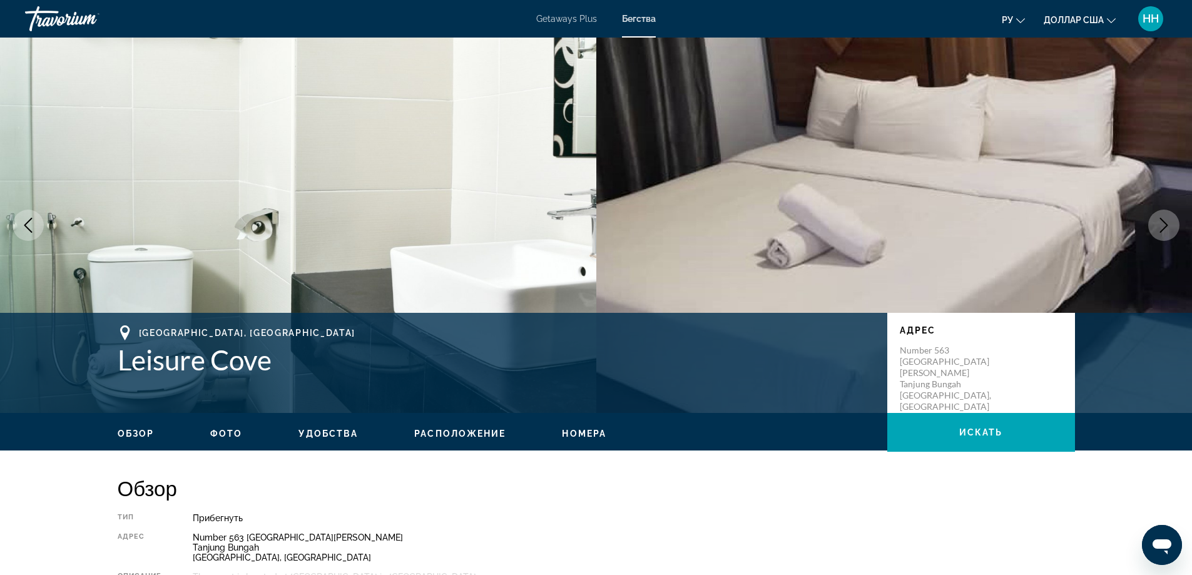
click at [1160, 222] on icon "Next image" at bounding box center [1163, 225] width 15 height 15
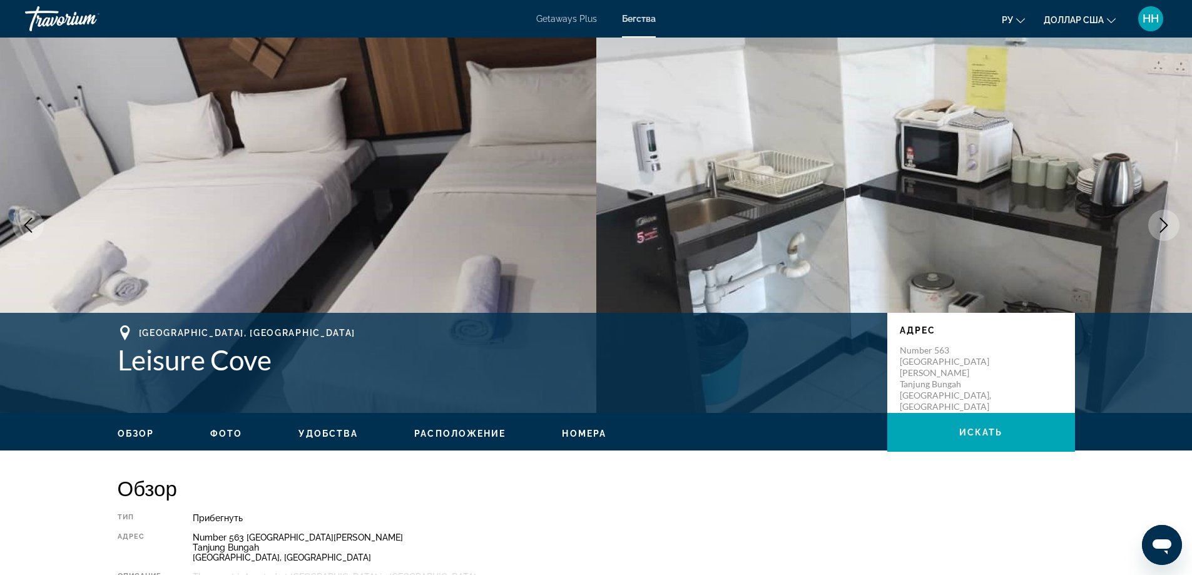
click at [1160, 222] on icon "Next image" at bounding box center [1163, 225] width 15 height 15
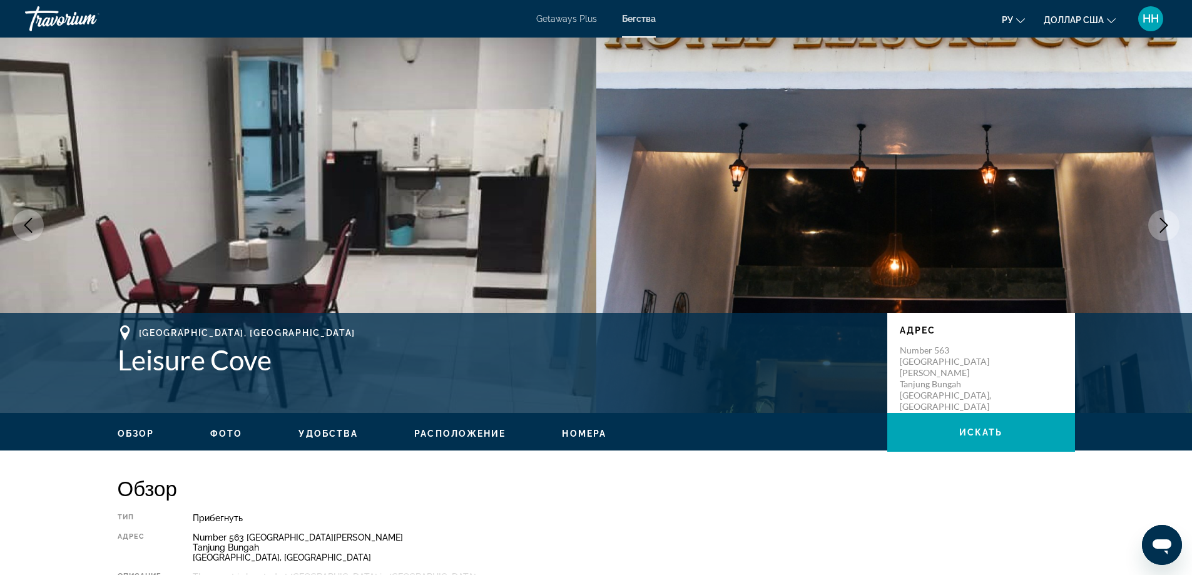
click at [1160, 222] on icon "Next image" at bounding box center [1163, 225] width 15 height 15
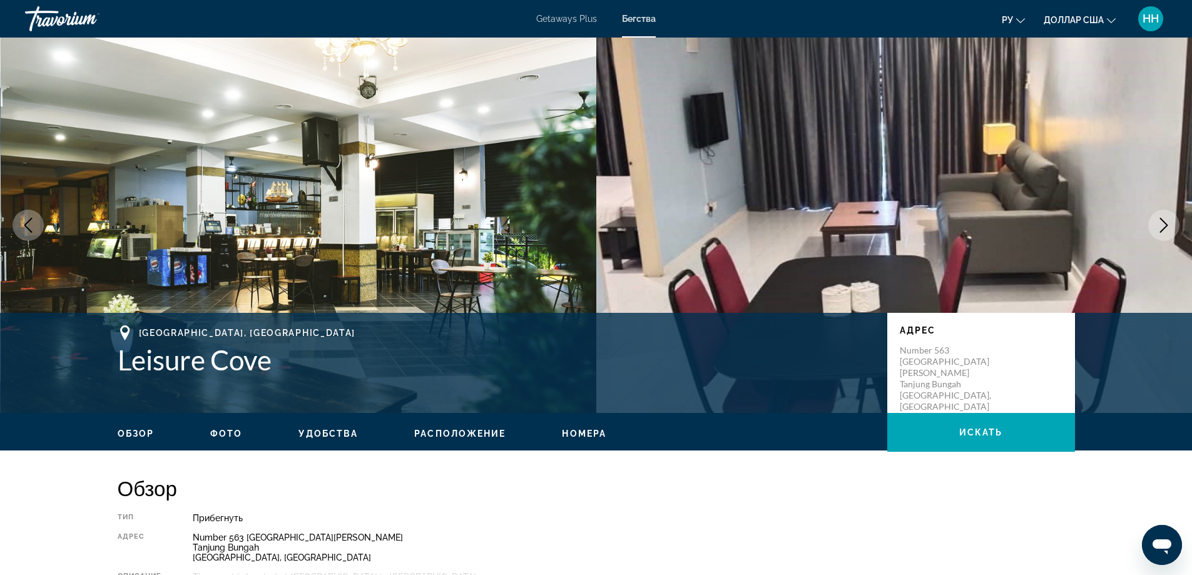
click at [1160, 222] on icon "Next image" at bounding box center [1163, 225] width 15 height 15
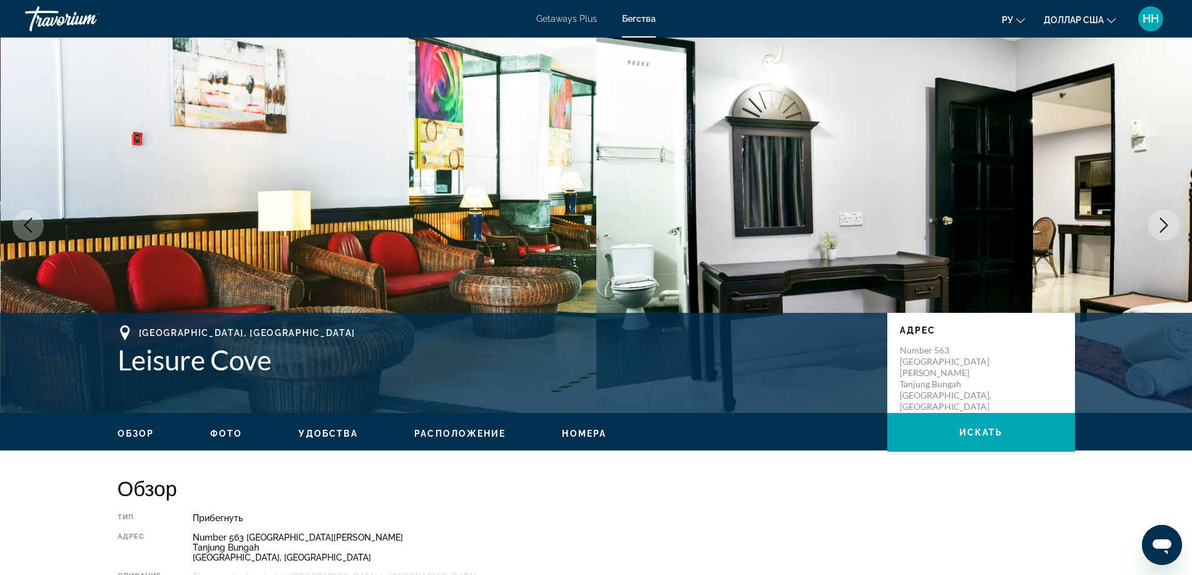
click at [1167, 224] on icon "Next image" at bounding box center [1163, 225] width 15 height 15
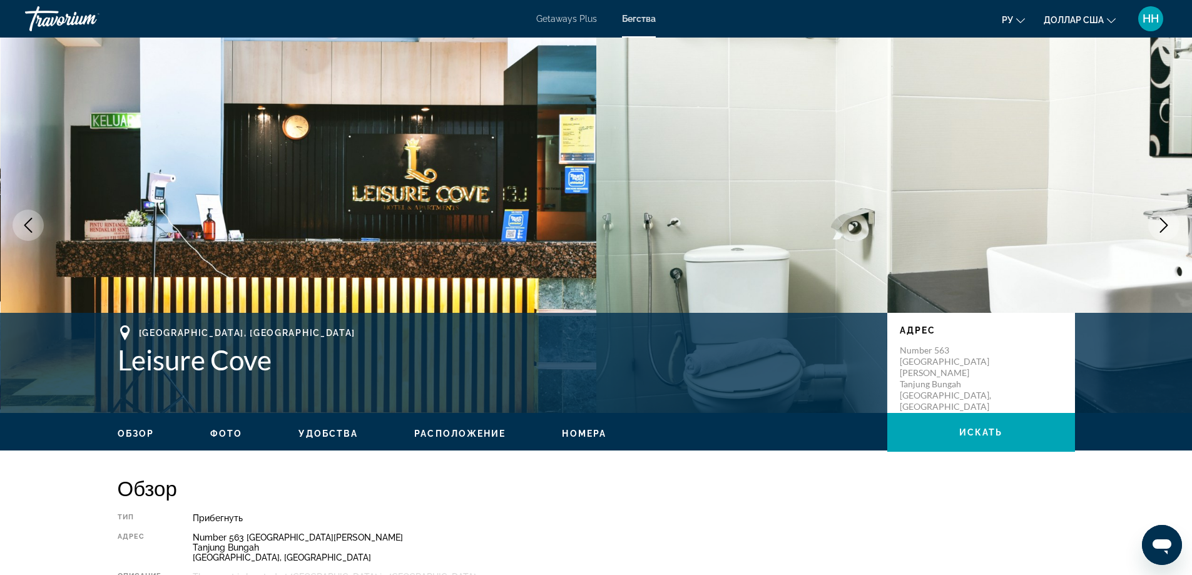
click at [1167, 224] on icon "Next image" at bounding box center [1163, 225] width 15 height 15
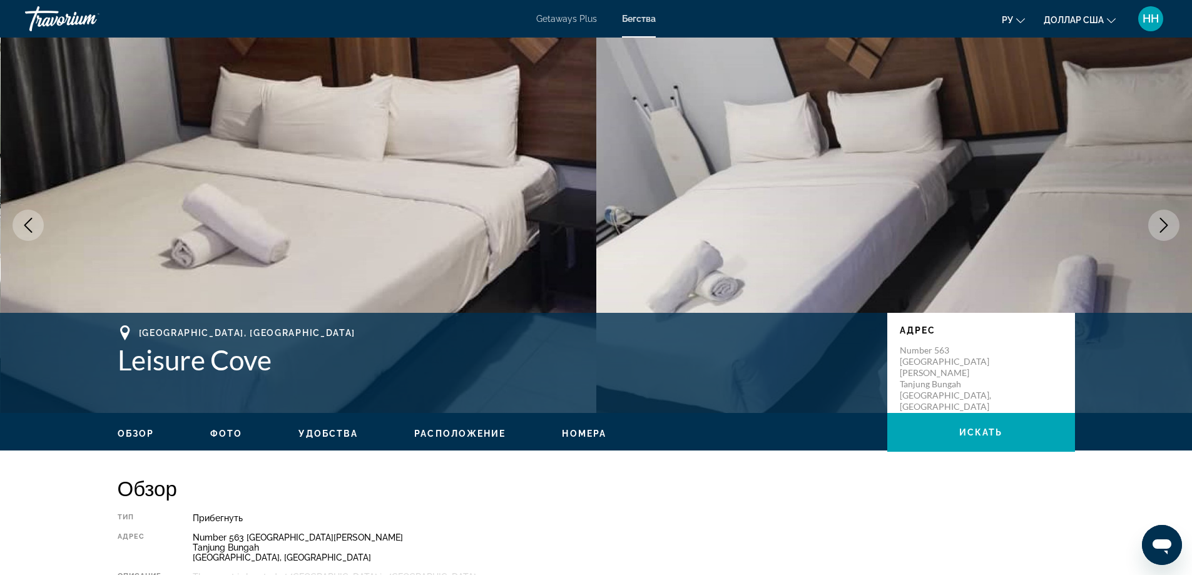
click at [1166, 223] on icon "Next image" at bounding box center [1163, 225] width 15 height 15
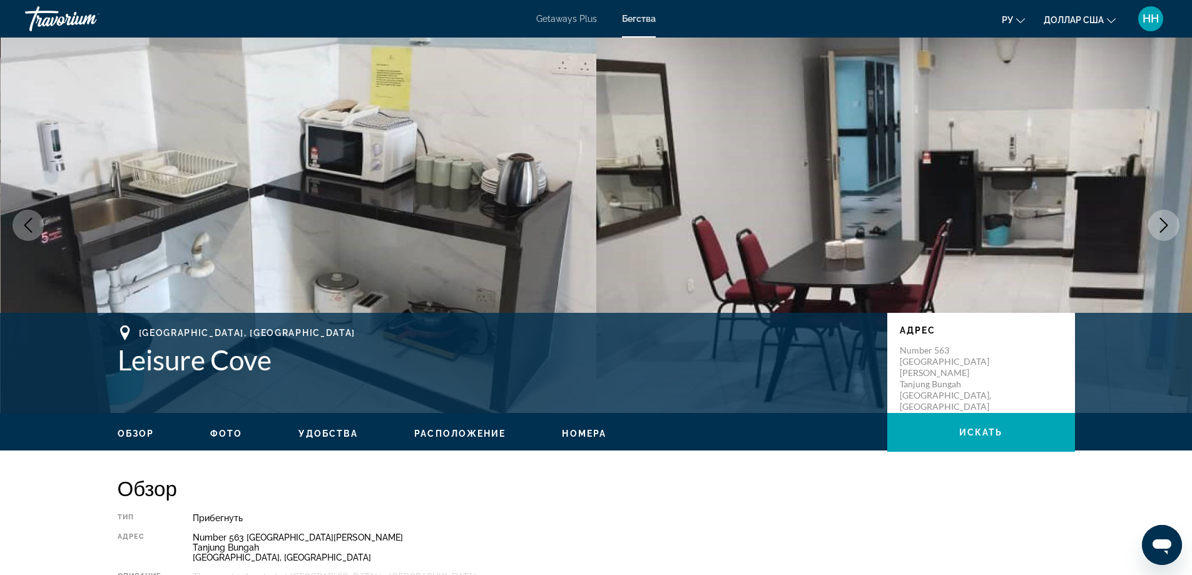
click at [1166, 223] on icon "Next image" at bounding box center [1163, 225] width 15 height 15
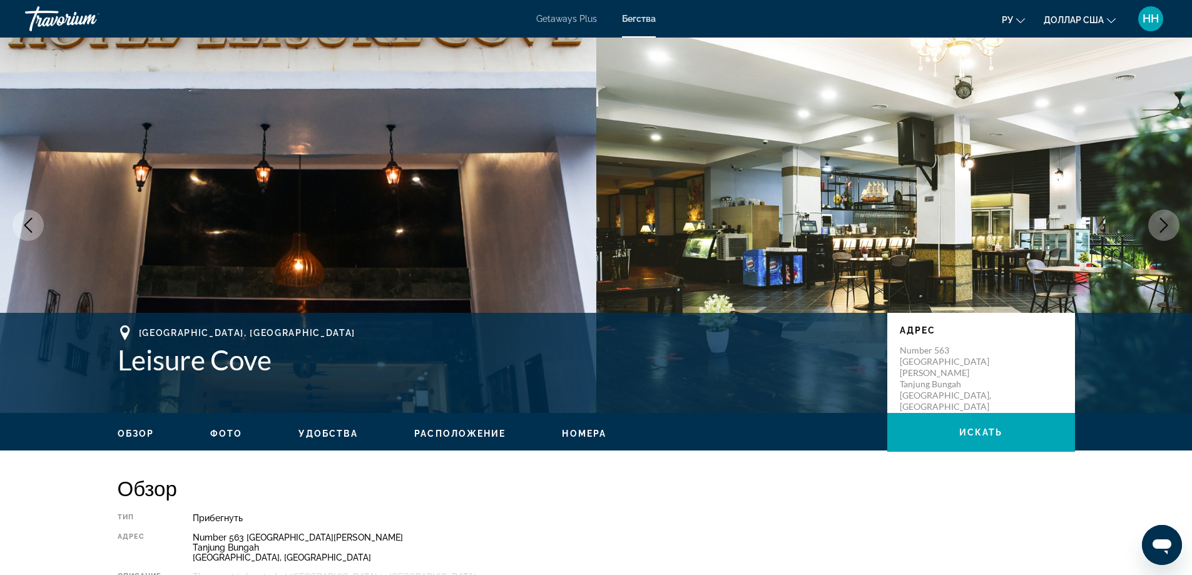
click at [1166, 223] on icon "Next image" at bounding box center [1163, 225] width 15 height 15
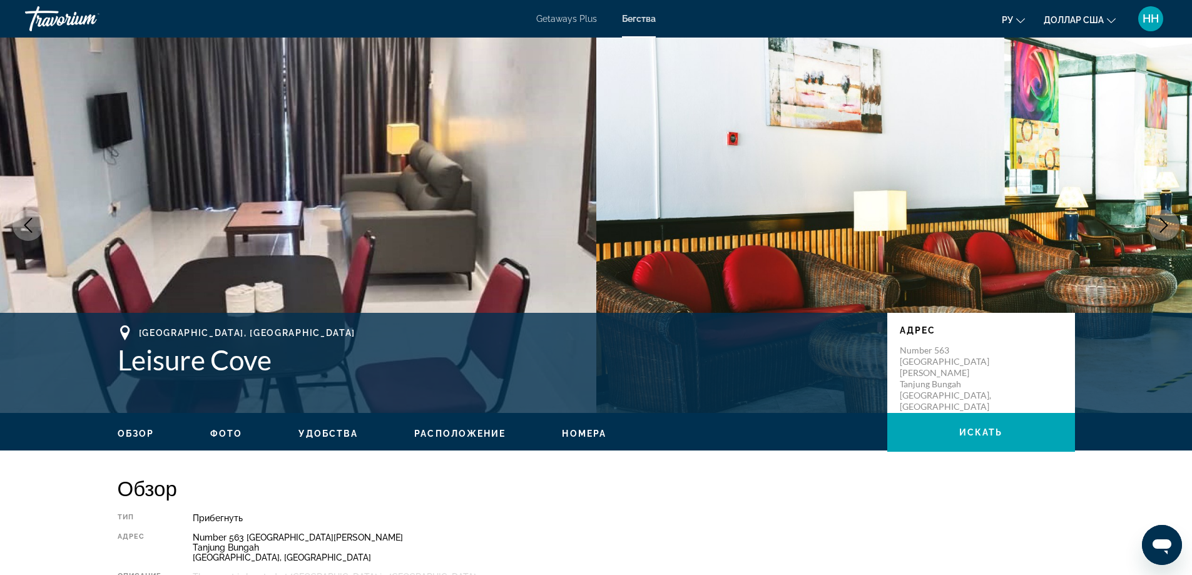
click at [1166, 223] on icon "Next image" at bounding box center [1163, 225] width 15 height 15
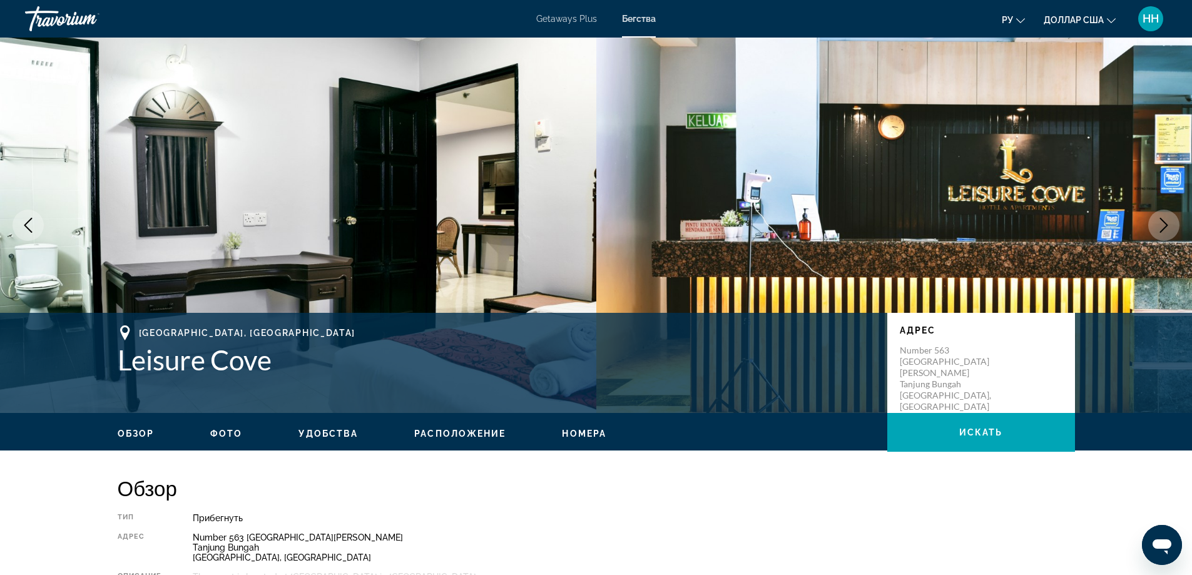
click at [1166, 223] on icon "Next image" at bounding box center [1163, 225] width 15 height 15
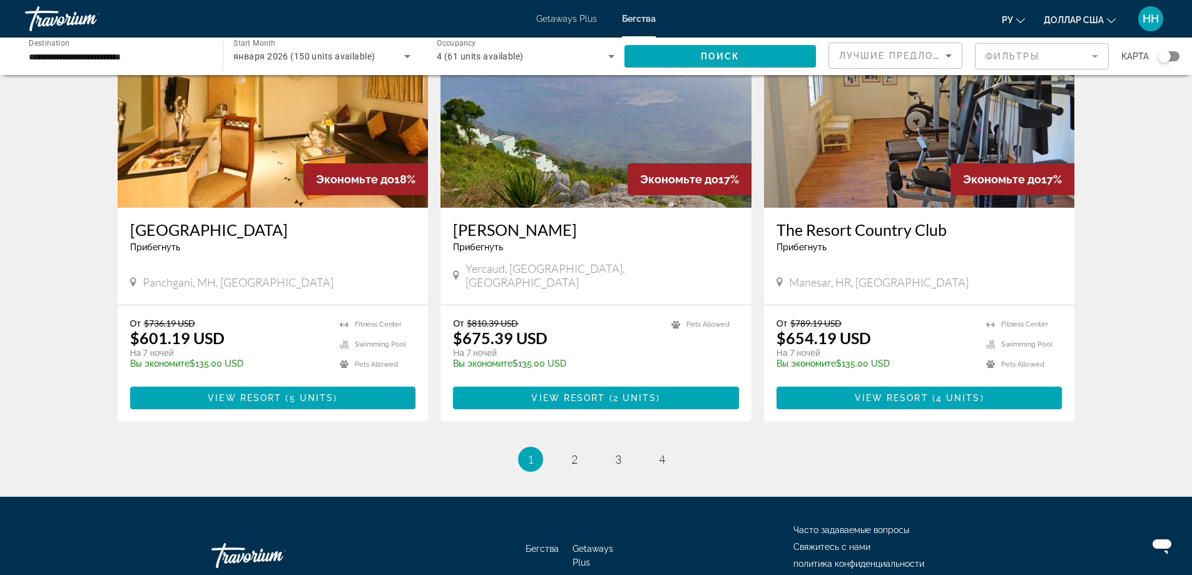
scroll to position [1439, 0]
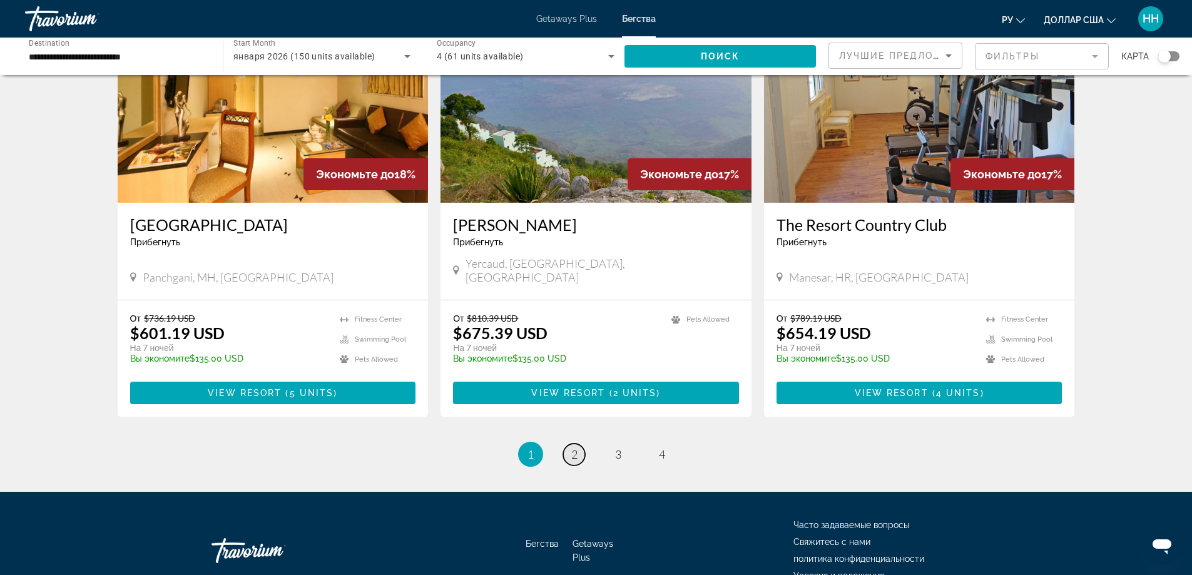
click at [566, 444] on link "page 2" at bounding box center [574, 455] width 22 height 22
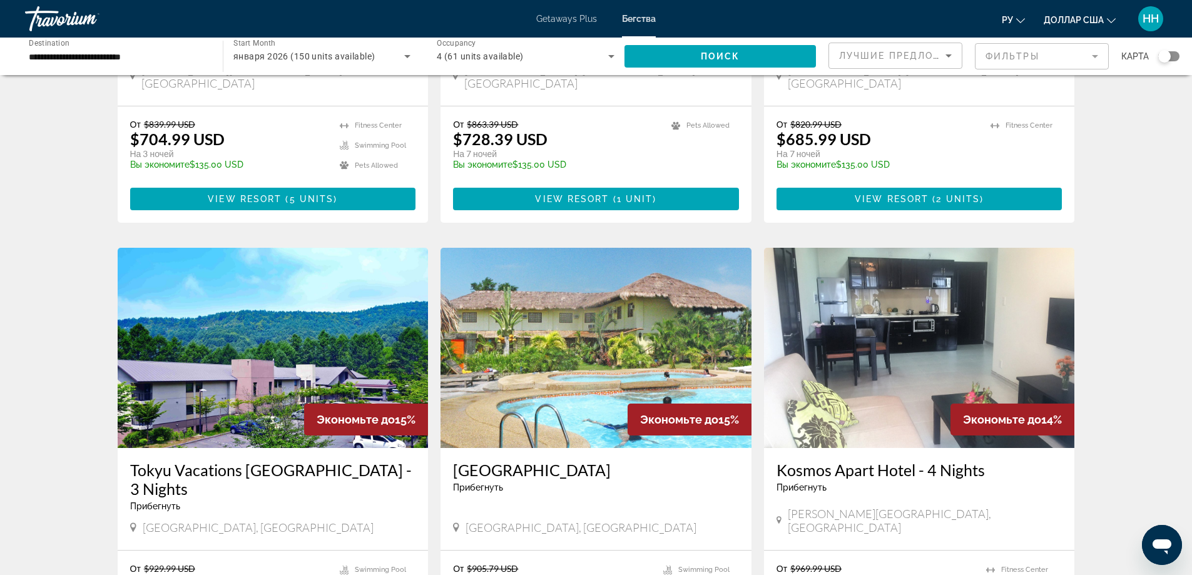
scroll to position [1252, 0]
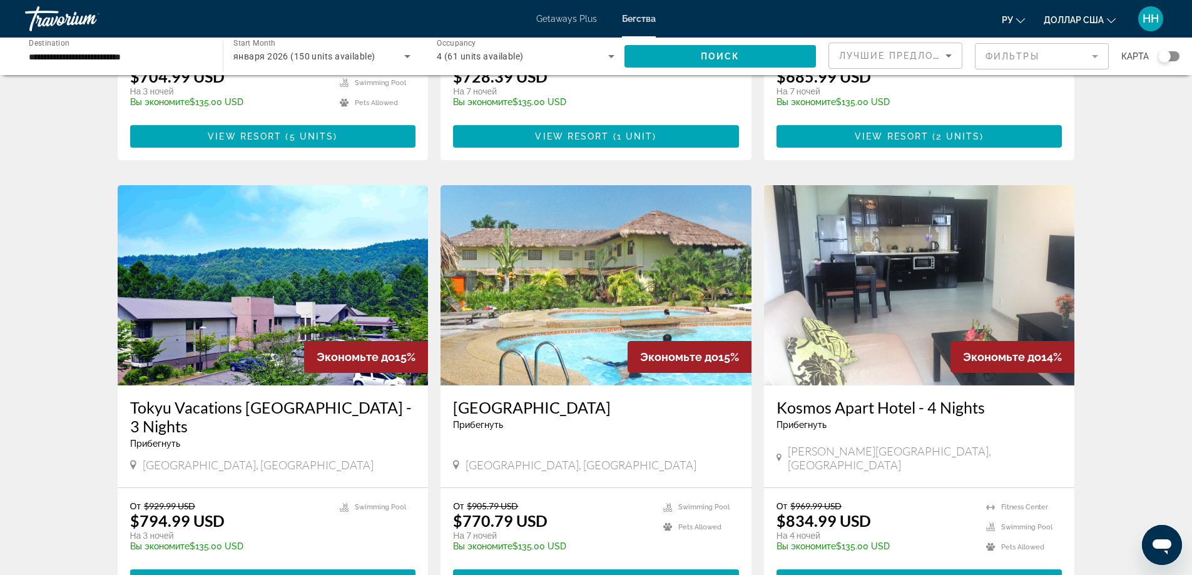
click at [549, 268] on img "Основное содержание" at bounding box center [596, 285] width 311 height 200
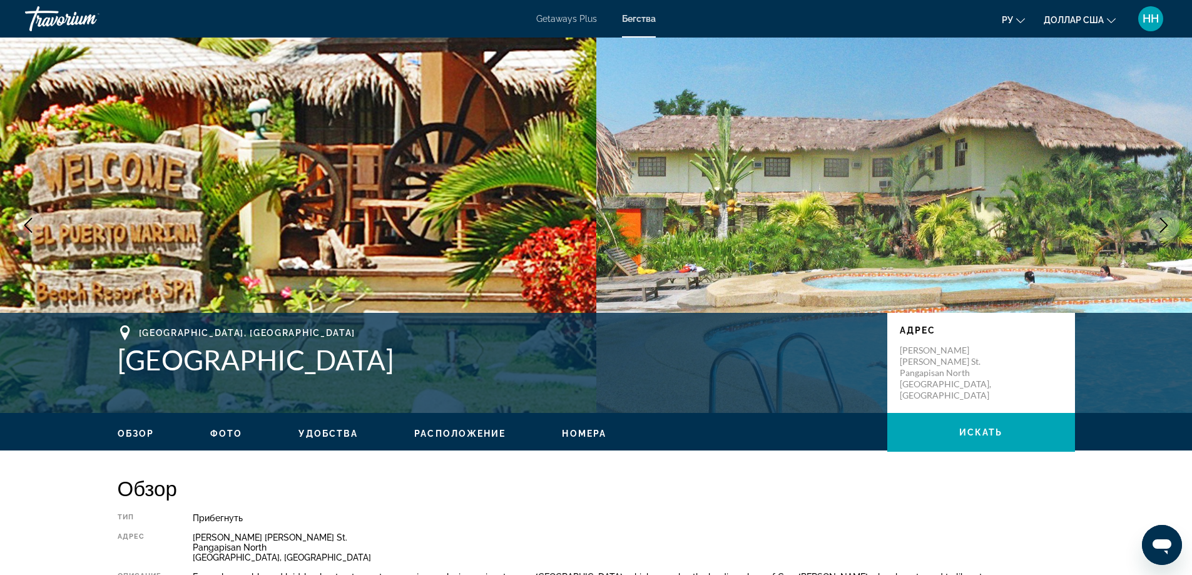
click at [1166, 224] on icon "Next image" at bounding box center [1164, 225] width 8 height 15
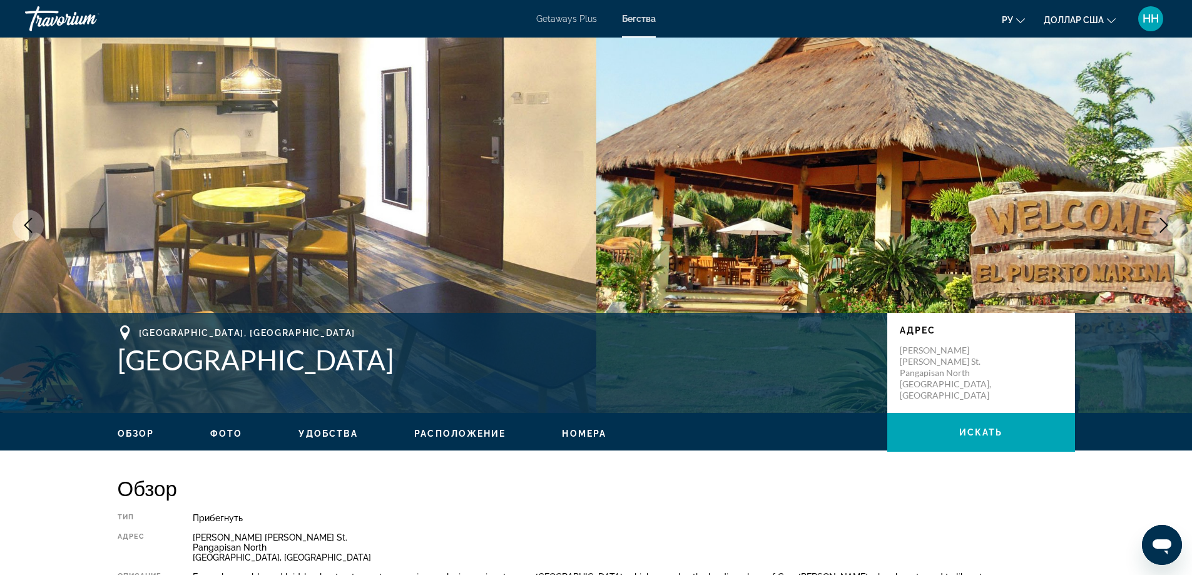
click at [1172, 223] on button "Next image" at bounding box center [1163, 225] width 31 height 31
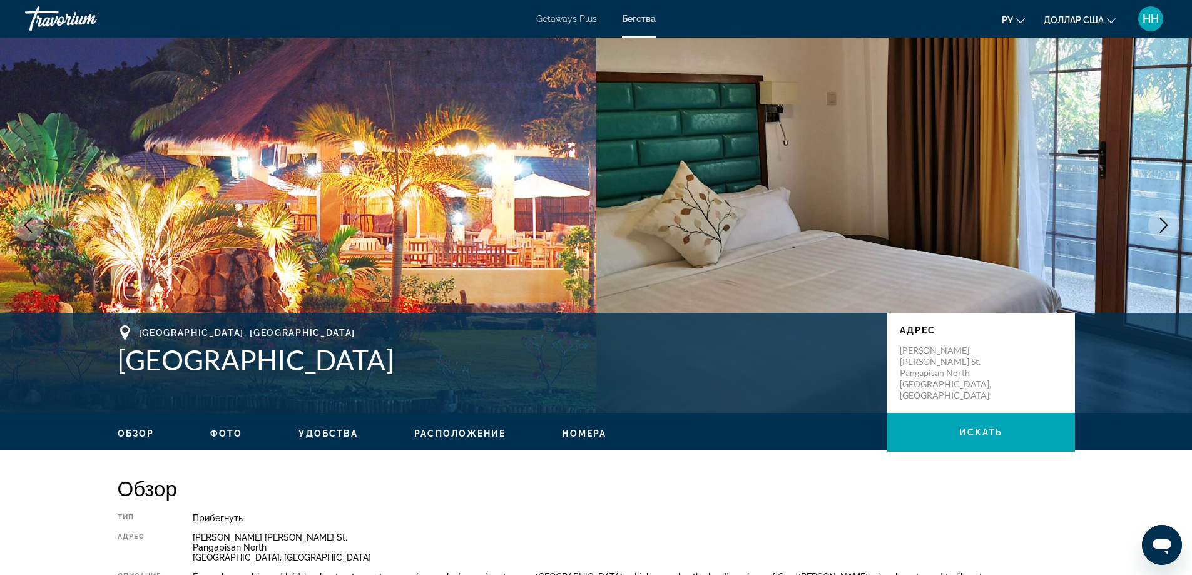
click at [1171, 223] on button "Next image" at bounding box center [1163, 225] width 31 height 31
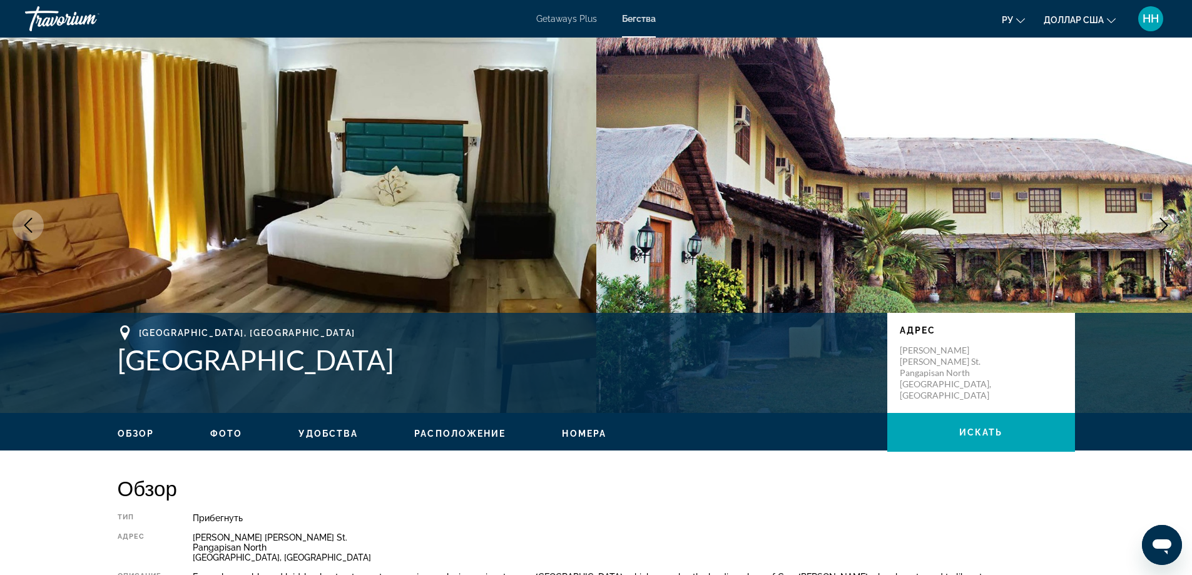
click at [1171, 223] on button "Next image" at bounding box center [1163, 225] width 31 height 31
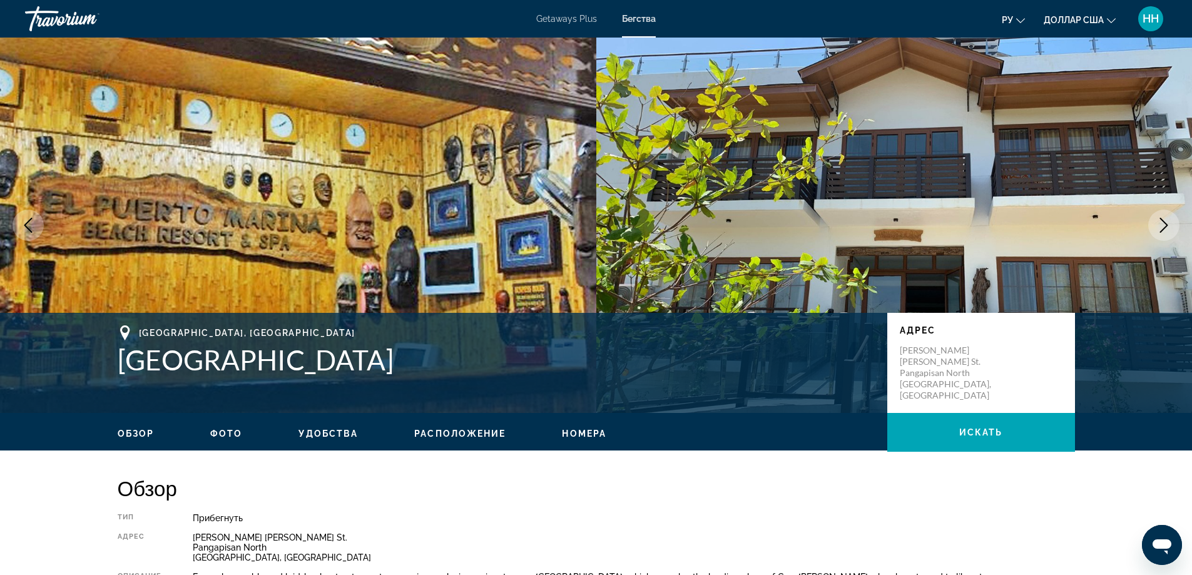
click at [1171, 223] on button "Next image" at bounding box center [1163, 225] width 31 height 31
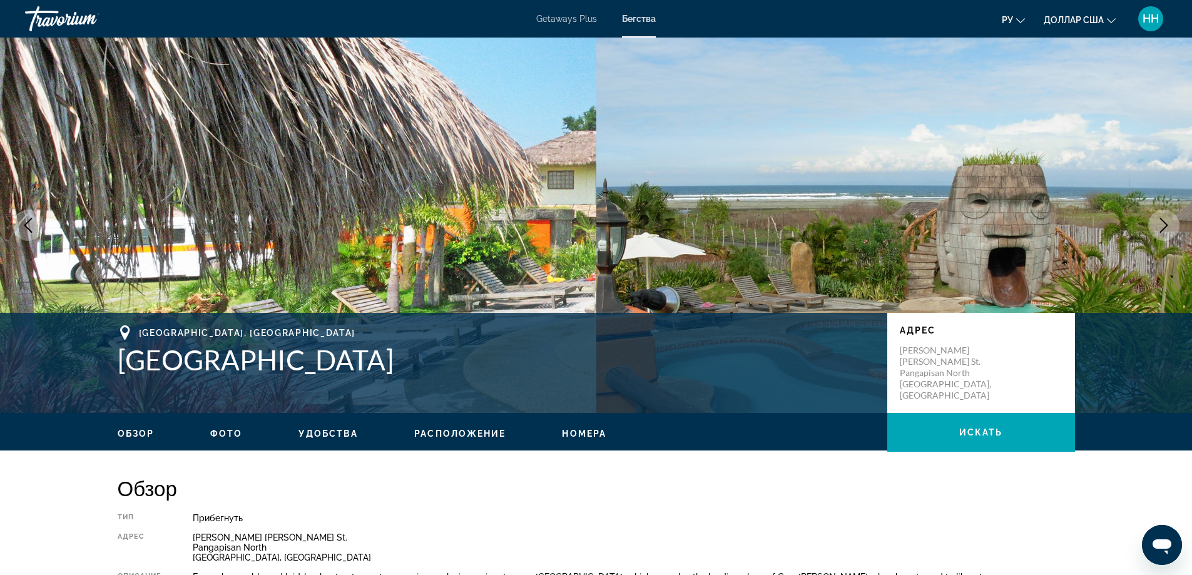
click at [31, 214] on button "Previous image" at bounding box center [28, 225] width 31 height 31
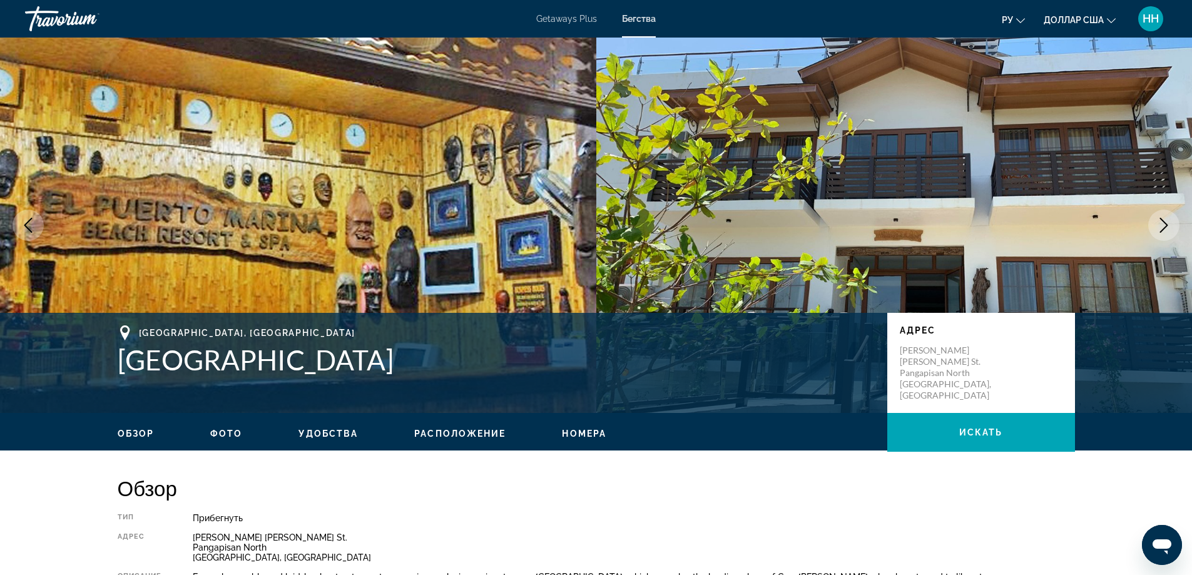
click at [947, 164] on img "Основное содержание" at bounding box center [894, 225] width 596 height 375
click at [1166, 226] on icon "Next image" at bounding box center [1164, 225] width 8 height 15
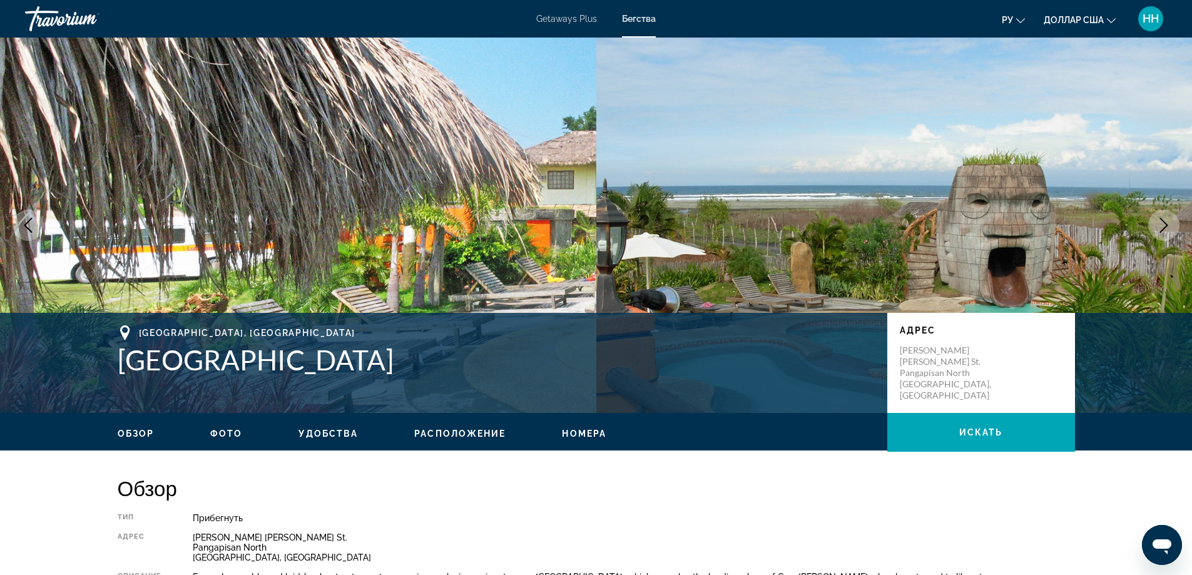
click at [1166, 226] on icon "Next image" at bounding box center [1164, 225] width 8 height 15
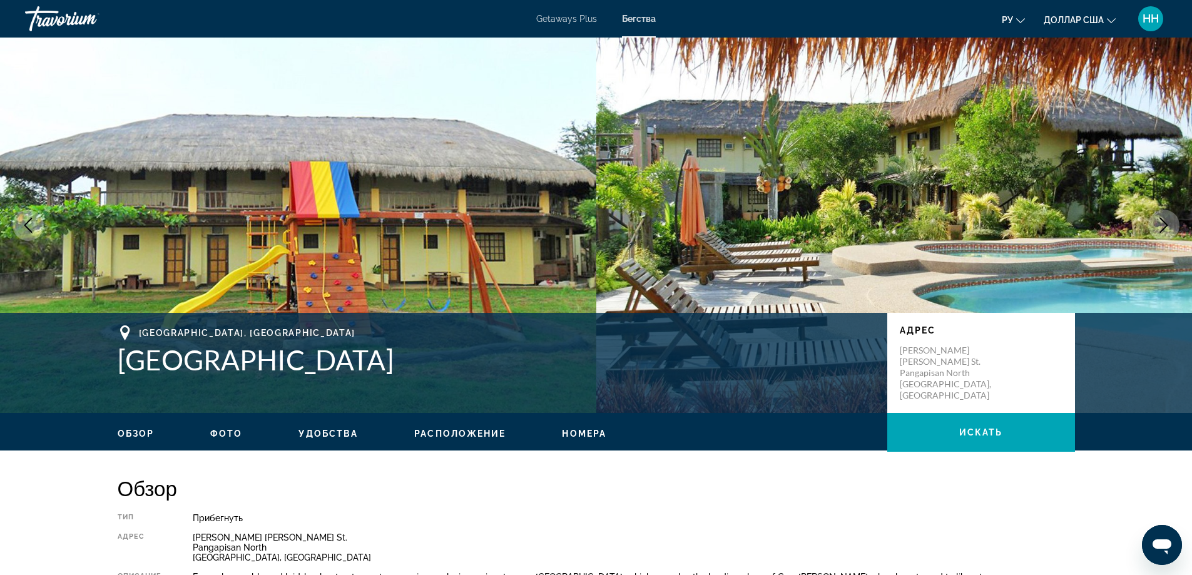
click at [1166, 226] on icon "Next image" at bounding box center [1164, 225] width 8 height 15
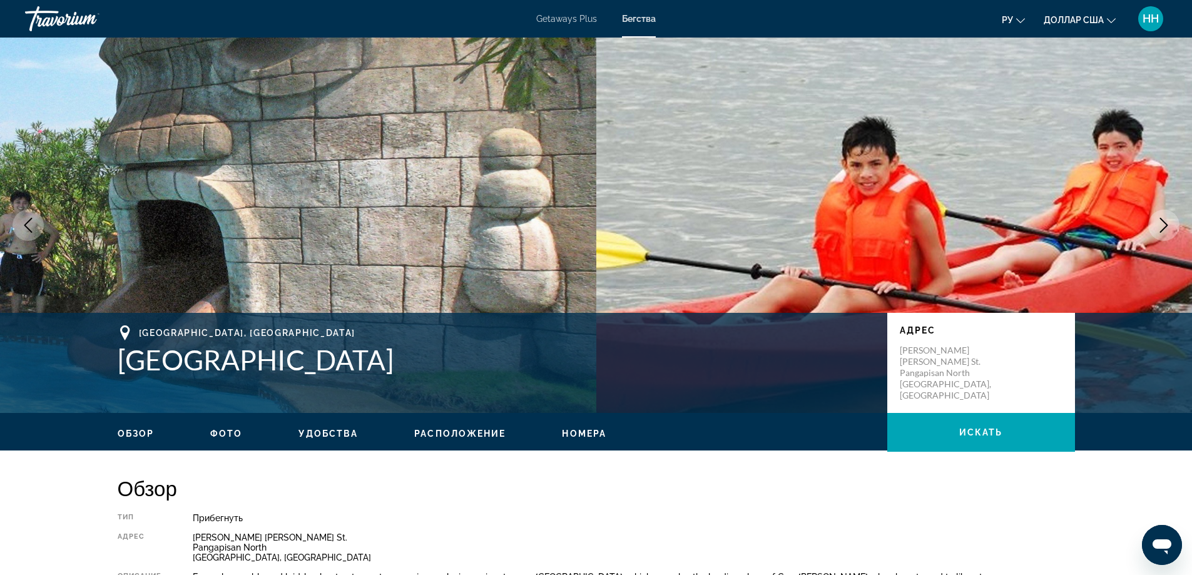
click at [1160, 222] on icon "Next image" at bounding box center [1163, 225] width 15 height 15
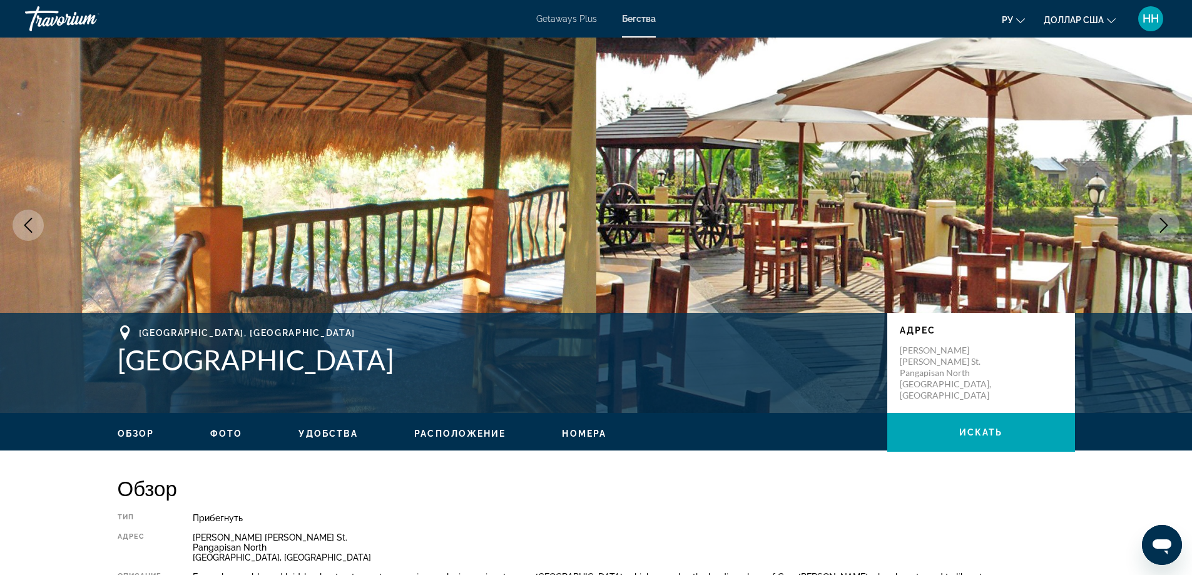
click at [1160, 222] on icon "Next image" at bounding box center [1163, 225] width 15 height 15
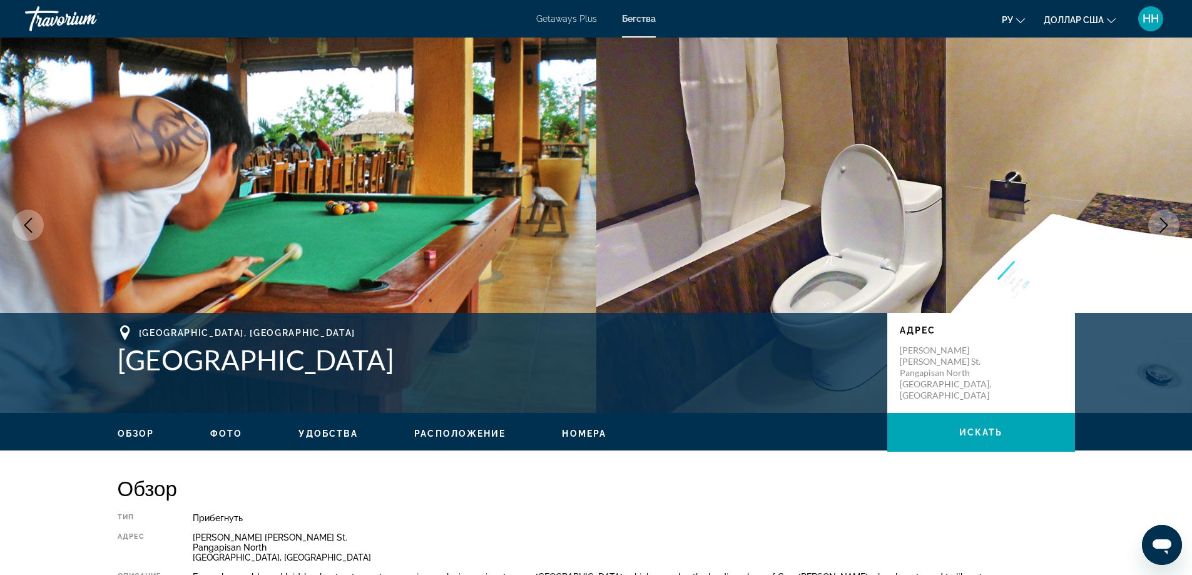
click at [1160, 222] on icon "Next image" at bounding box center [1163, 225] width 15 height 15
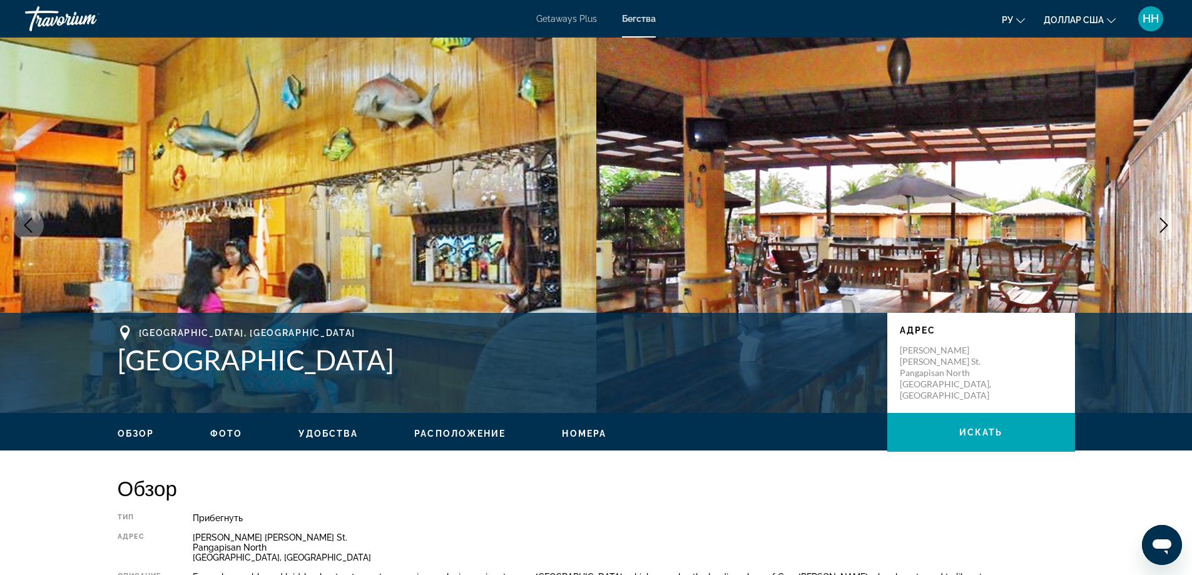
scroll to position [188, 0]
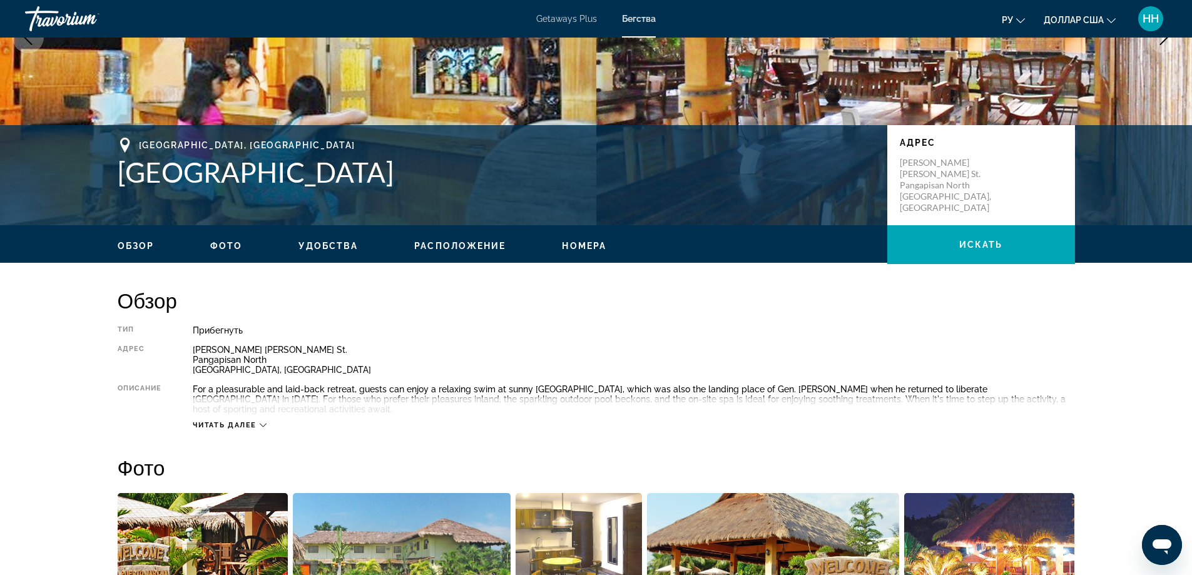
click at [218, 250] on span "Фото" at bounding box center [226, 246] width 32 height 10
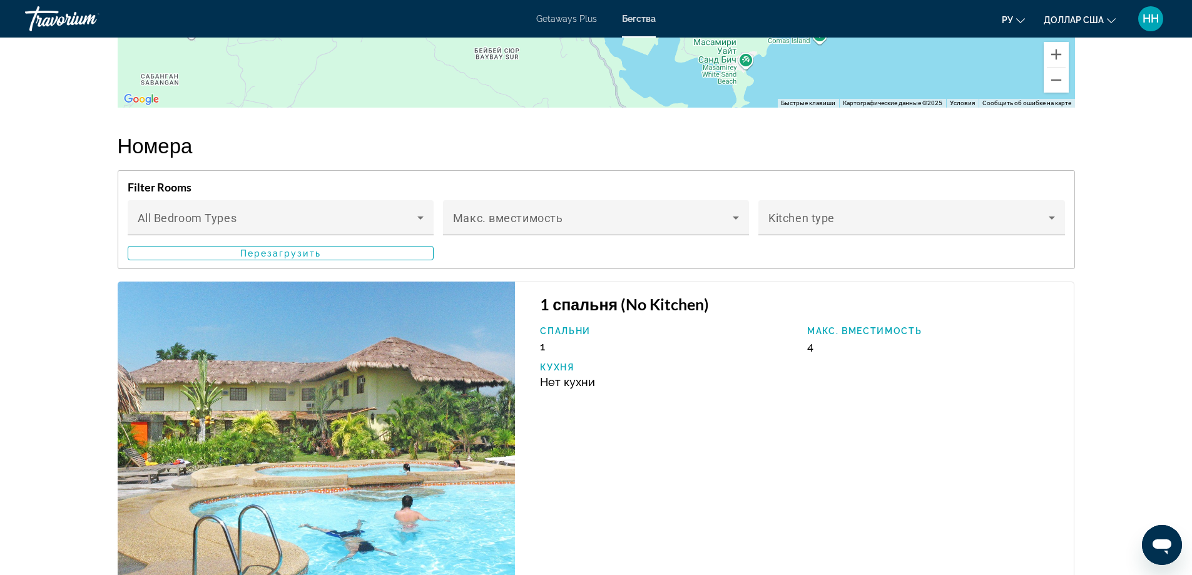
scroll to position [1944, 0]
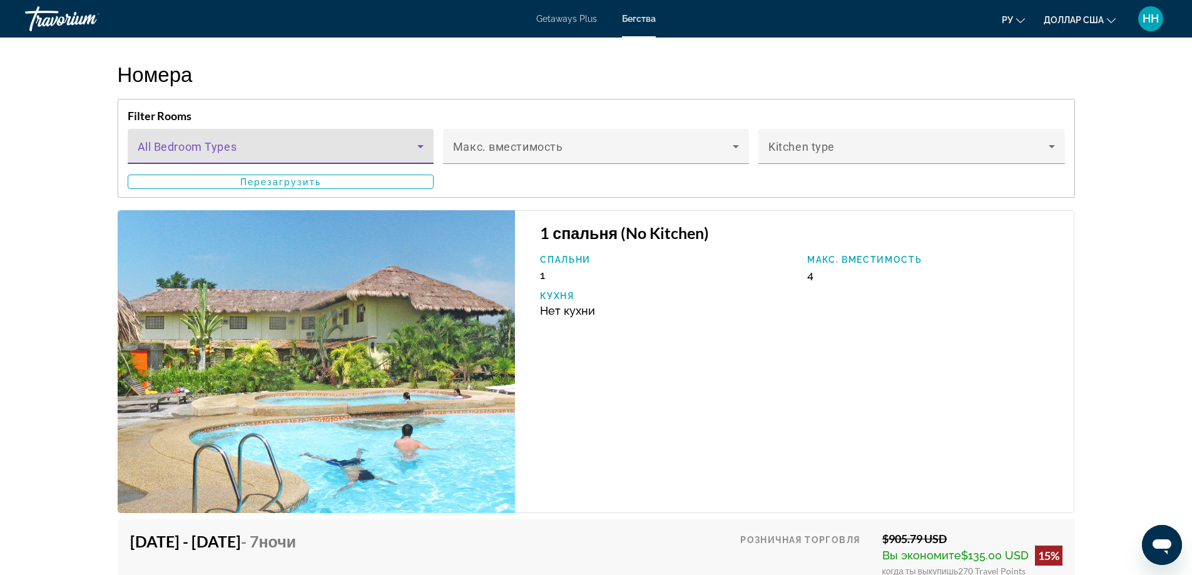
click at [262, 152] on span "Основное содержание" at bounding box center [278, 151] width 280 height 15
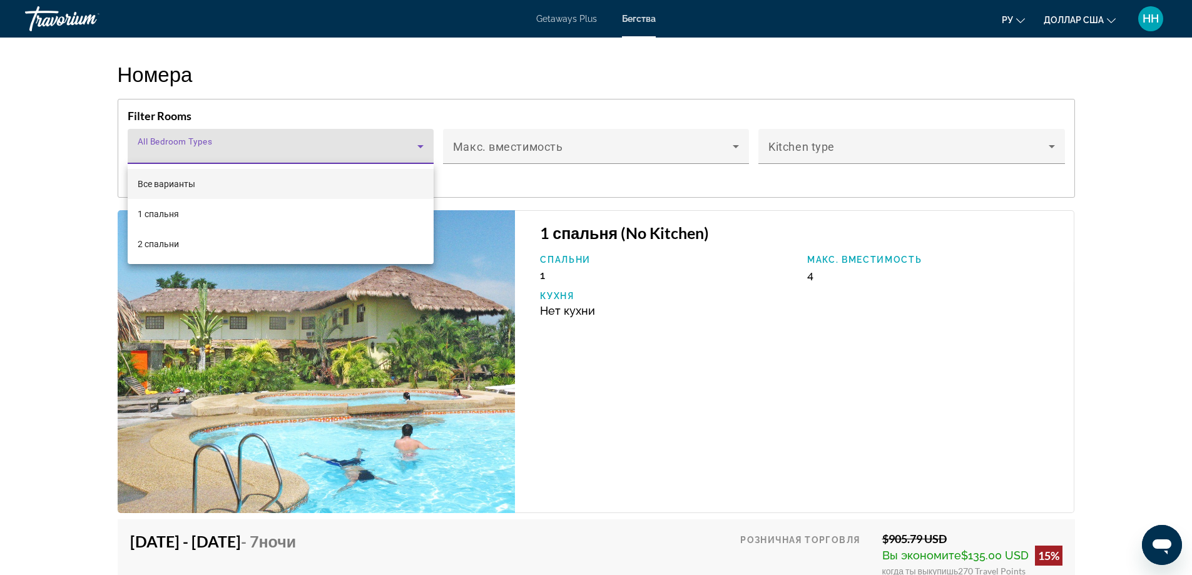
click at [553, 148] on div at bounding box center [596, 287] width 1192 height 575
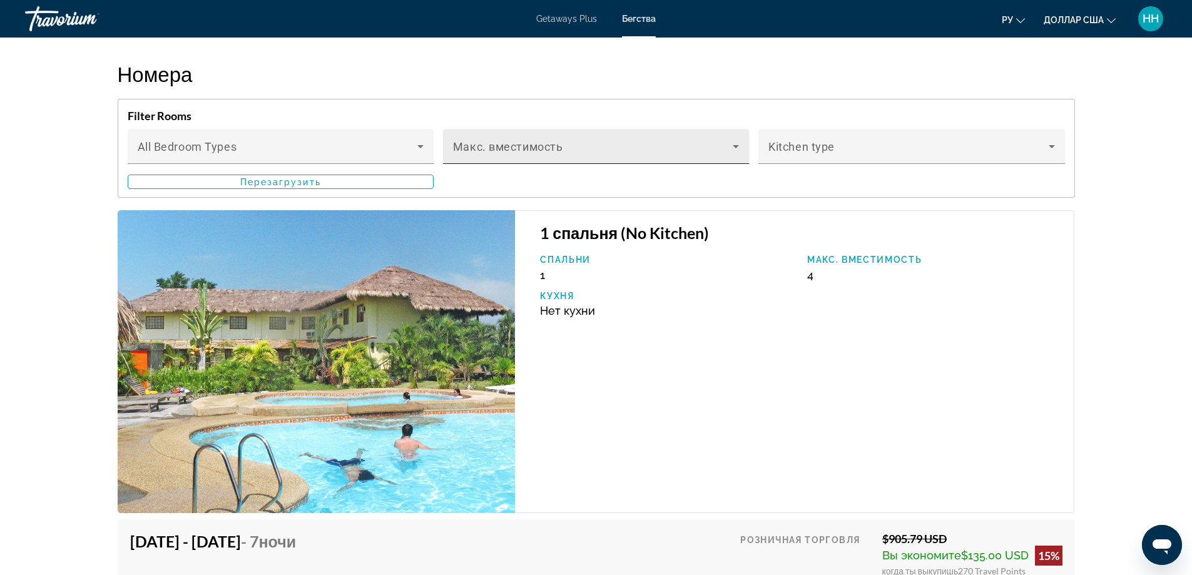
click at [553, 148] on span "Основное содержание" at bounding box center [593, 151] width 280 height 15
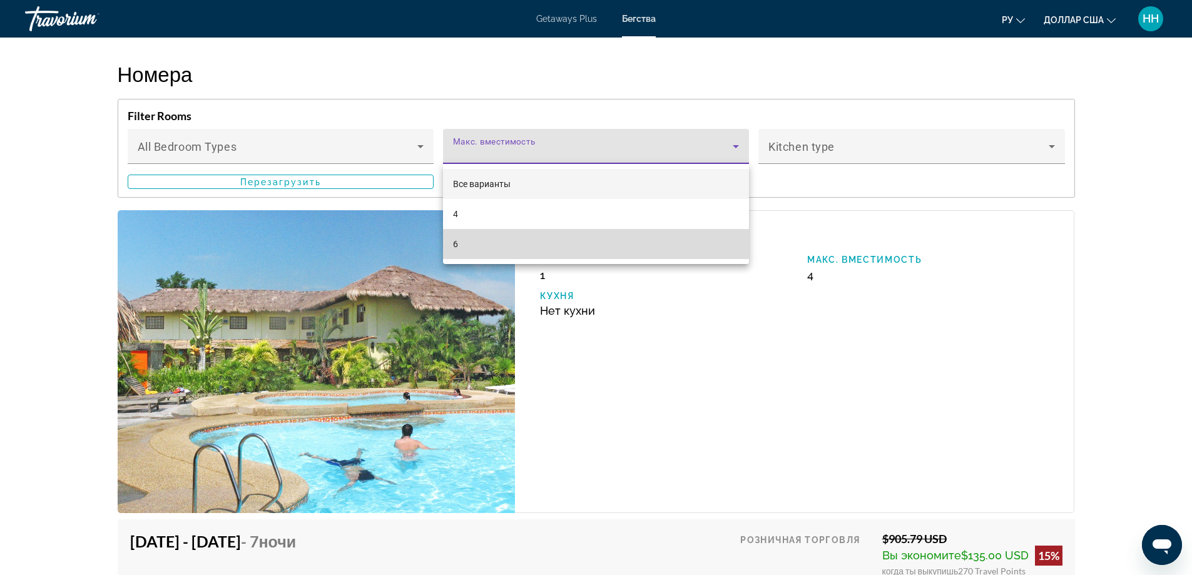
click at [464, 239] on mat-option "6" at bounding box center [596, 244] width 306 height 30
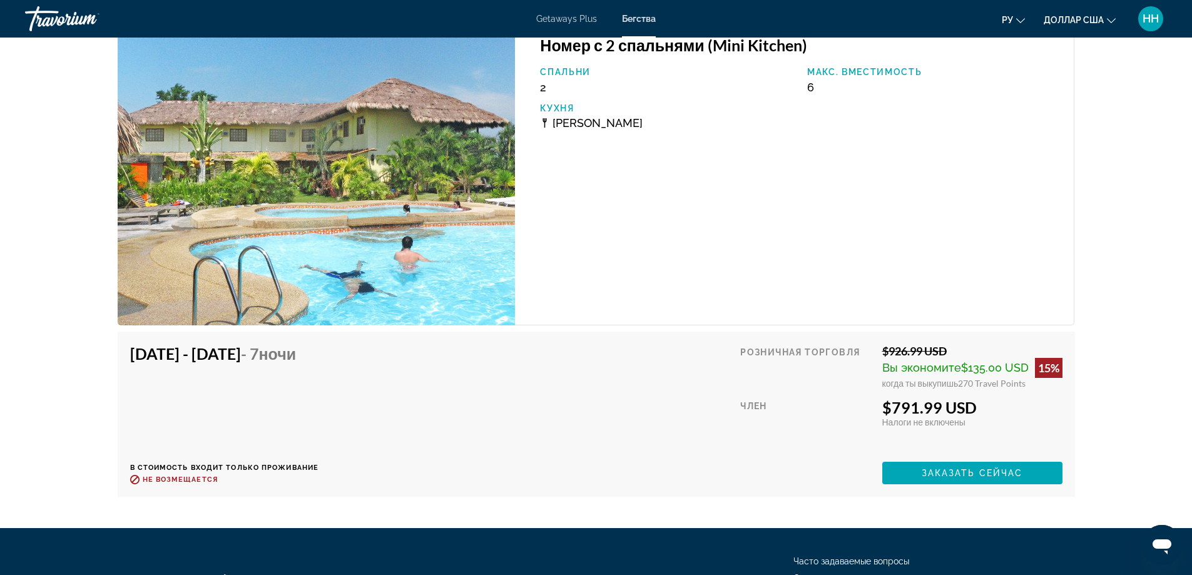
scroll to position [2113, 0]
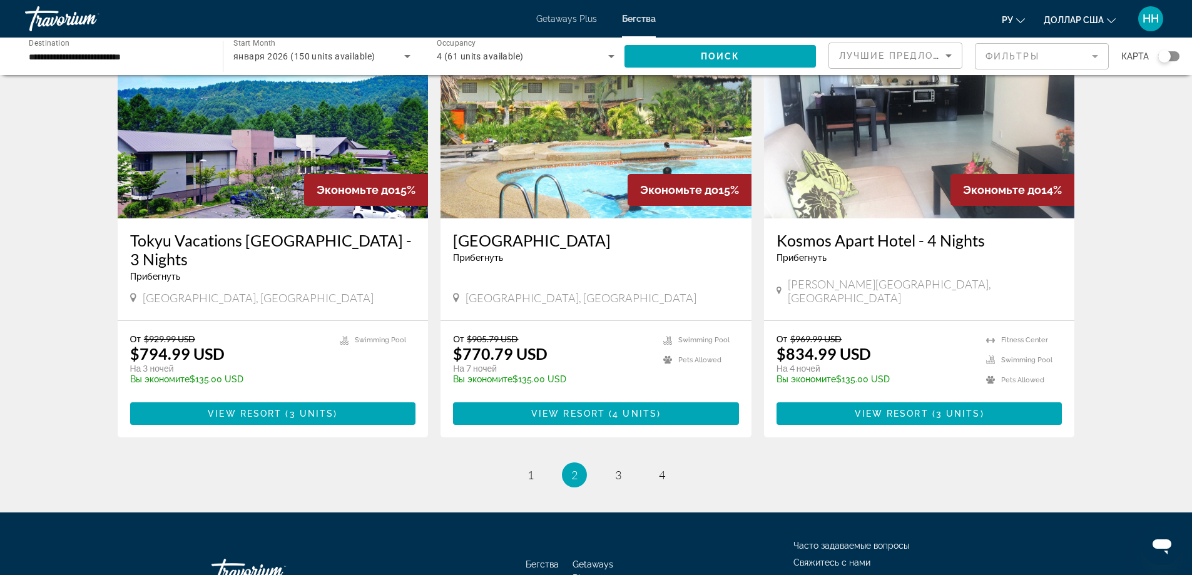
scroll to position [1439, 0]
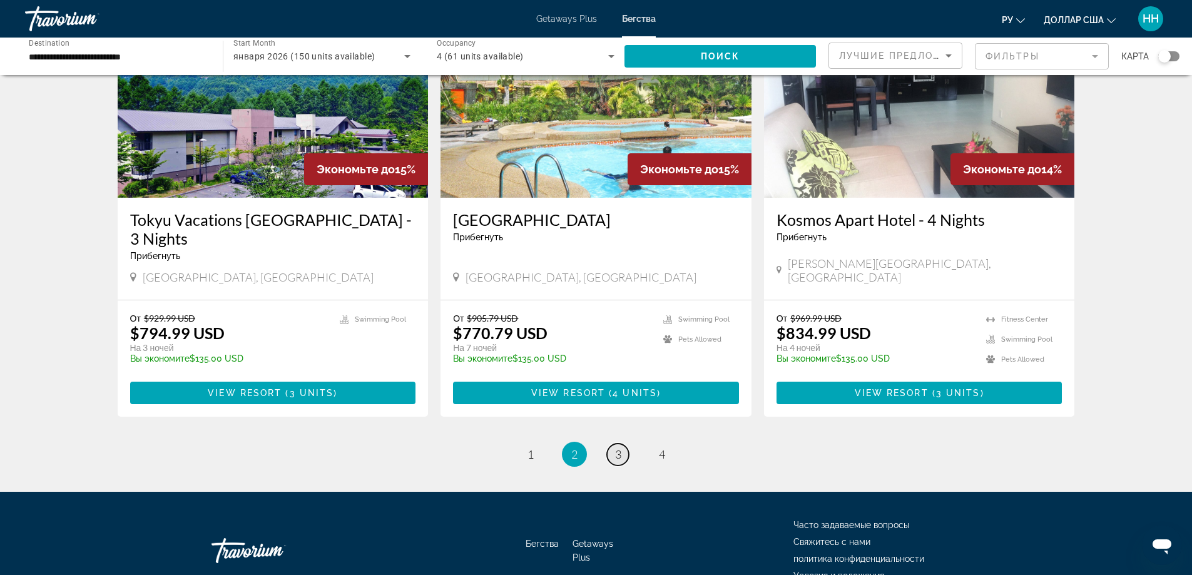
click at [619, 447] on span "3" at bounding box center [618, 454] width 6 height 14
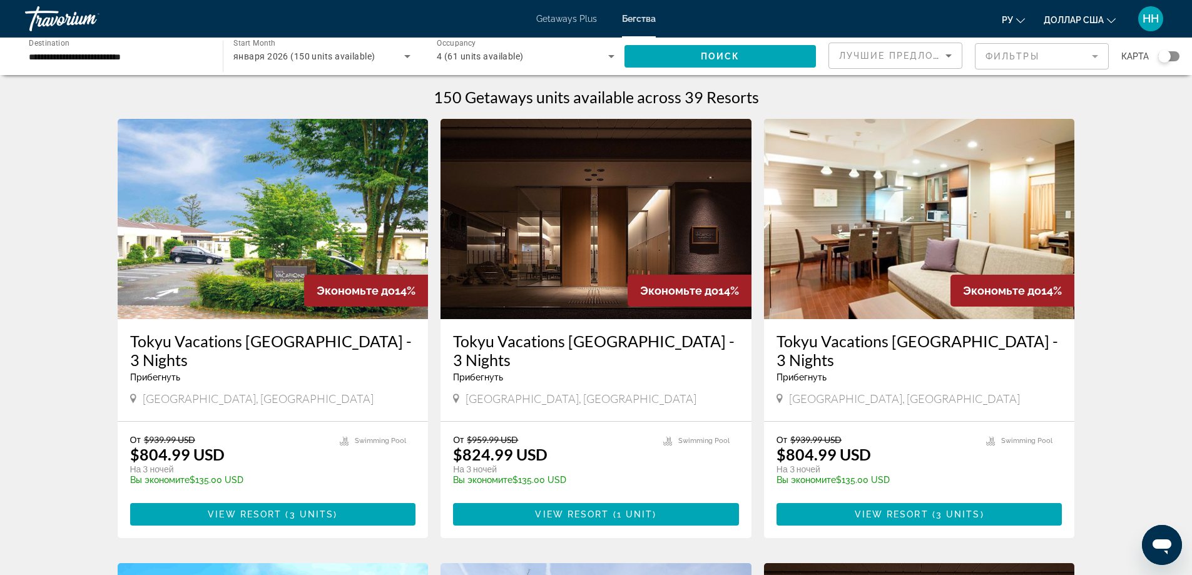
click at [552, 262] on img "Основное содержание" at bounding box center [596, 219] width 311 height 200
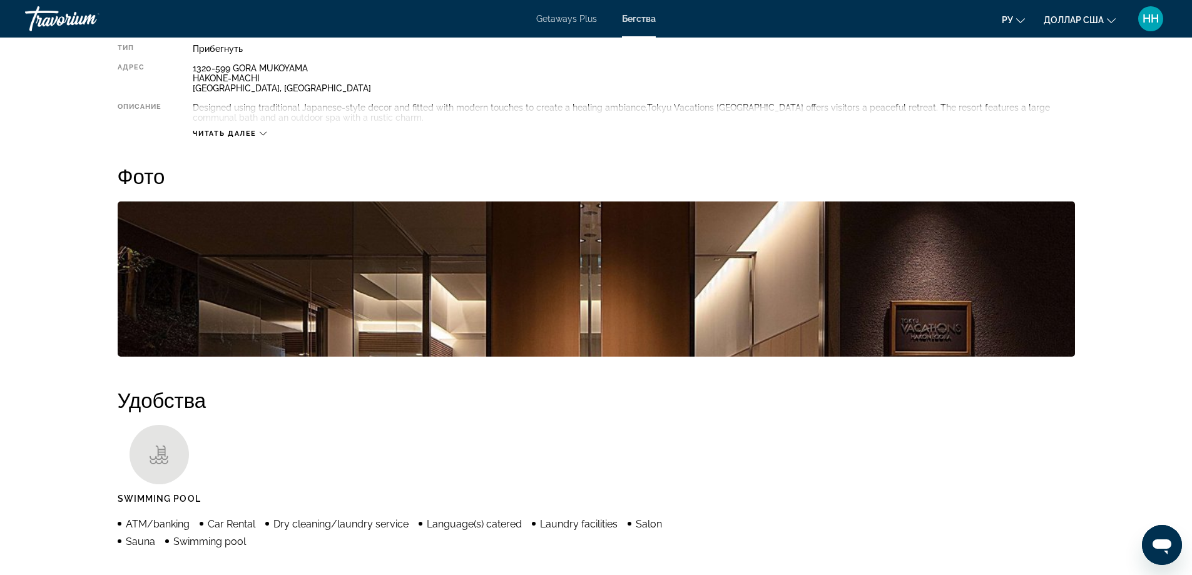
scroll to position [451, 0]
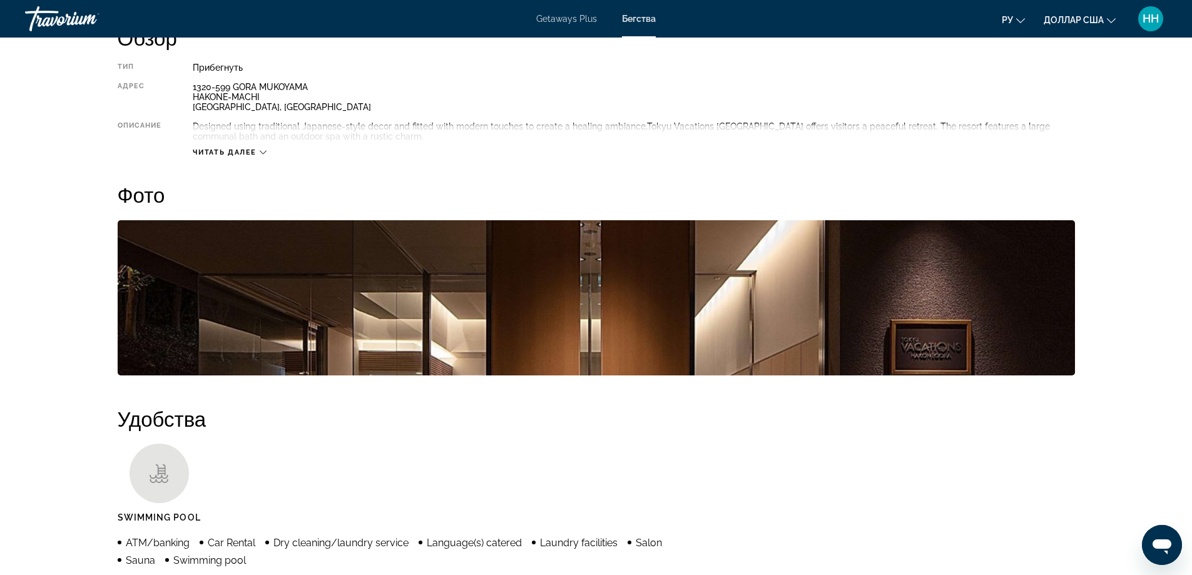
click at [303, 296] on img "Open full-screen image slider" at bounding box center [596, 297] width 957 height 155
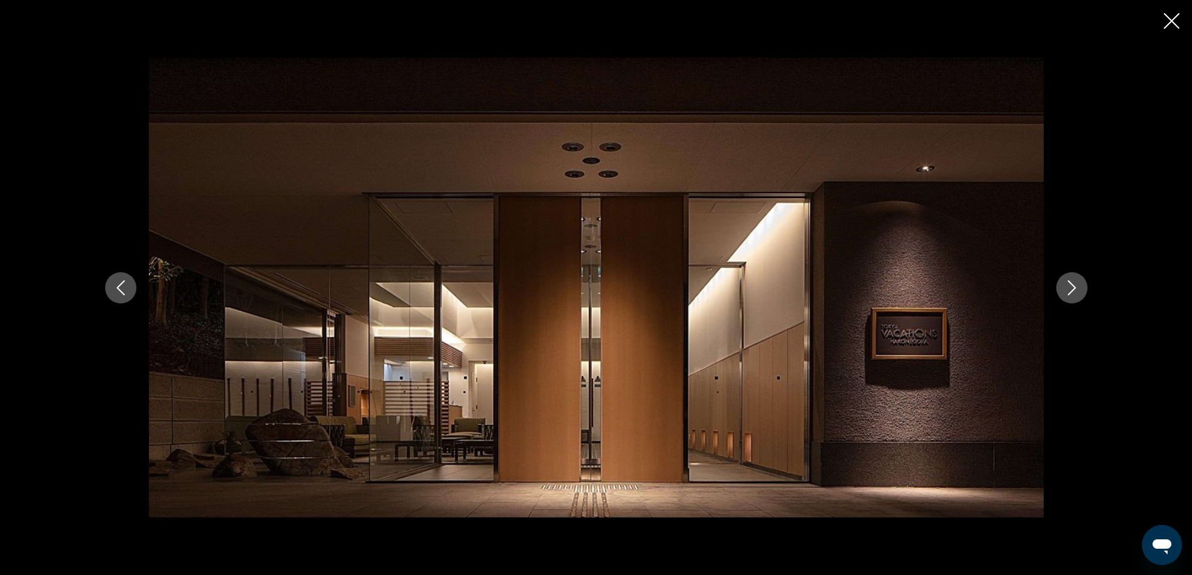
click at [1076, 284] on icon "Next image" at bounding box center [1071, 287] width 15 height 15
click at [1172, 21] on icon "Close slideshow" at bounding box center [1172, 21] width 16 height 16
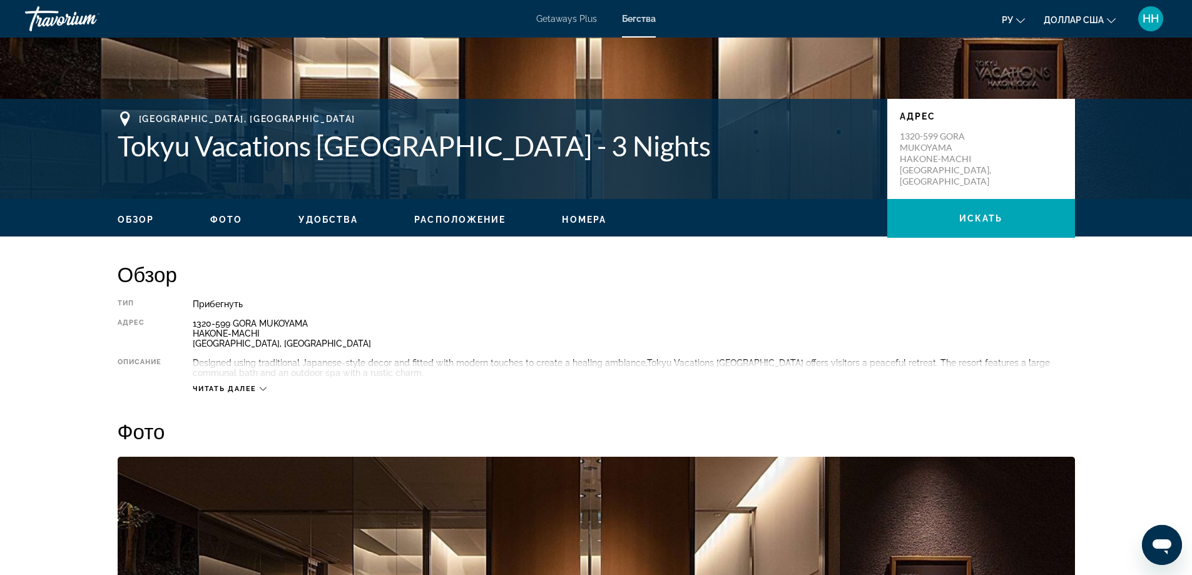
scroll to position [200, 0]
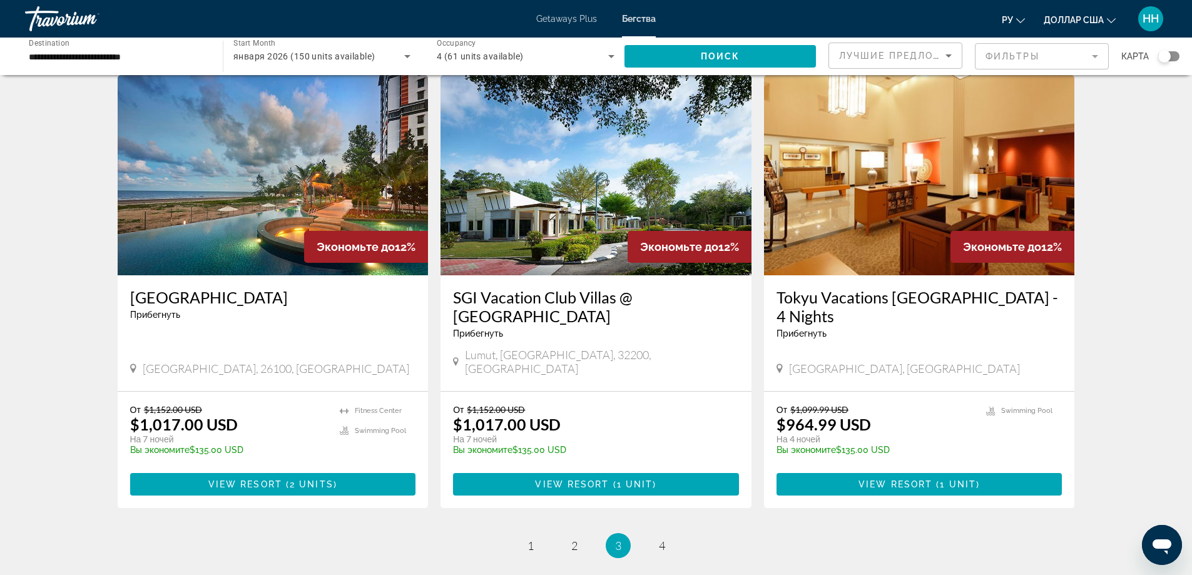
scroll to position [1487, 0]
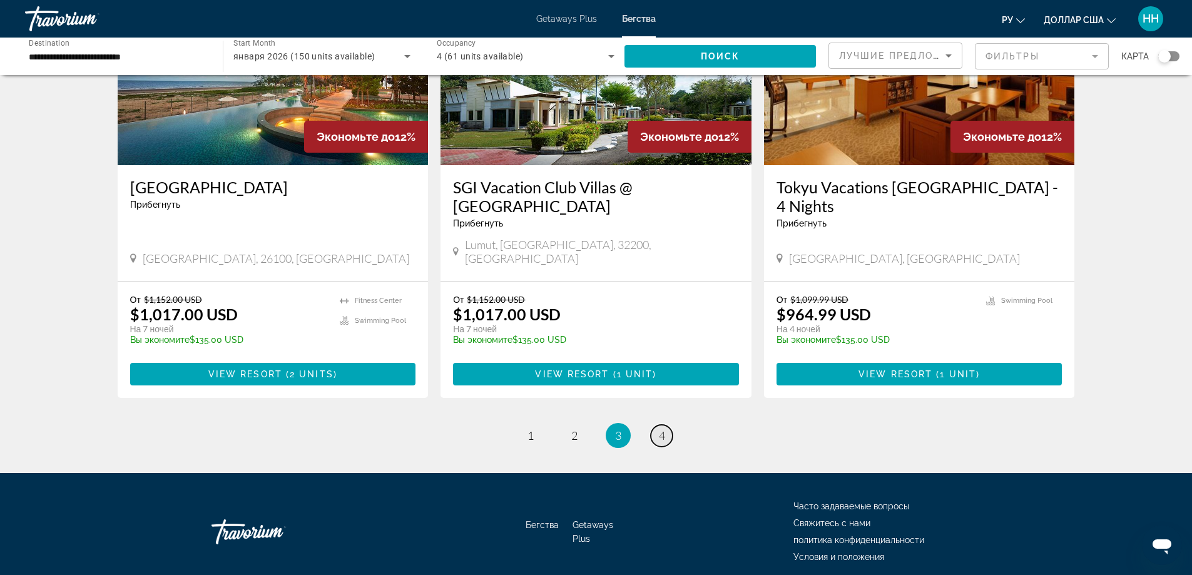
click at [655, 425] on link "page 4" at bounding box center [662, 436] width 22 height 22
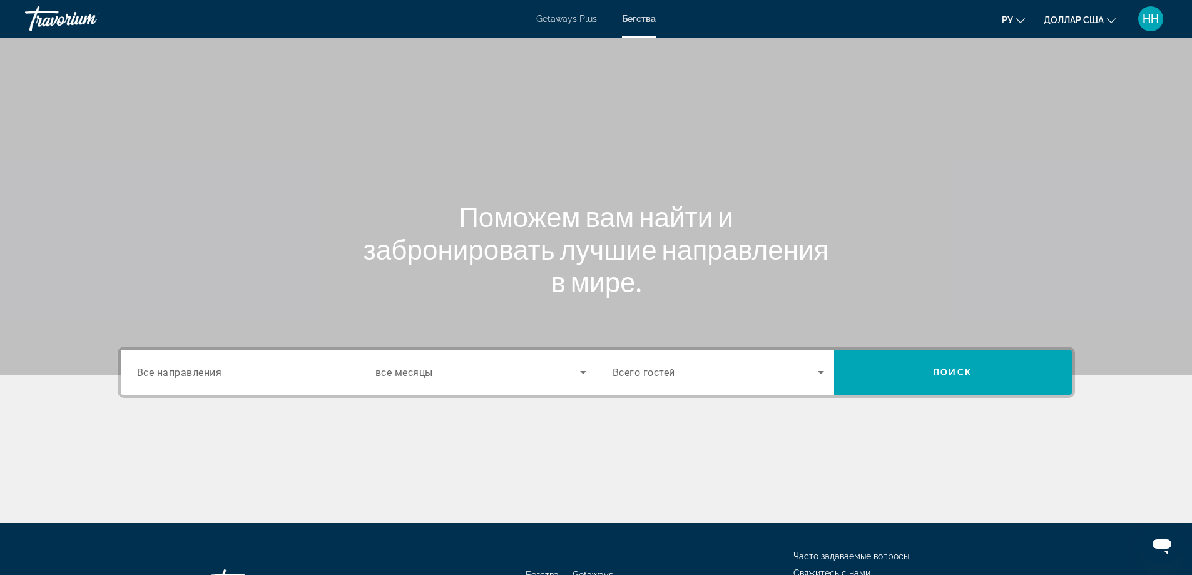
click at [568, 16] on font "Getaways Plus" at bounding box center [566, 19] width 61 height 10
click at [1081, 19] on font "доллар США" at bounding box center [1074, 20] width 60 height 10
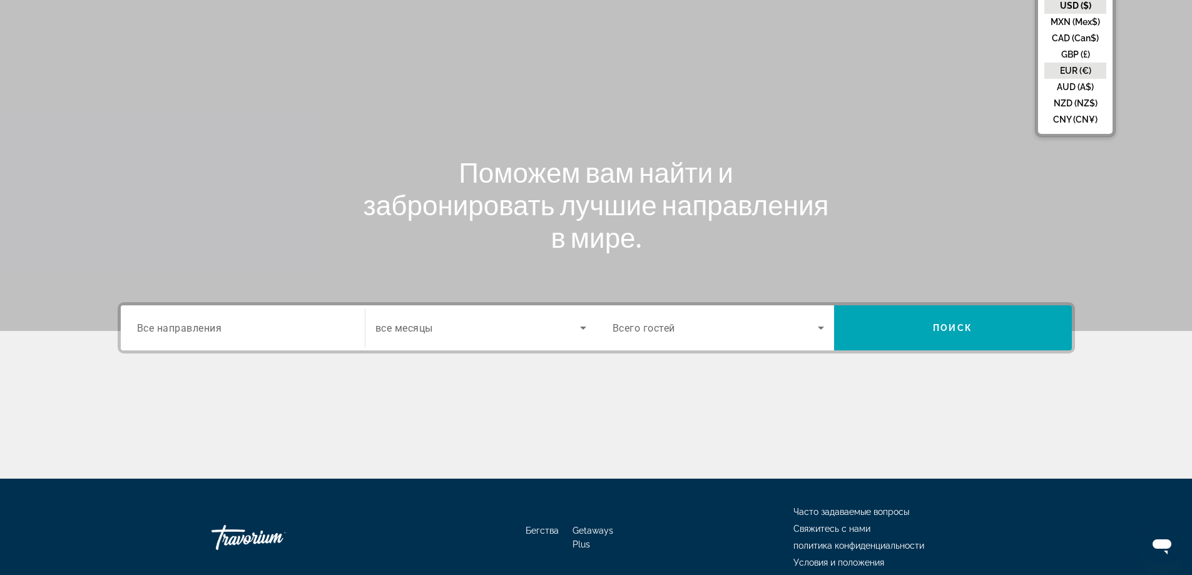
scroll to position [101, 0]
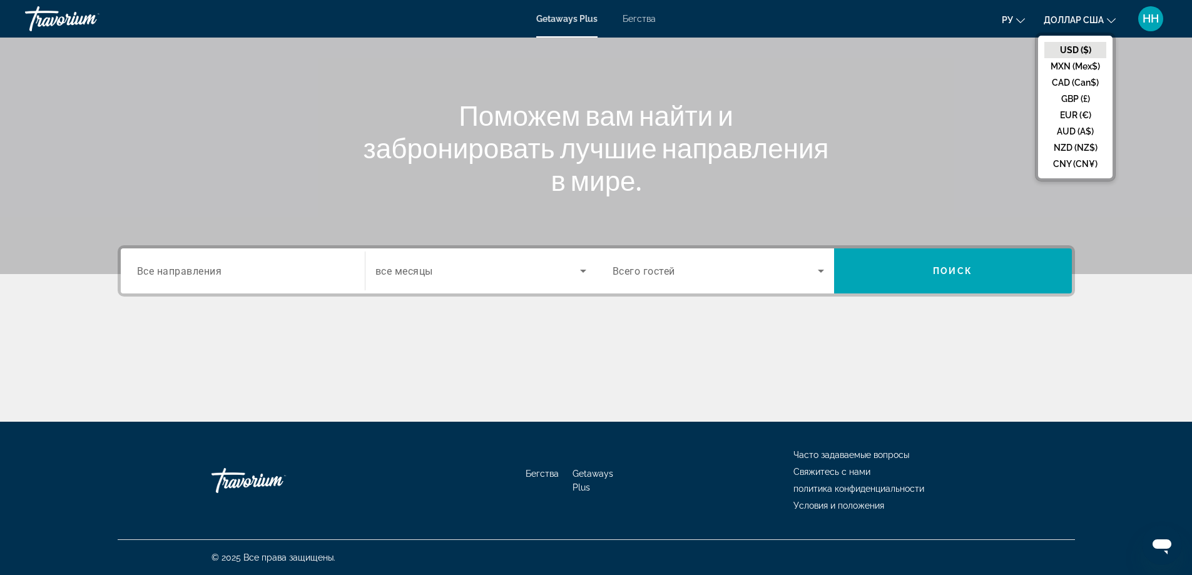
click at [141, 278] on input "Destination Все направления" at bounding box center [243, 271] width 212 height 15
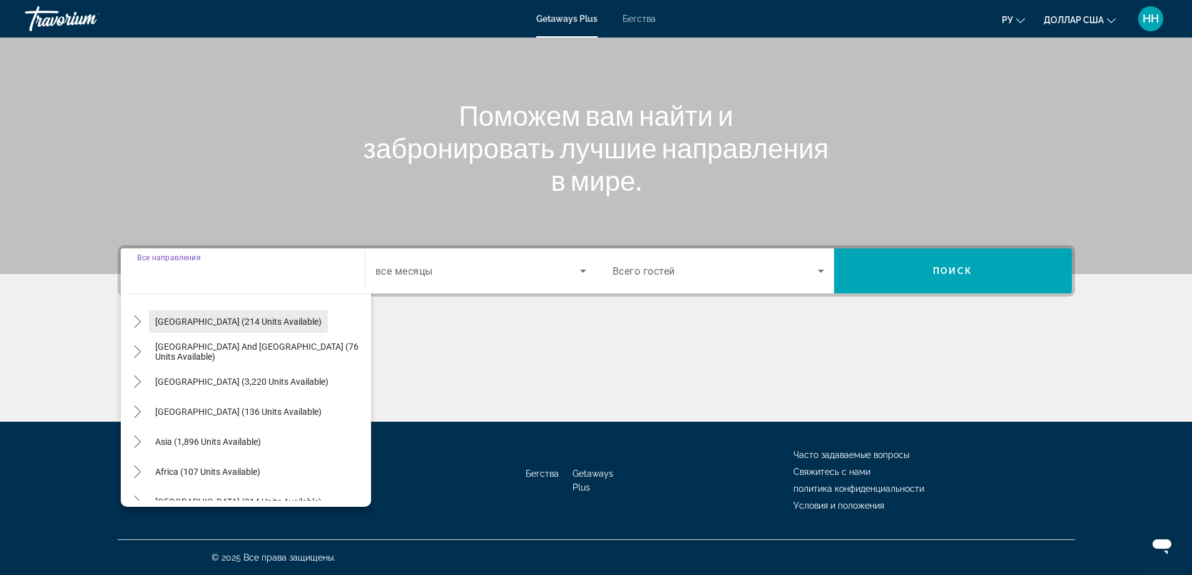
scroll to position [203, 0]
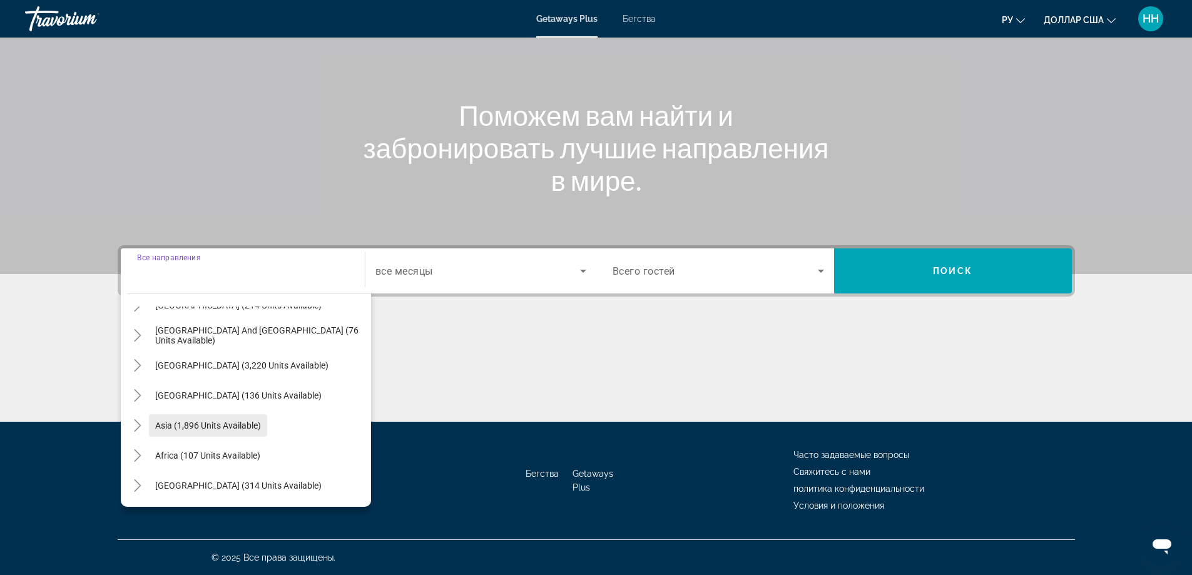
click at [220, 417] on span "Search widget" at bounding box center [208, 426] width 118 height 30
type input "**********"
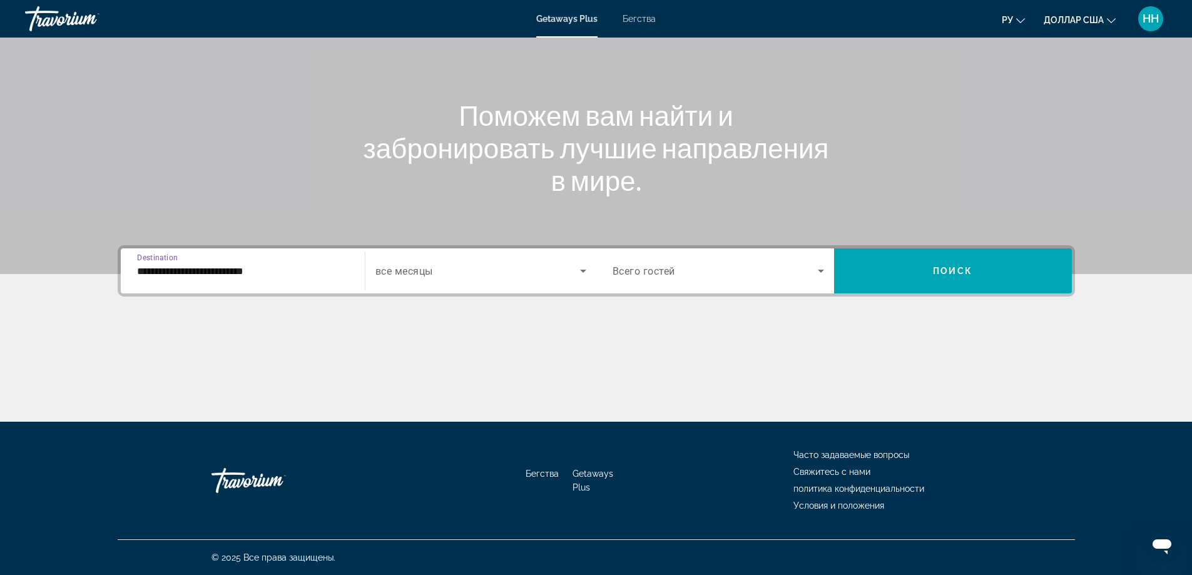
click at [438, 282] on div "Search widget" at bounding box center [480, 270] width 211 height 35
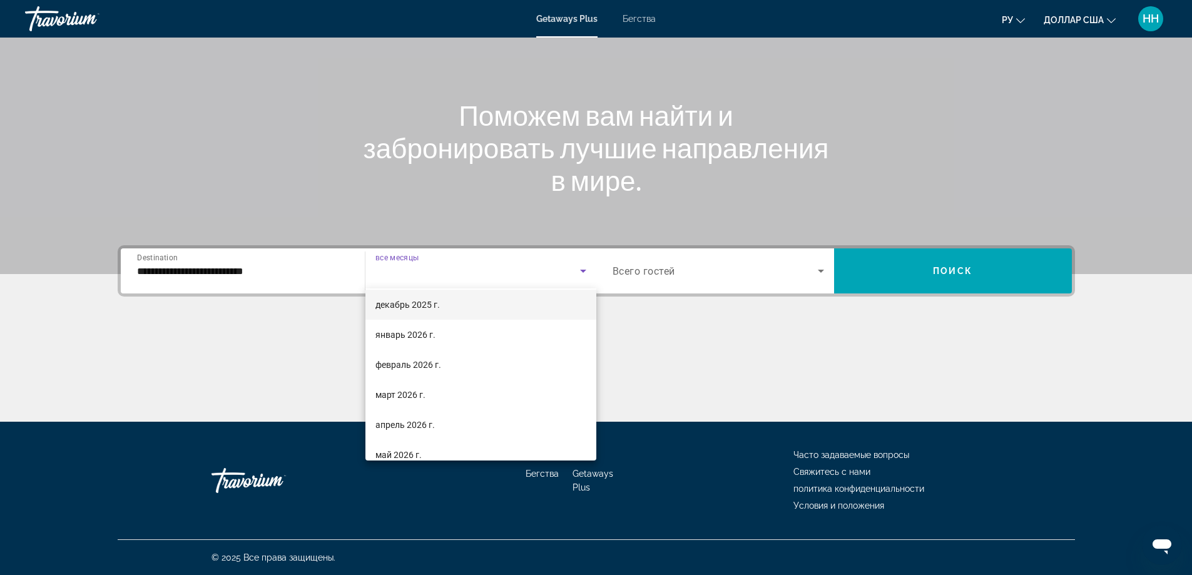
scroll to position [125, 0]
click at [394, 336] on font "январь 2026 г." at bounding box center [405, 334] width 60 height 10
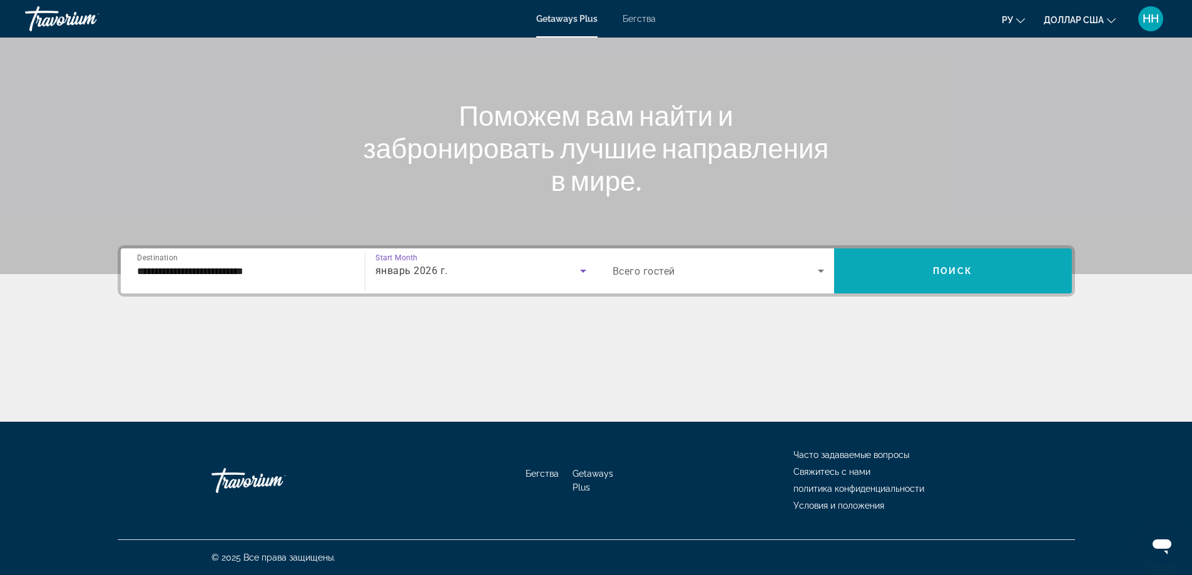
click at [919, 277] on span "Search widget" at bounding box center [953, 271] width 238 height 30
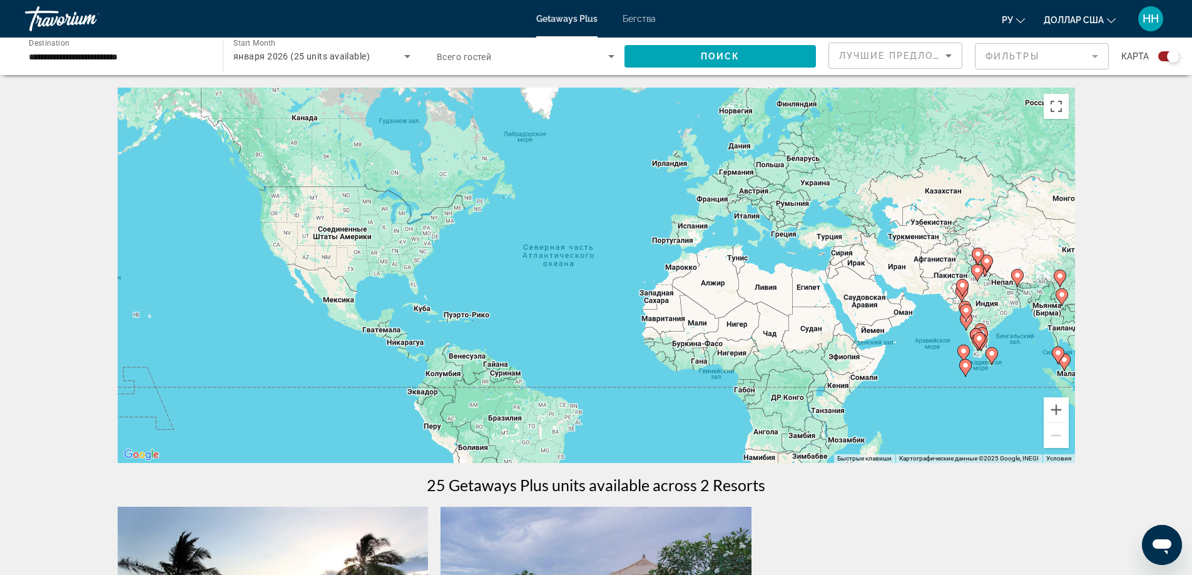
click at [1060, 368] on gmp-advanced-marker "Основное содержание" at bounding box center [1064, 362] width 13 height 19
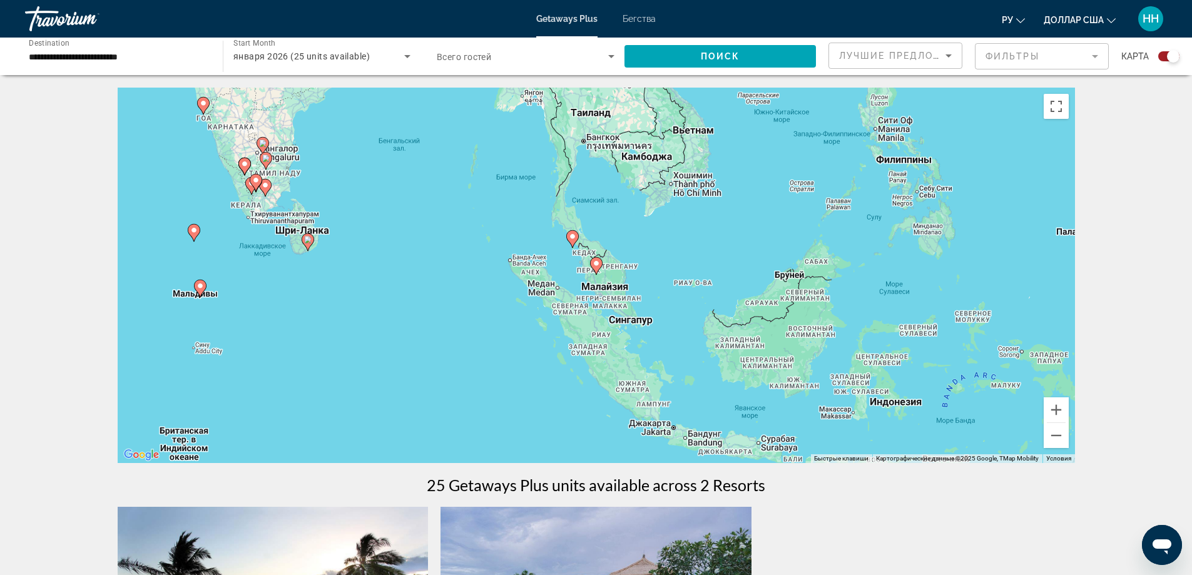
click at [598, 263] on image "Основное содержание" at bounding box center [597, 264] width 8 height 8
type input "**********"
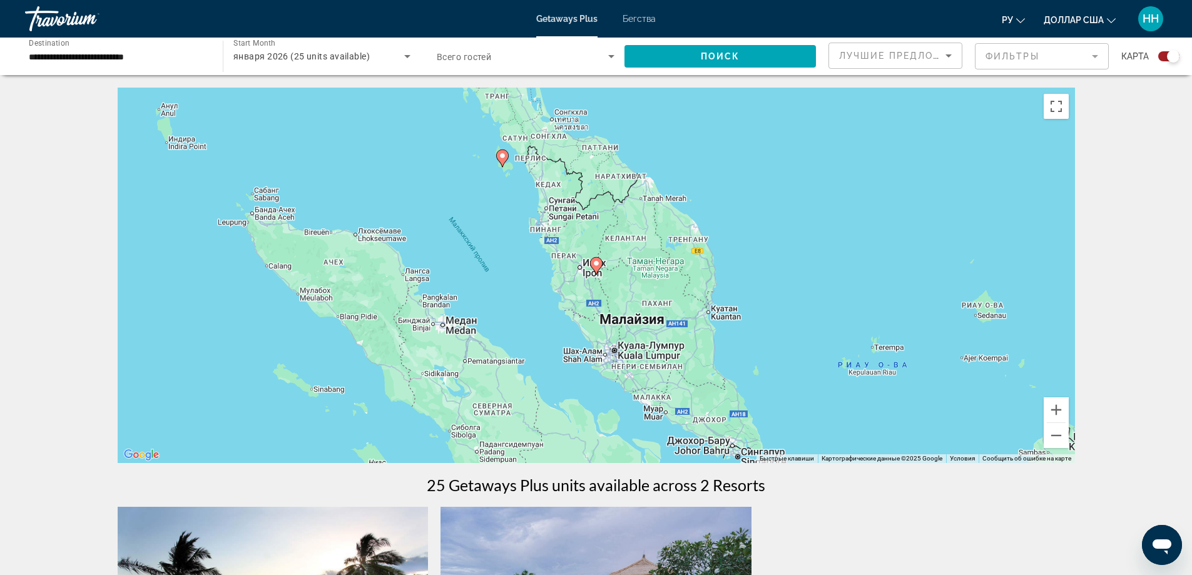
click at [596, 264] on image "Основное содержание" at bounding box center [597, 264] width 8 height 8
click at [596, 264] on image "Основное содержание" at bounding box center [596, 264] width 8 height 8
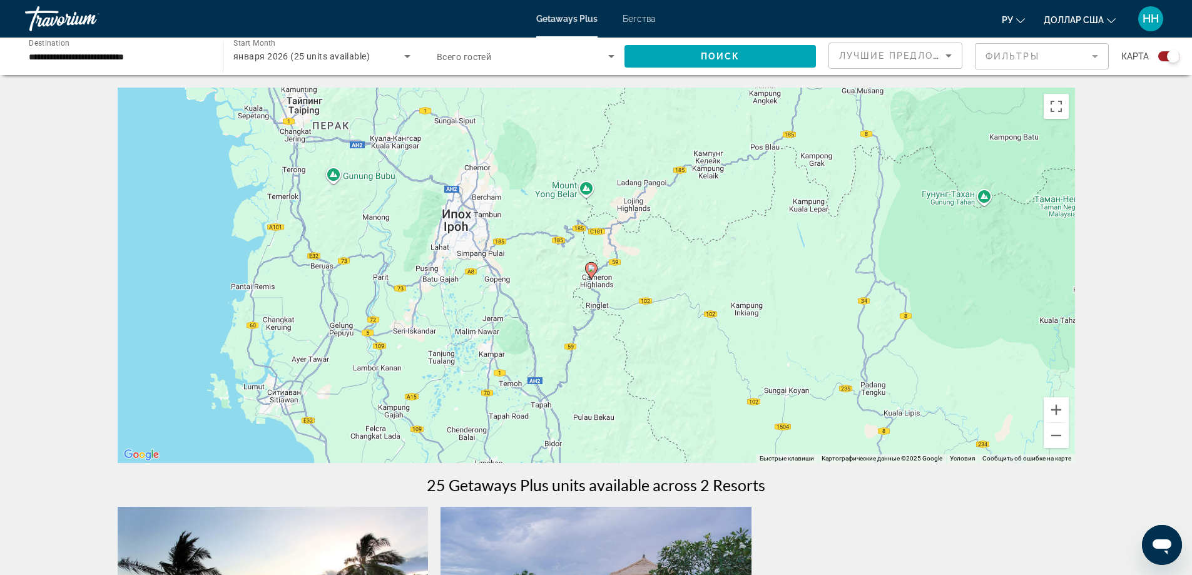
click at [592, 266] on image "Основное содержание" at bounding box center [592, 269] width 8 height 8
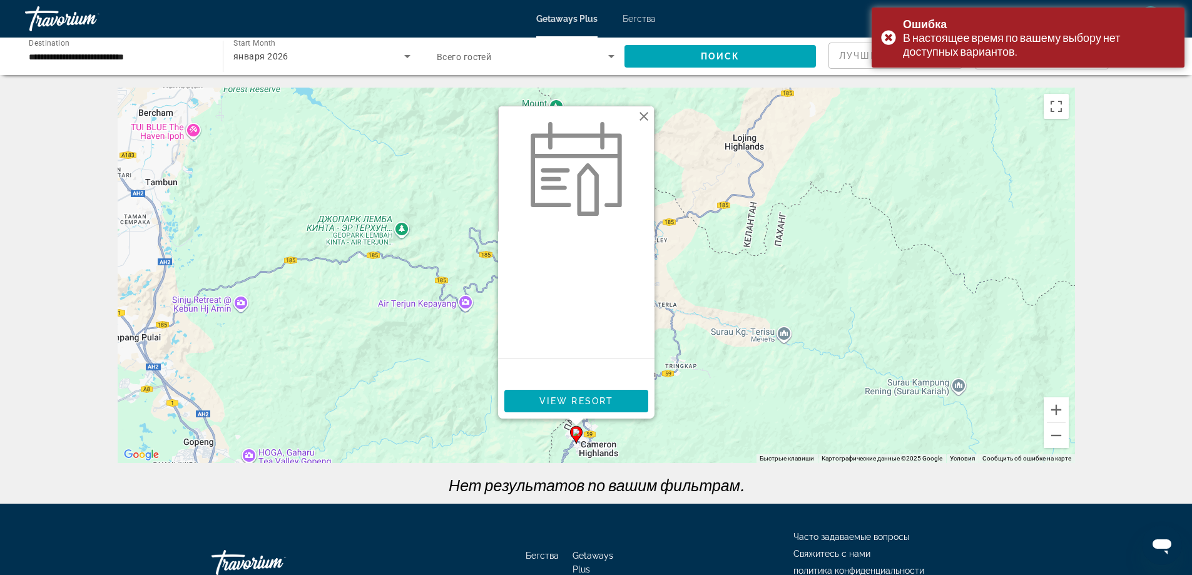
click at [646, 114] on button "Закрыть" at bounding box center [644, 116] width 19 height 19
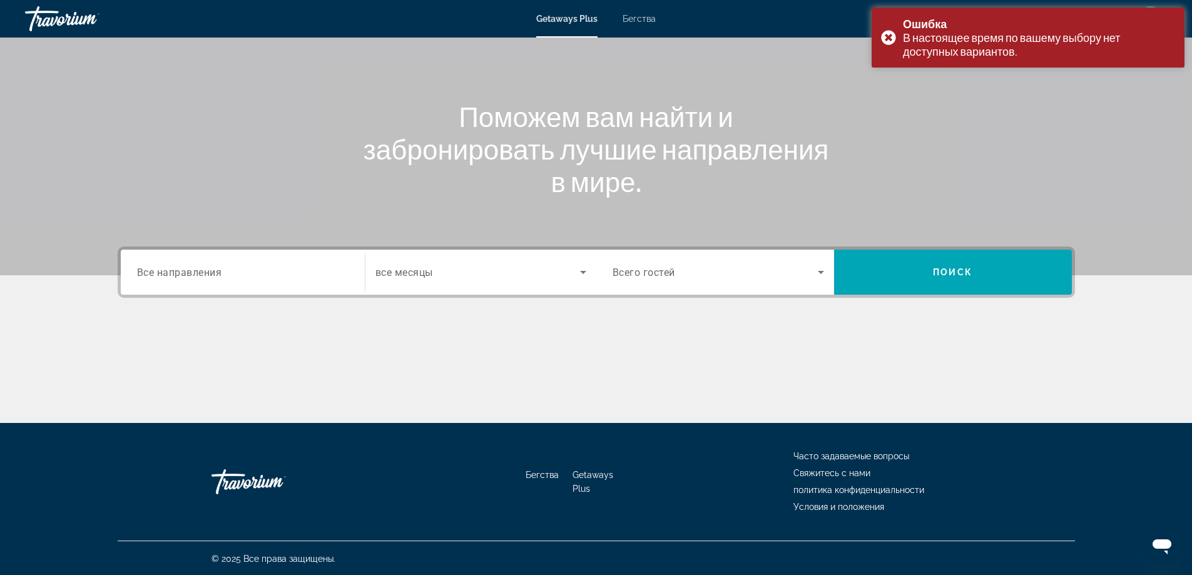
scroll to position [101, 0]
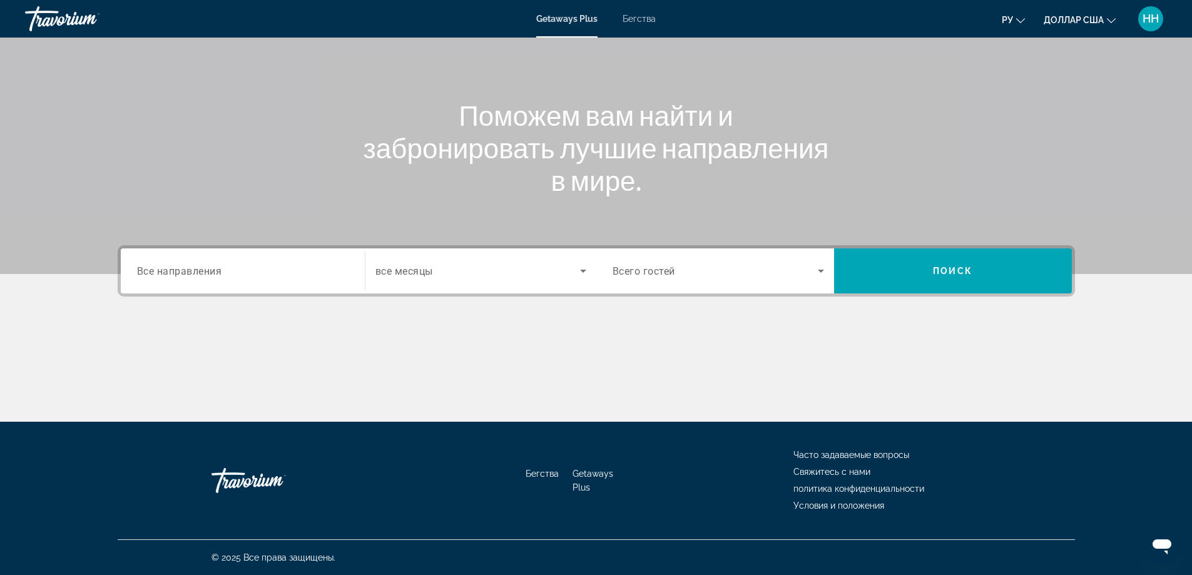
click at [284, 277] on input "Destination Все направления" at bounding box center [243, 271] width 212 height 15
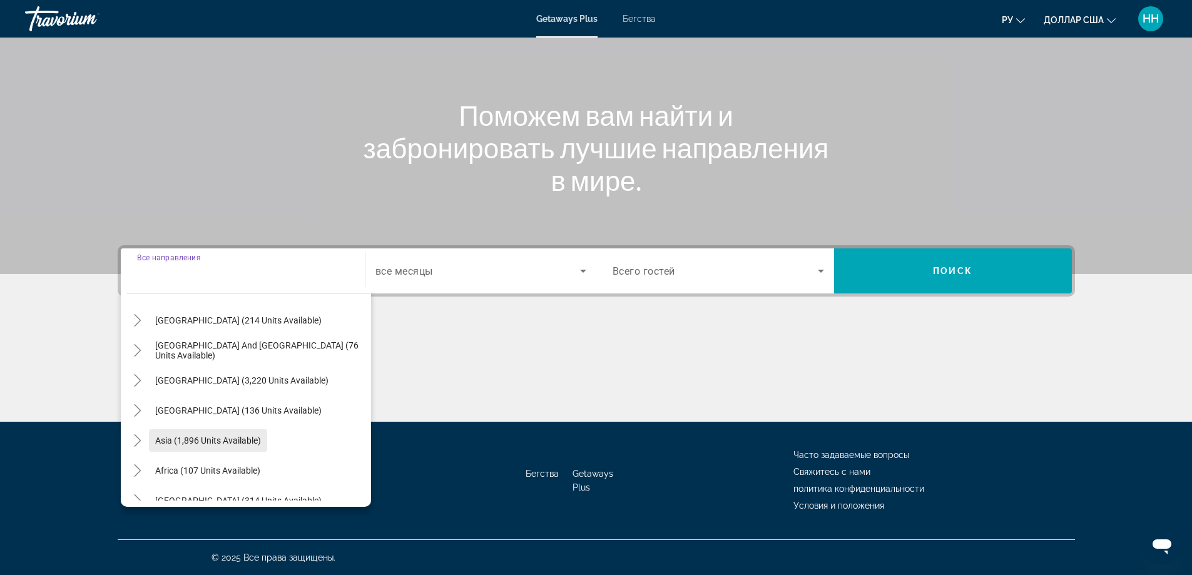
scroll to position [203, 0]
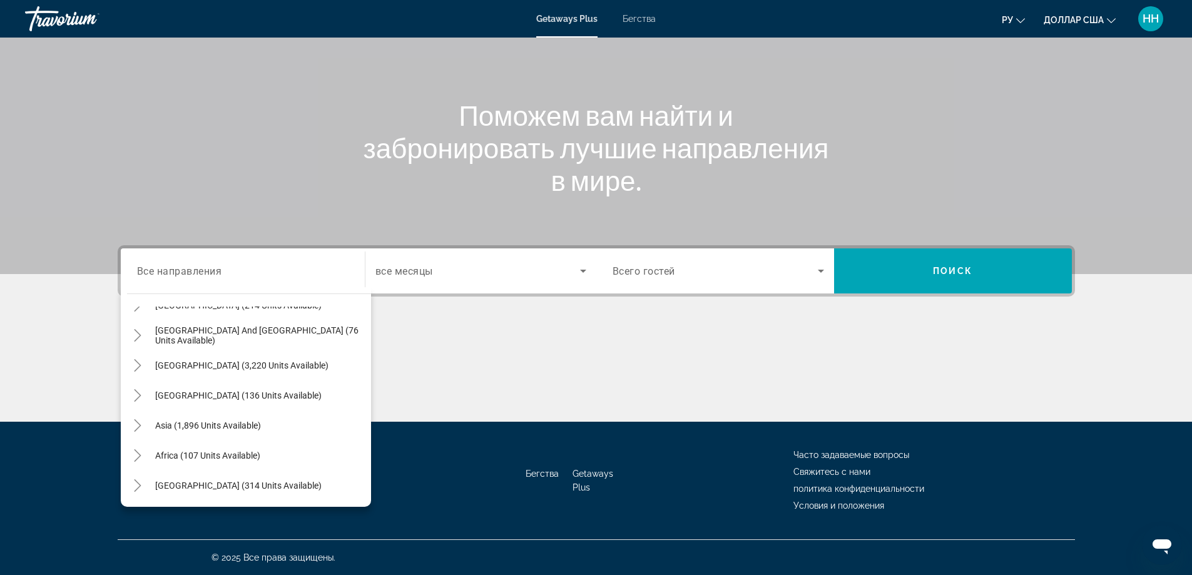
click at [641, 18] on font "Бегства" at bounding box center [639, 19] width 33 height 10
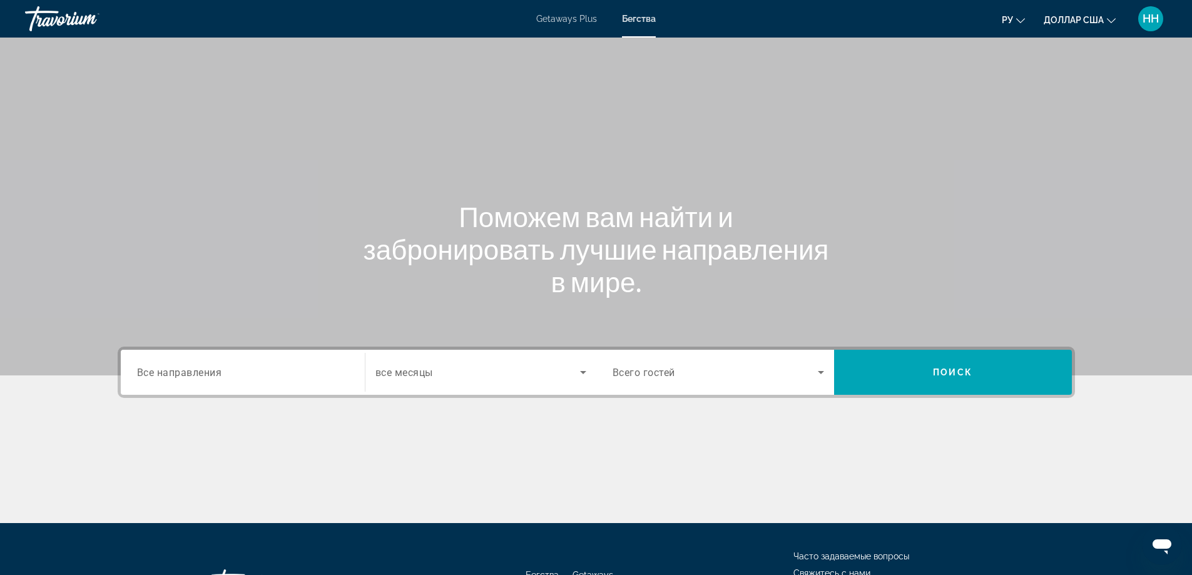
click at [237, 379] on input "Destination Все направления" at bounding box center [243, 372] width 212 height 15
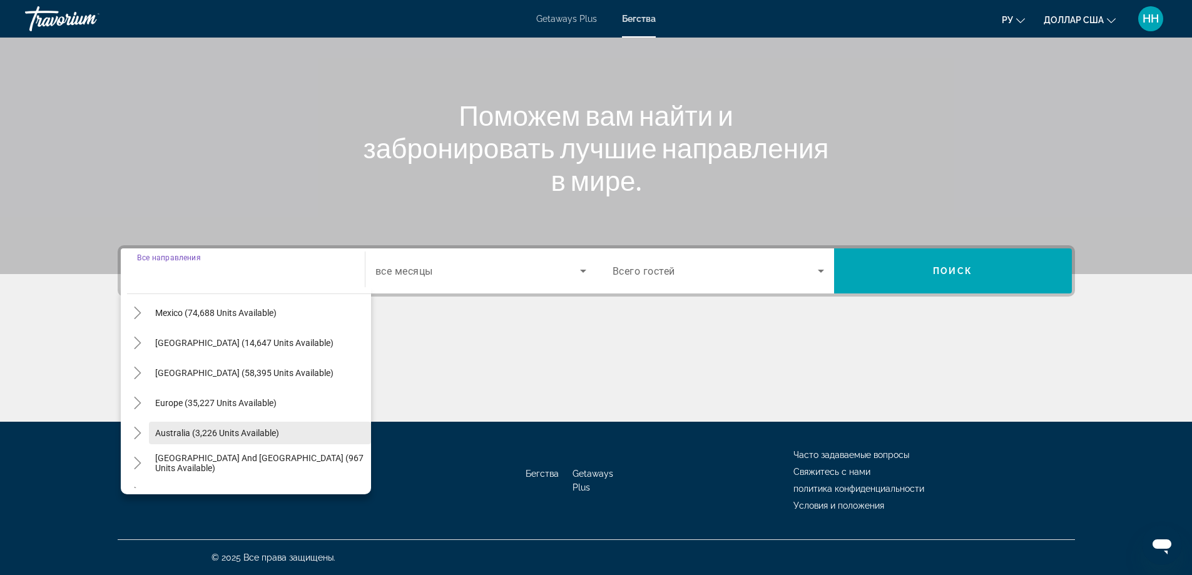
scroll to position [125, 0]
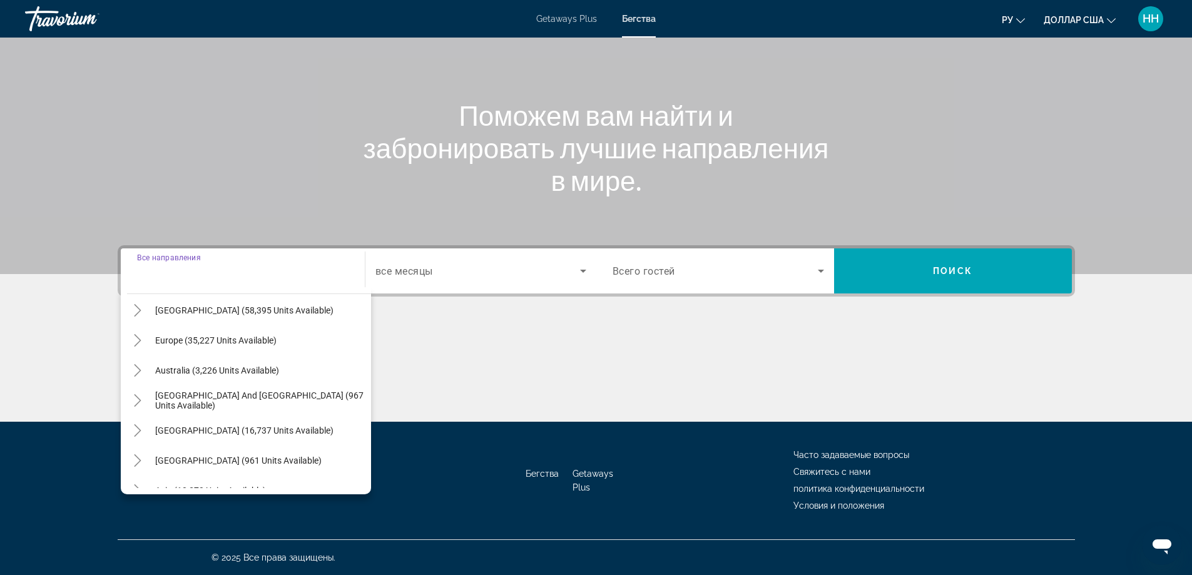
click at [203, 350] on span "Search widget" at bounding box center [260, 340] width 222 height 30
type input "**********"
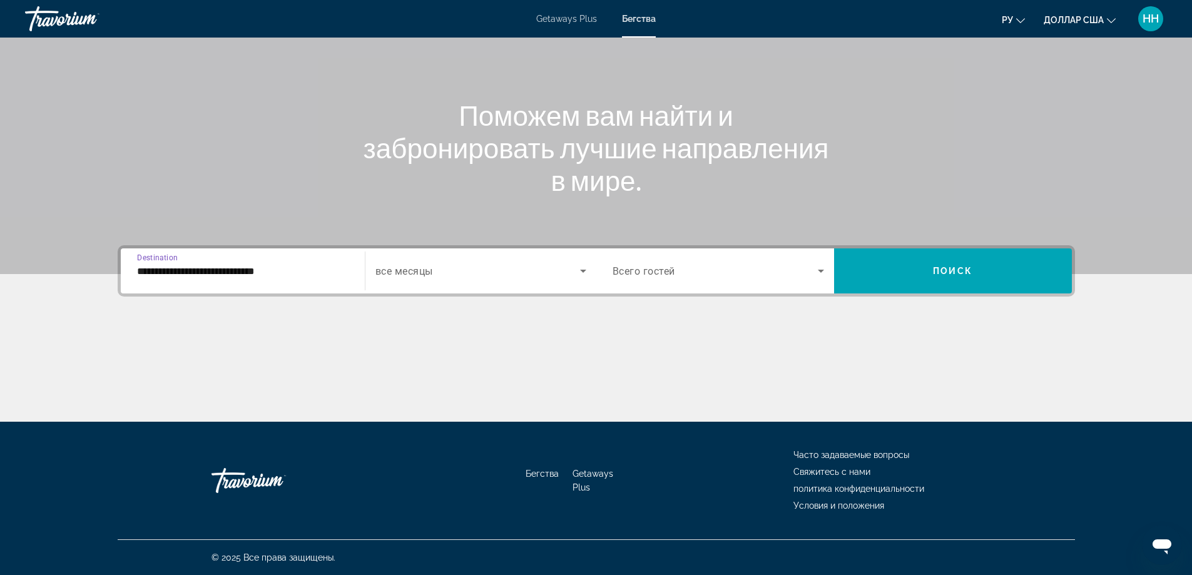
click at [441, 275] on span "Search widget" at bounding box center [477, 270] width 205 height 15
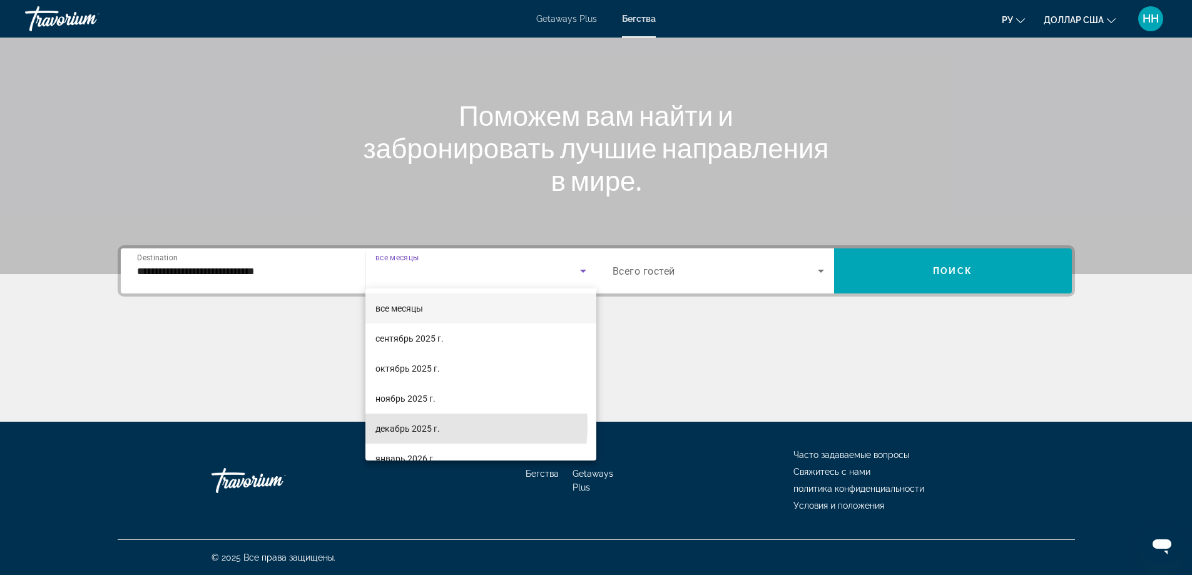
drag, startPoint x: 410, startPoint y: 424, endPoint x: 514, endPoint y: 390, distance: 109.4
click at [410, 425] on font "декабрь 2025 г." at bounding box center [407, 429] width 64 height 10
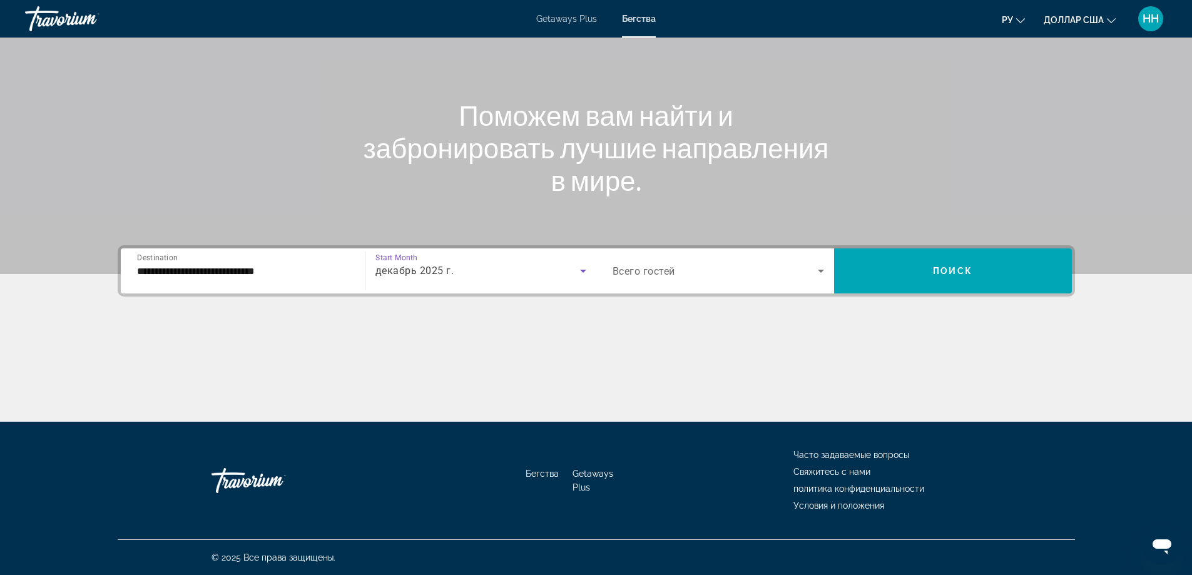
click at [732, 272] on span "Search widget" at bounding box center [715, 270] width 205 height 15
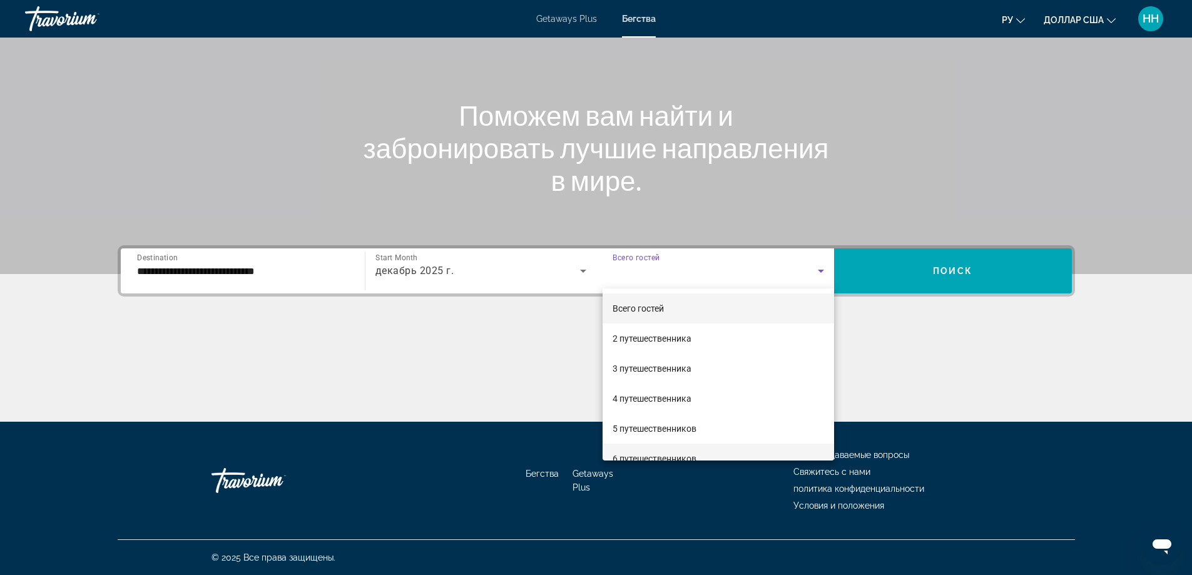
click at [655, 454] on font "6 путешественников" at bounding box center [655, 459] width 84 height 10
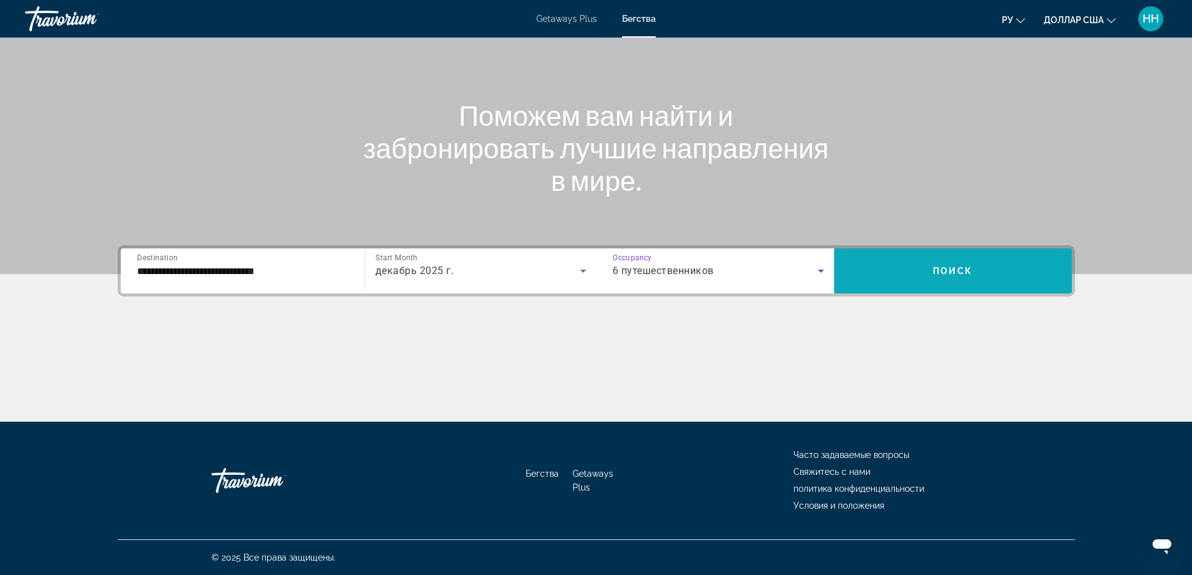
click at [930, 267] on span "Search widget" at bounding box center [953, 271] width 238 height 30
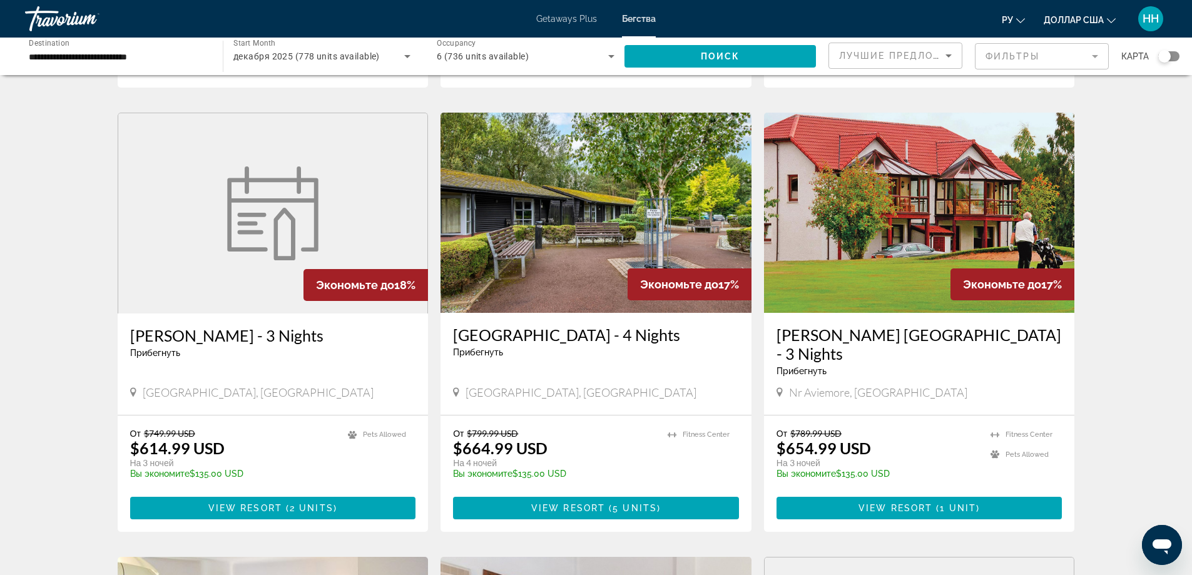
scroll to position [939, 0]
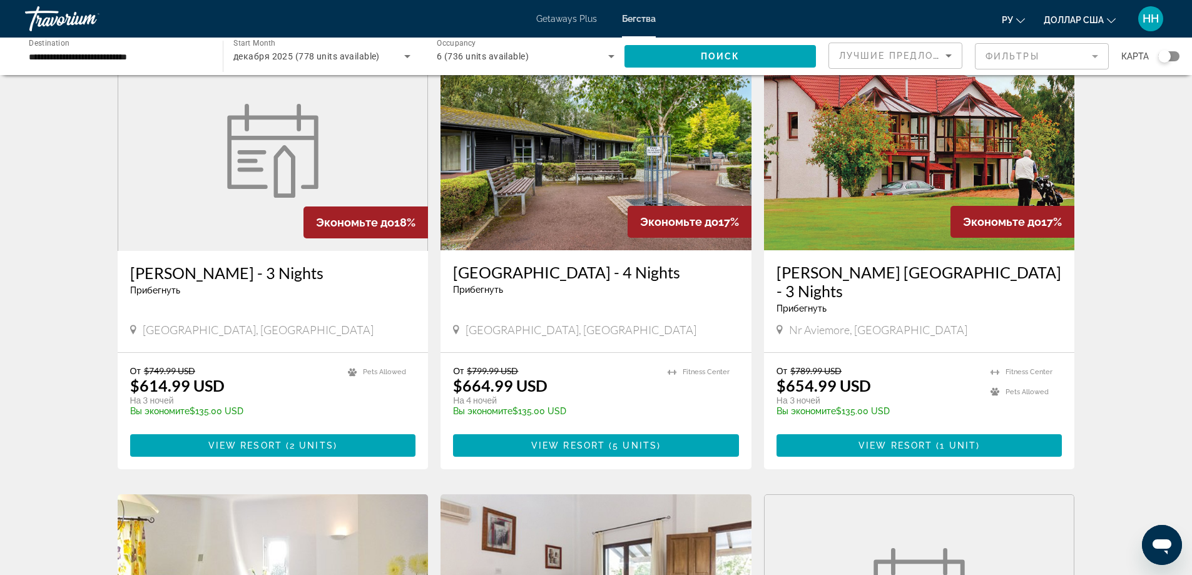
click at [622, 138] on img "Основное содержание" at bounding box center [596, 150] width 311 height 200
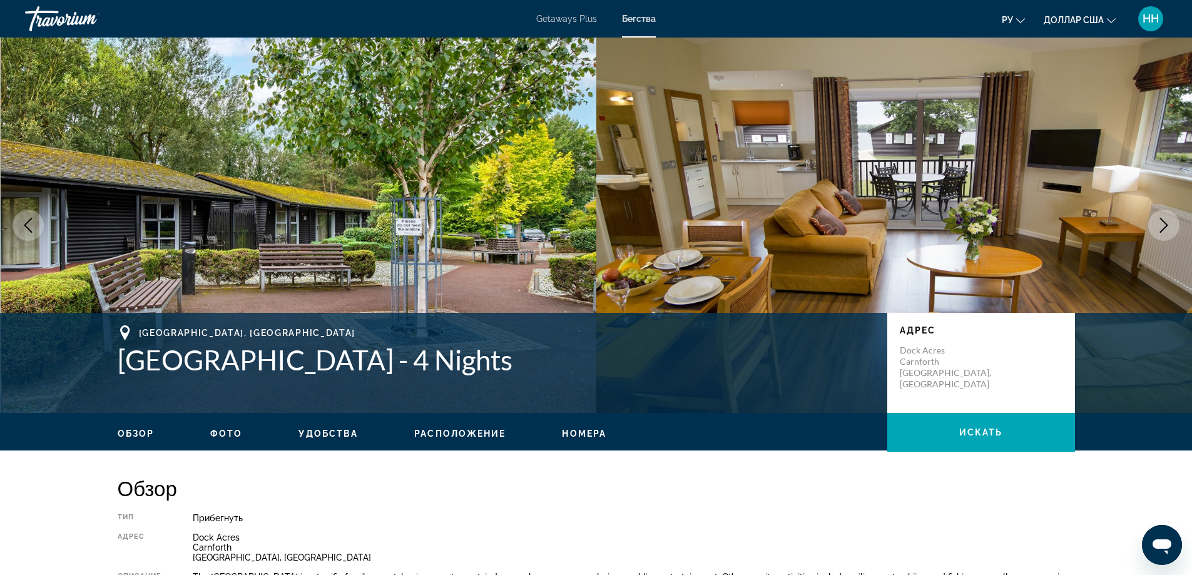
click at [1167, 222] on icon "Next image" at bounding box center [1163, 225] width 15 height 15
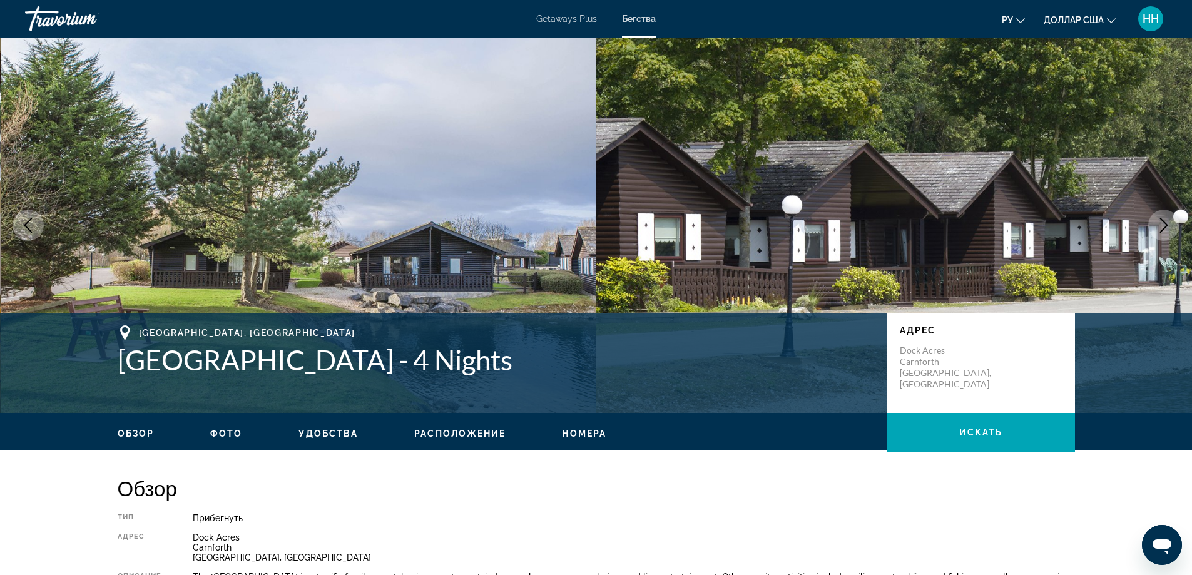
click at [1167, 220] on icon "Next image" at bounding box center [1163, 225] width 15 height 15
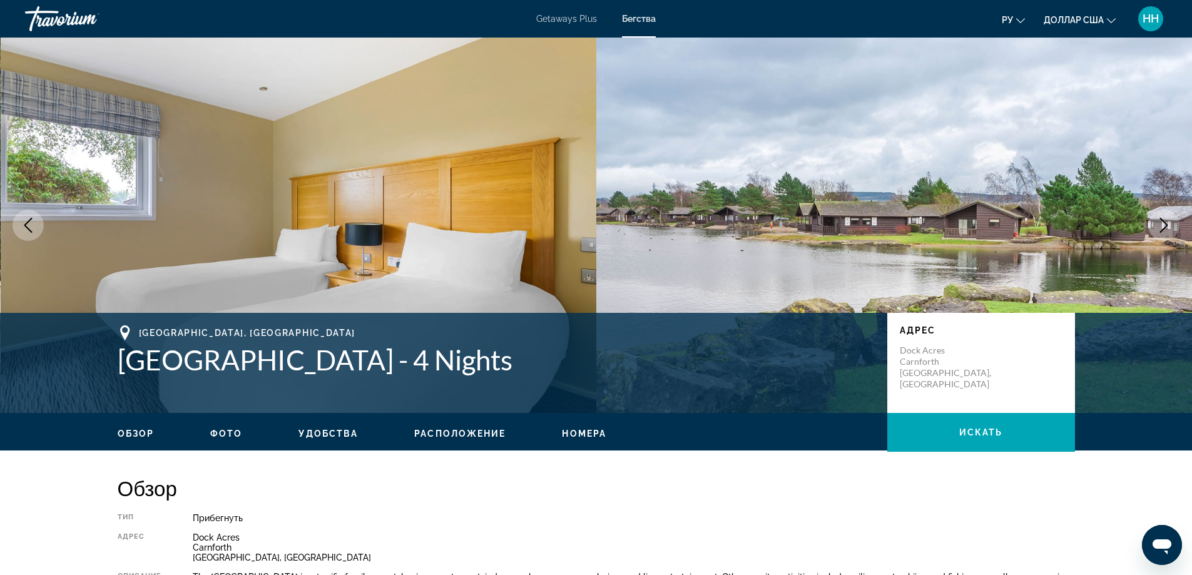
click at [1168, 220] on icon "Next image" at bounding box center [1163, 225] width 15 height 15
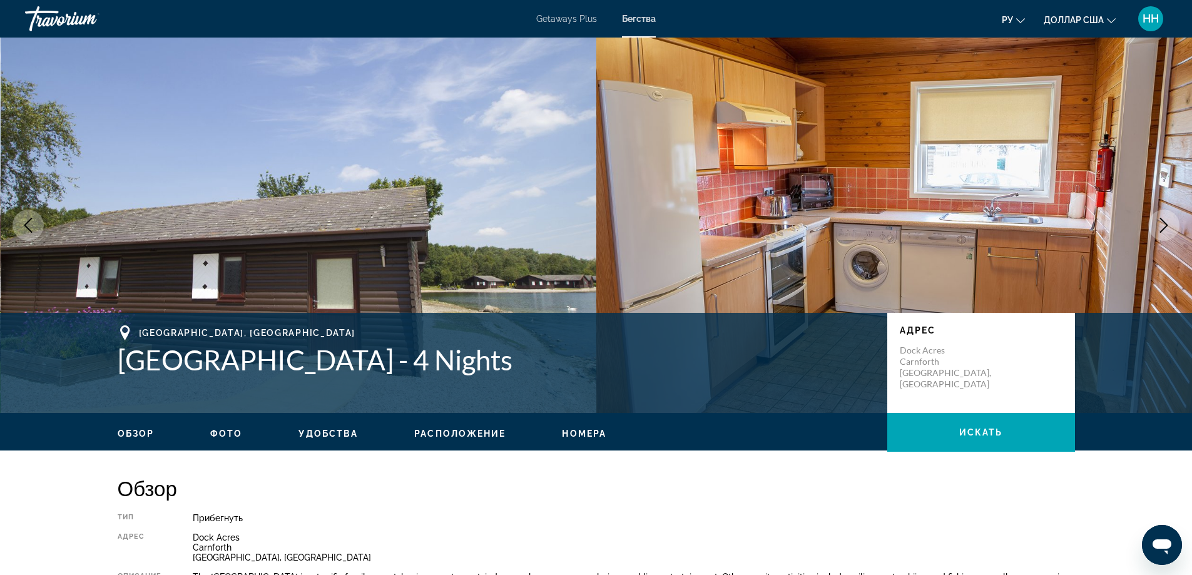
click at [1168, 220] on icon "Next image" at bounding box center [1163, 225] width 15 height 15
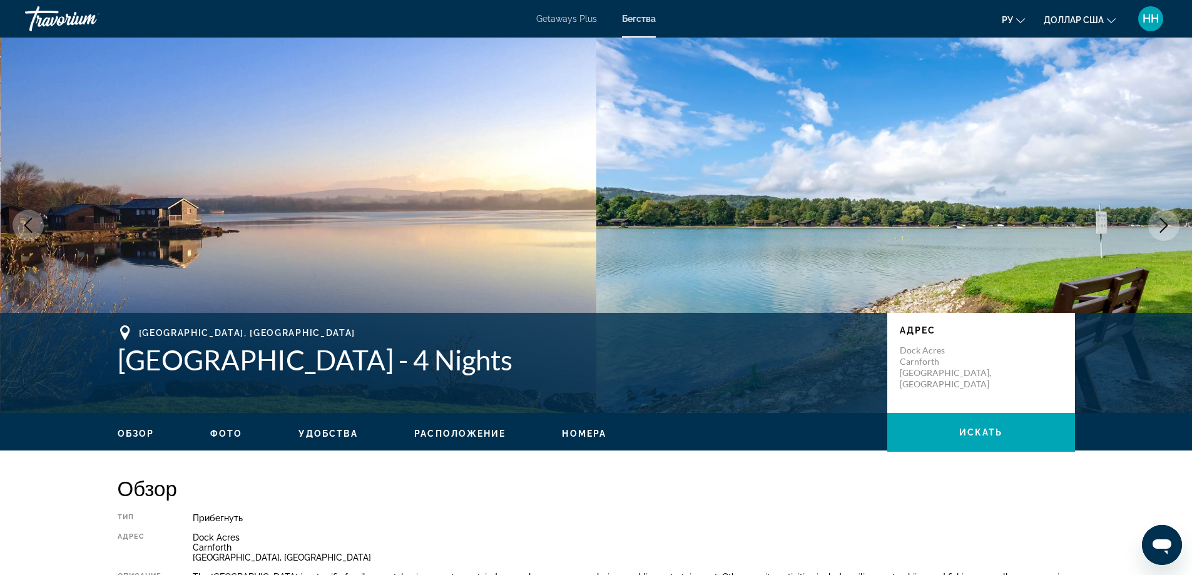
click at [1168, 220] on icon "Next image" at bounding box center [1163, 225] width 15 height 15
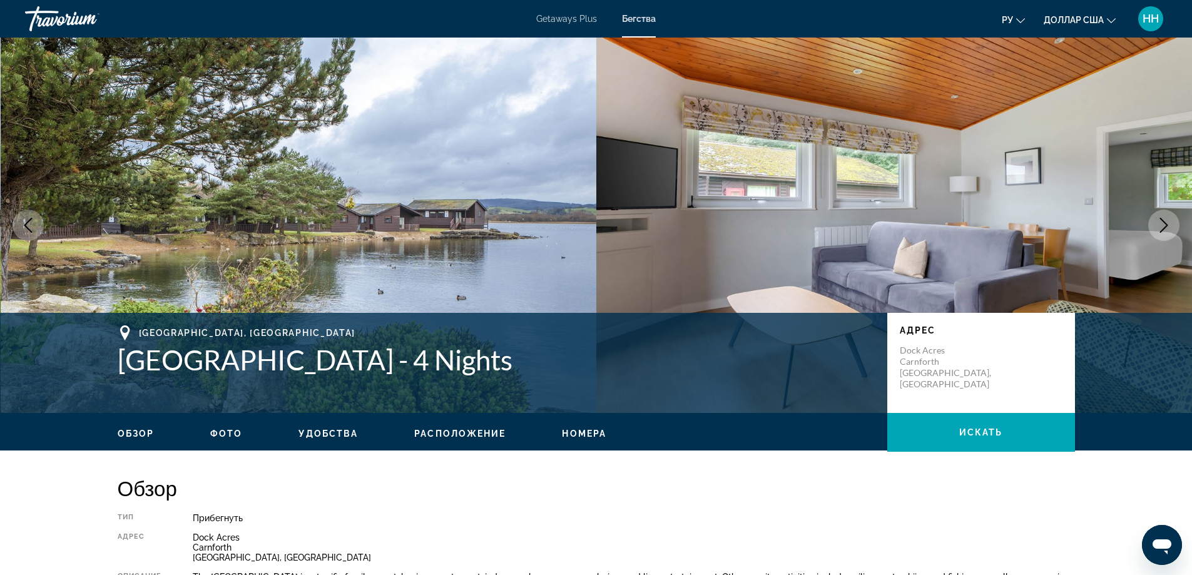
click at [1169, 216] on button "Next image" at bounding box center [1163, 225] width 31 height 31
